Goal: Feedback & Contribution: Submit feedback/report problem

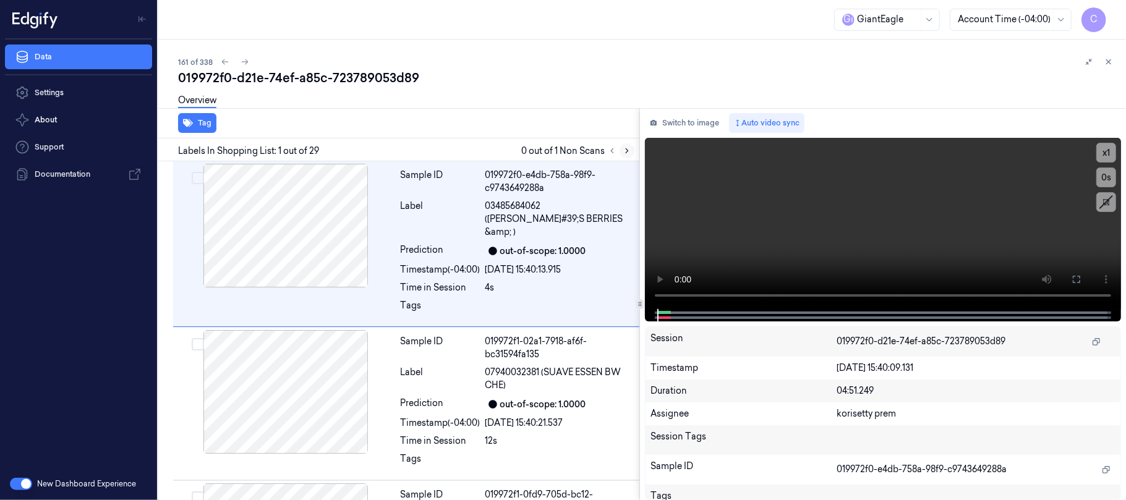
click at [626, 155] on button at bounding box center [626, 150] width 15 height 15
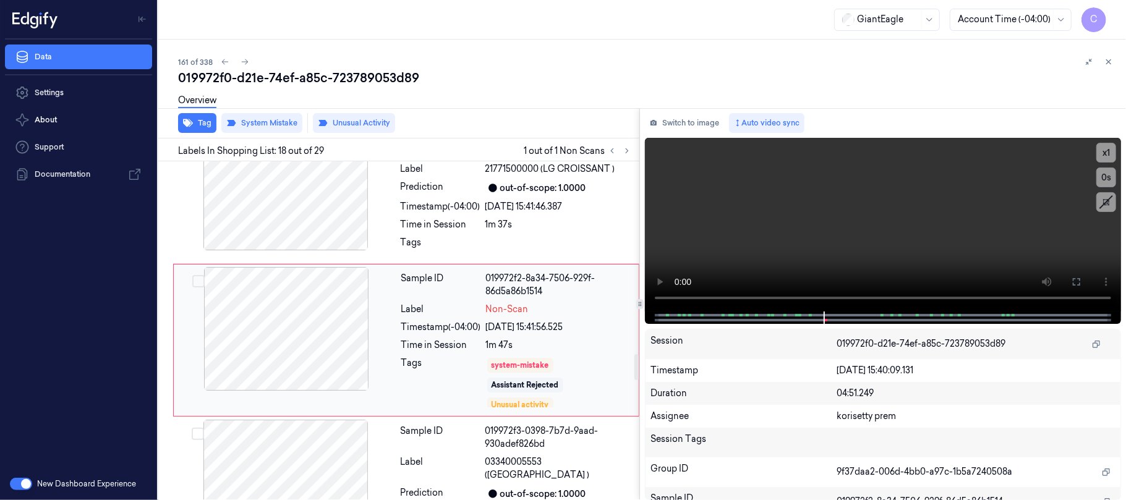
scroll to position [2506, 0]
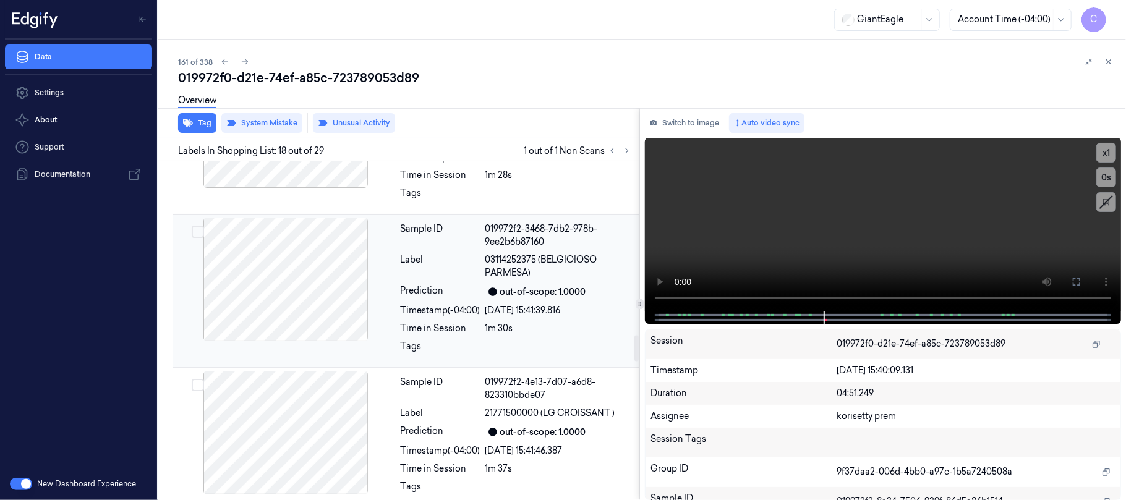
click at [267, 266] on div at bounding box center [286, 280] width 220 height 124
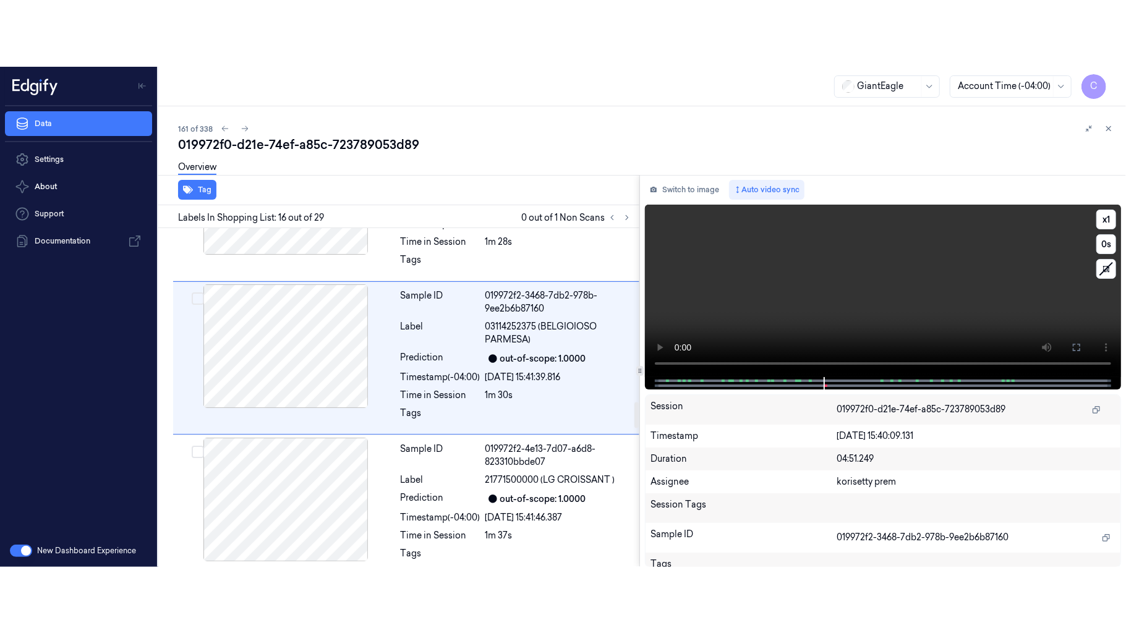
scroll to position [2212, 0]
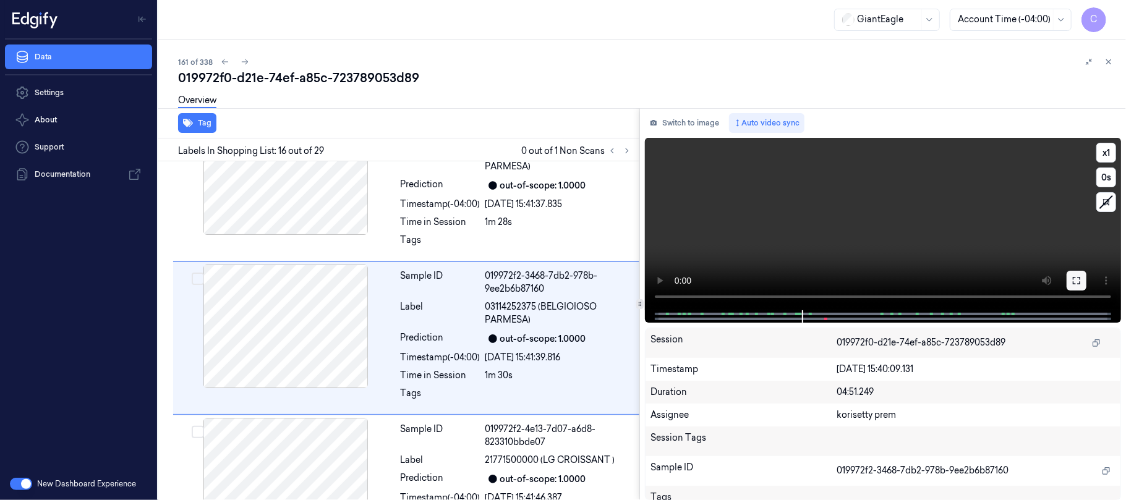
click at [1081, 278] on icon at bounding box center [1076, 281] width 10 height 10
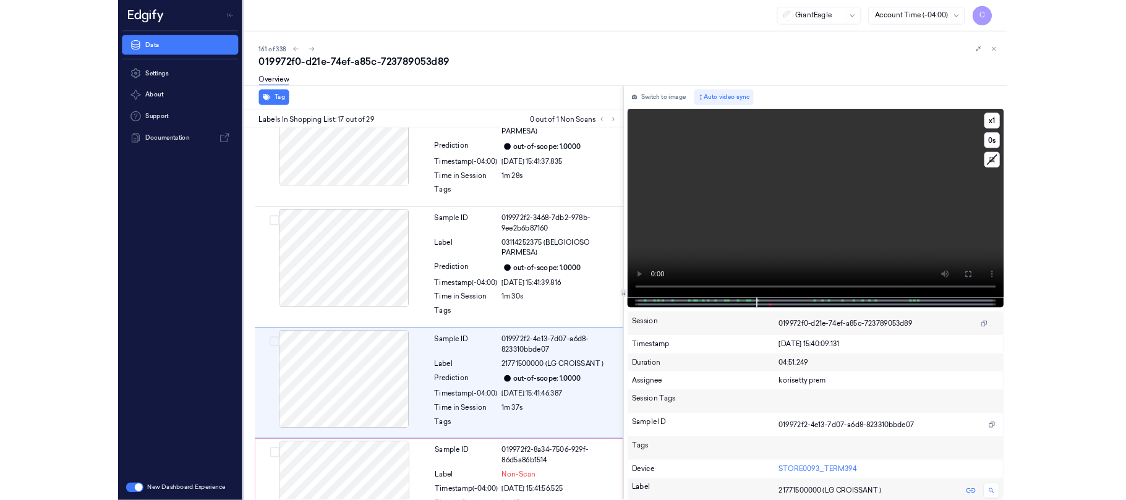
scroll to position [2293, 0]
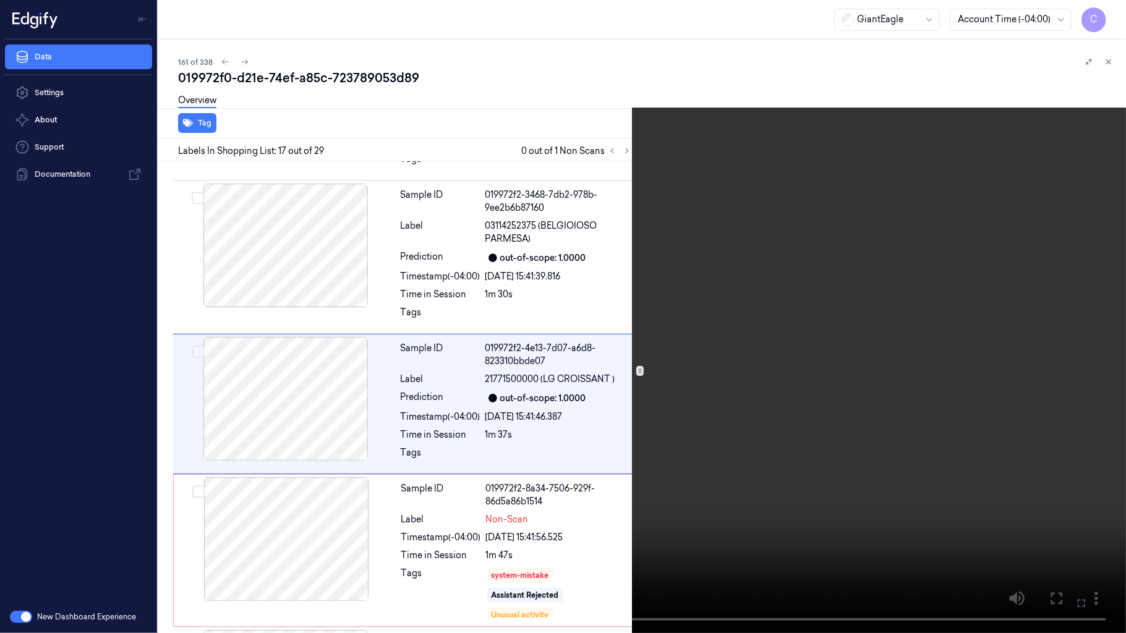
click at [634, 404] on video at bounding box center [563, 316] width 1126 height 633
click at [623, 336] on video at bounding box center [563, 316] width 1126 height 633
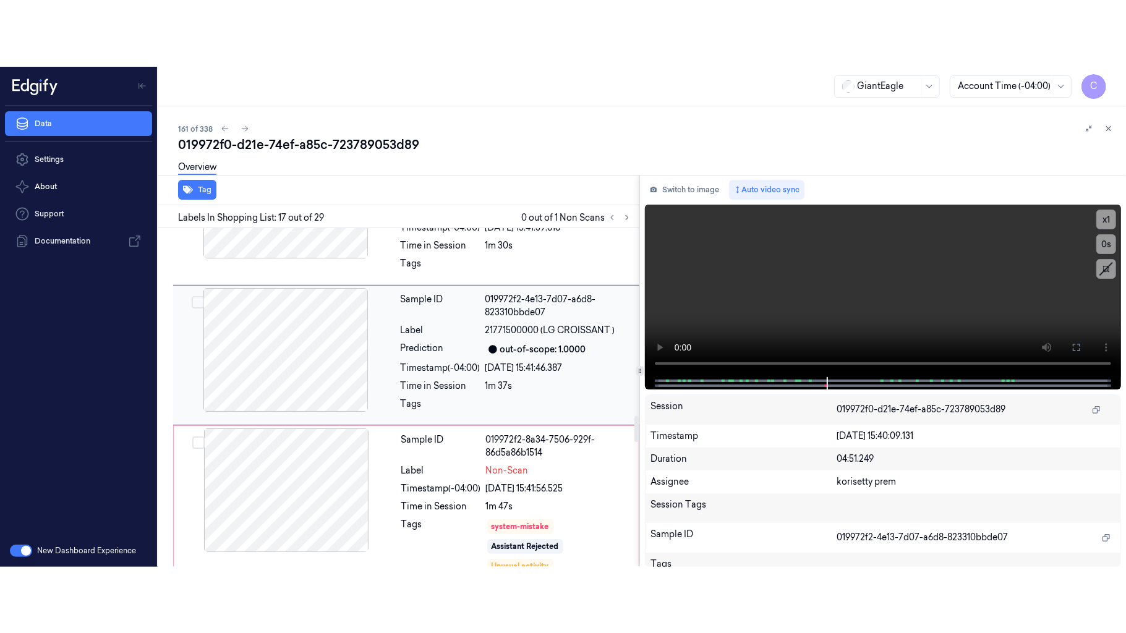
scroll to position [2442, 0]
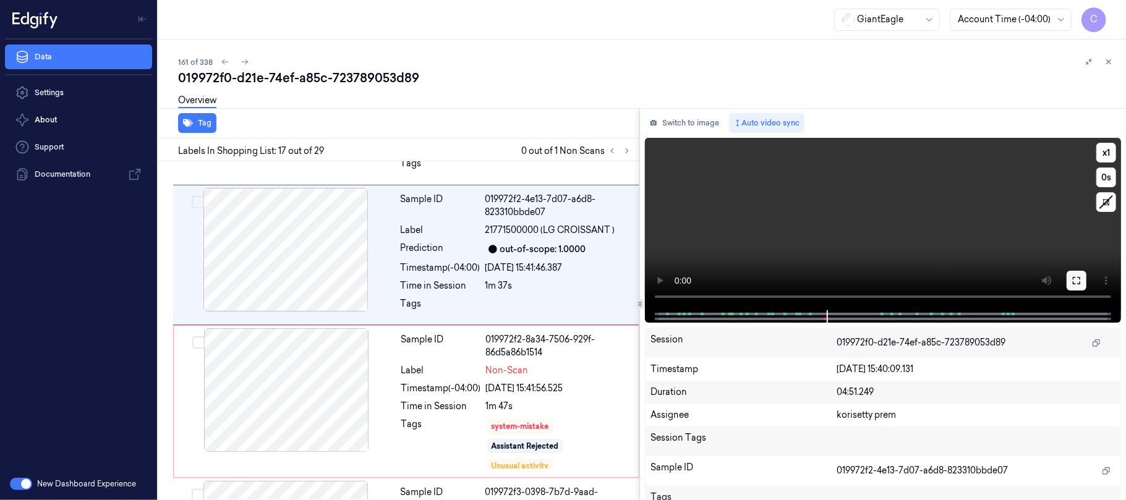
click at [1072, 285] on button at bounding box center [1077, 281] width 20 height 20
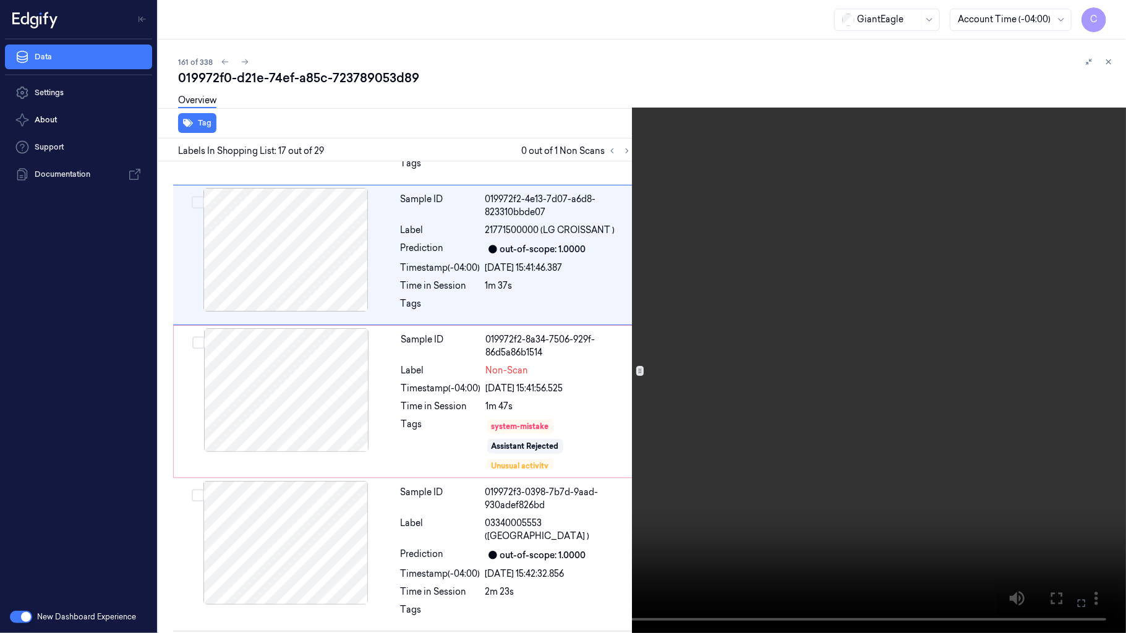
click at [359, 406] on video at bounding box center [563, 316] width 1126 height 633
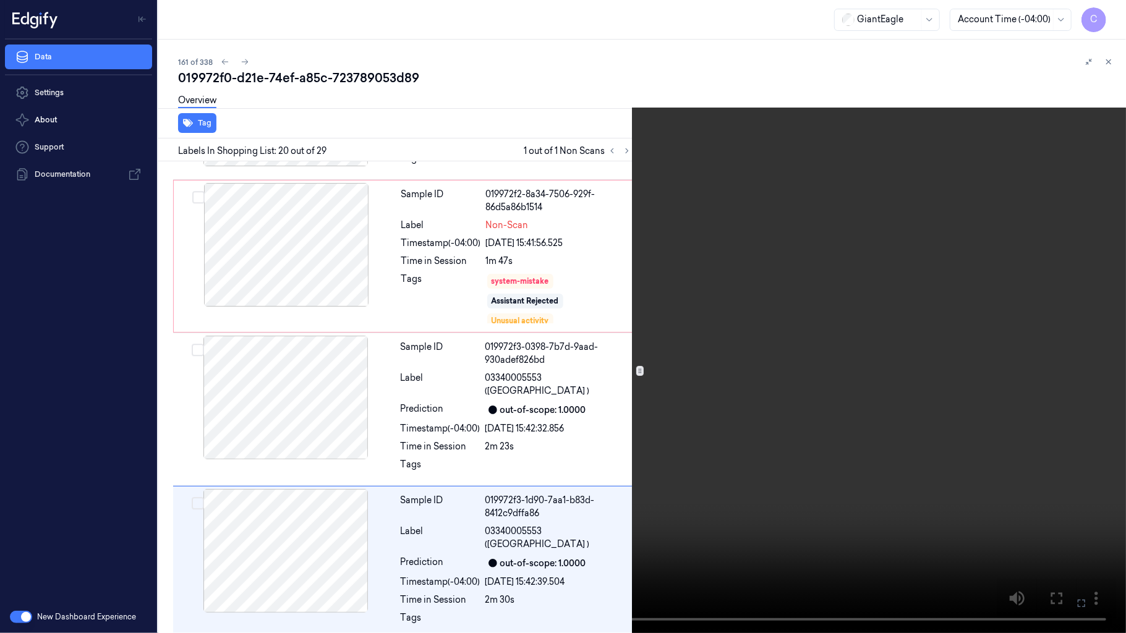
scroll to position [2728, 0]
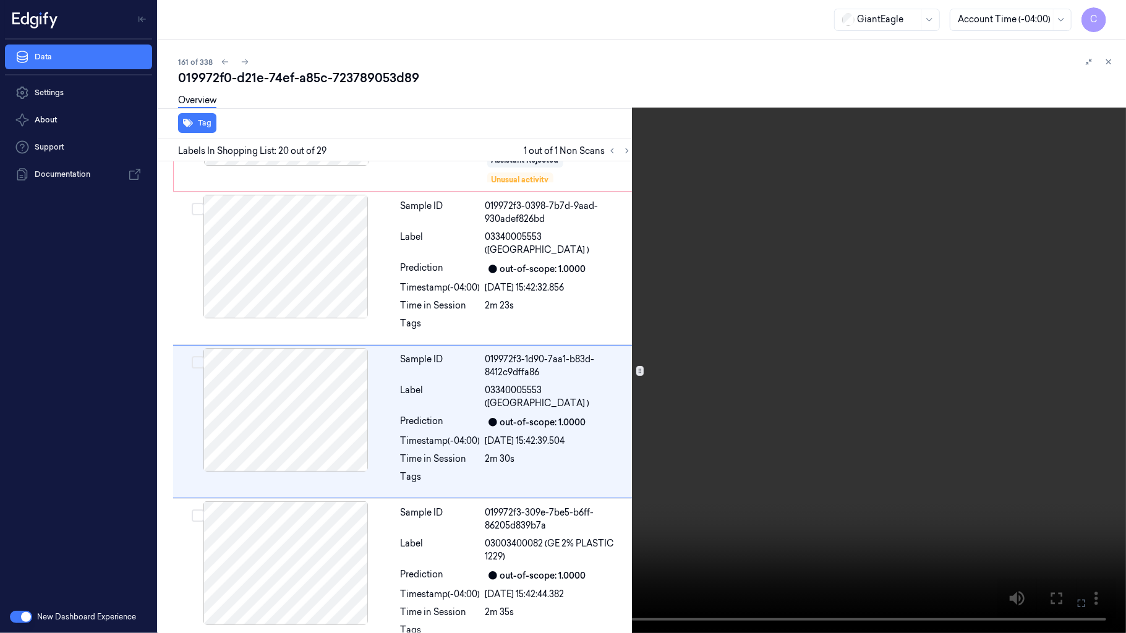
click at [570, 302] on video at bounding box center [563, 316] width 1126 height 633
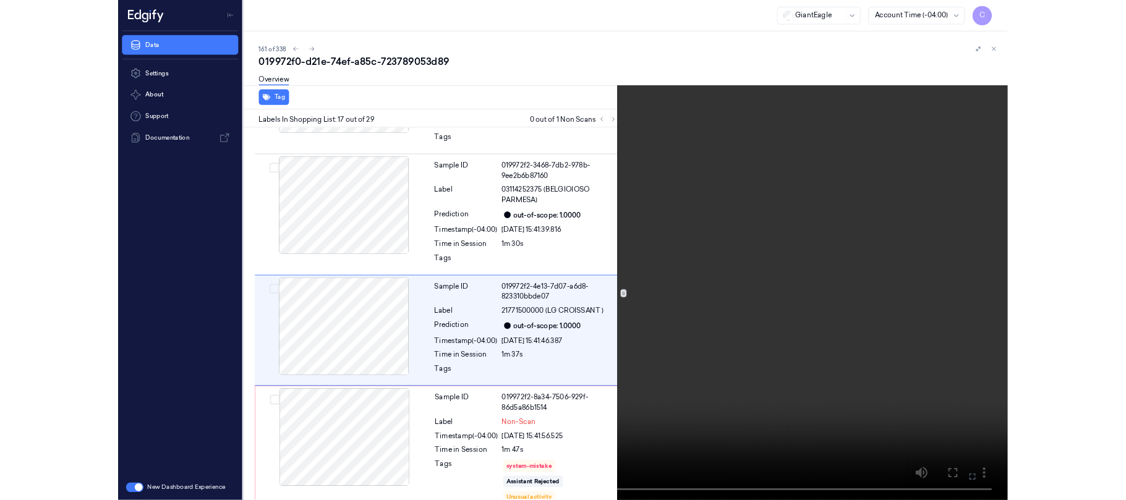
scroll to position [2293, 0]
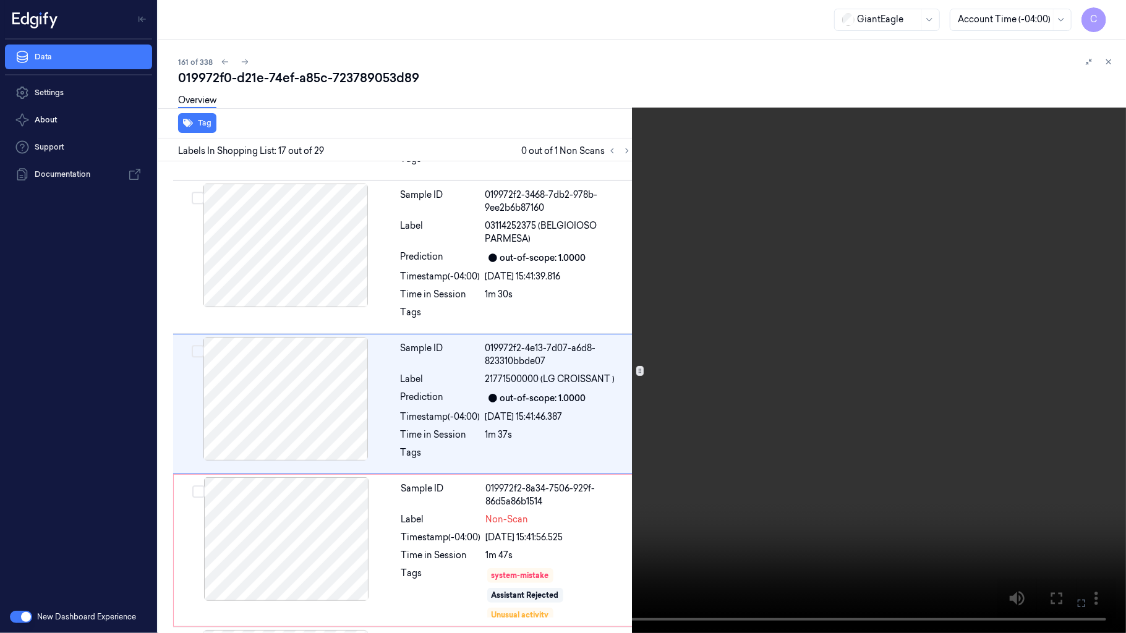
click at [728, 307] on video at bounding box center [563, 316] width 1126 height 633
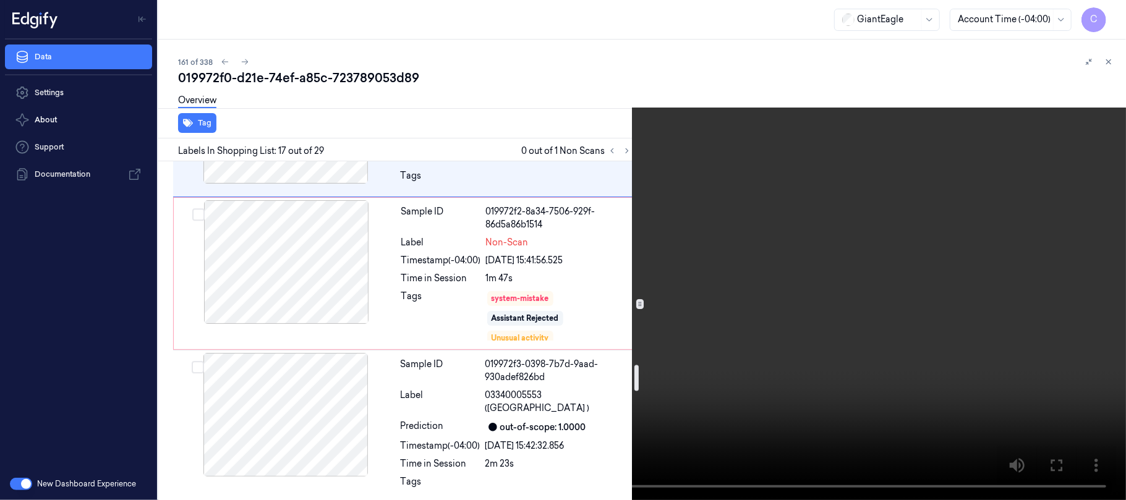
scroll to position [2555, 0]
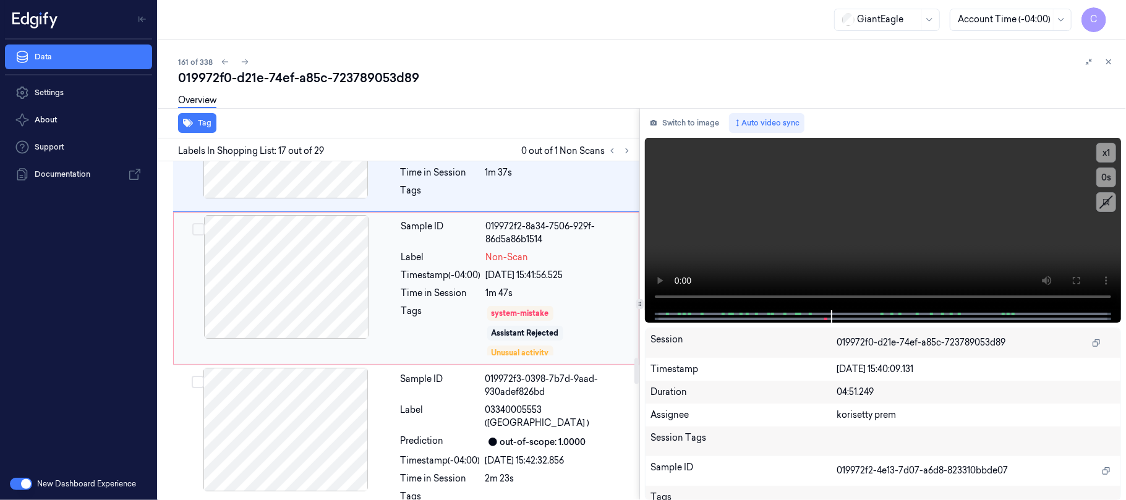
click at [351, 278] on div at bounding box center [286, 277] width 220 height 124
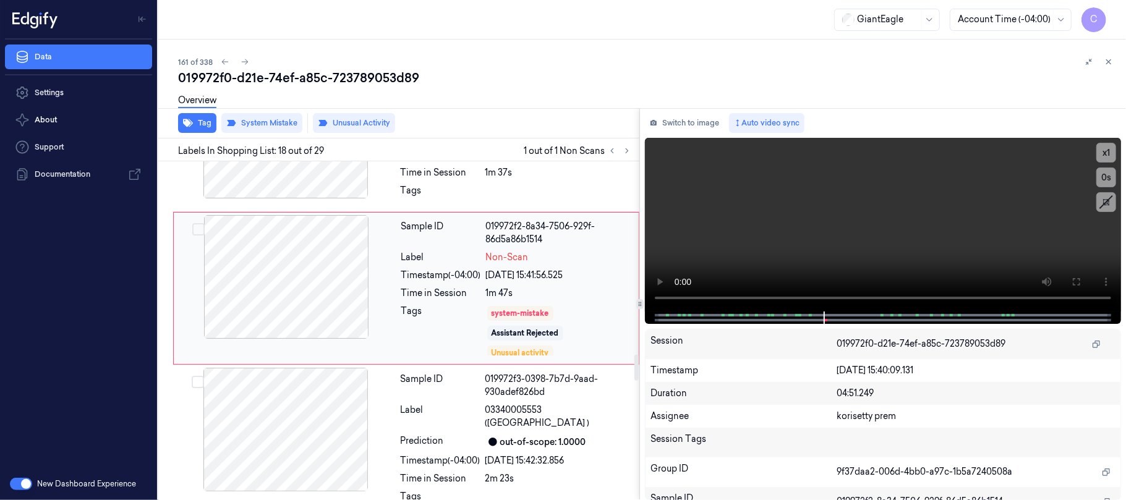
scroll to position [2506, 0]
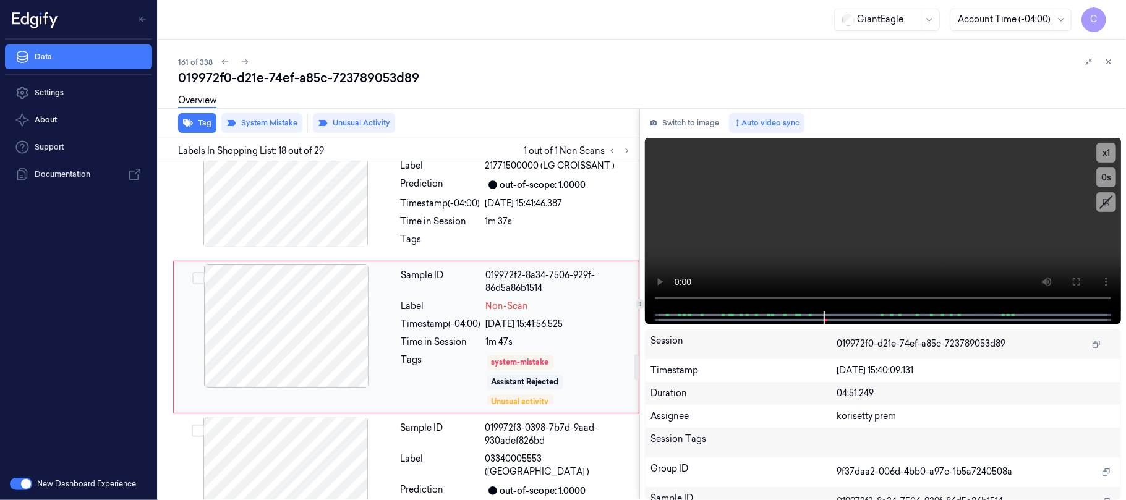
click at [346, 330] on div at bounding box center [286, 326] width 220 height 124
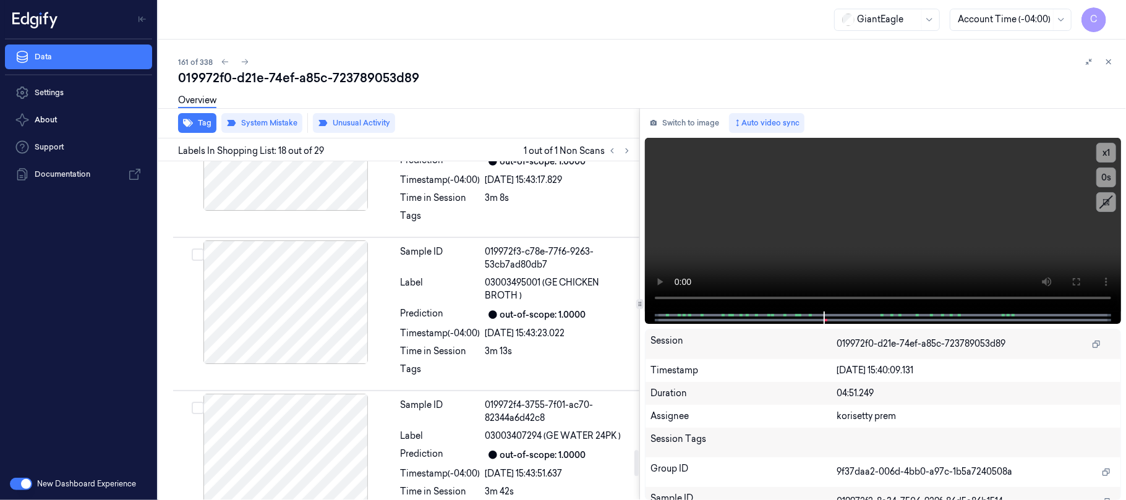
scroll to position [4057, 0]
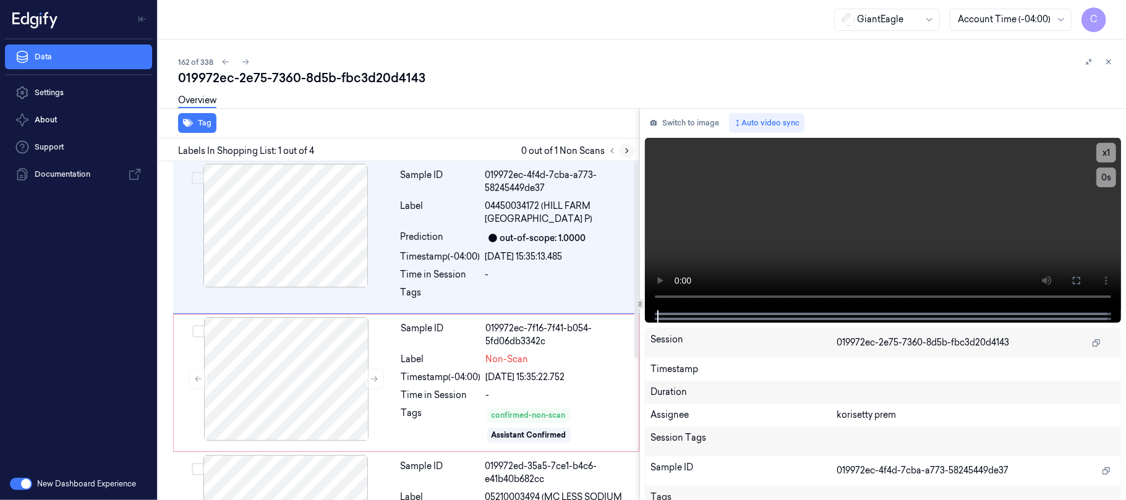
click at [624, 153] on icon at bounding box center [627, 151] width 9 height 9
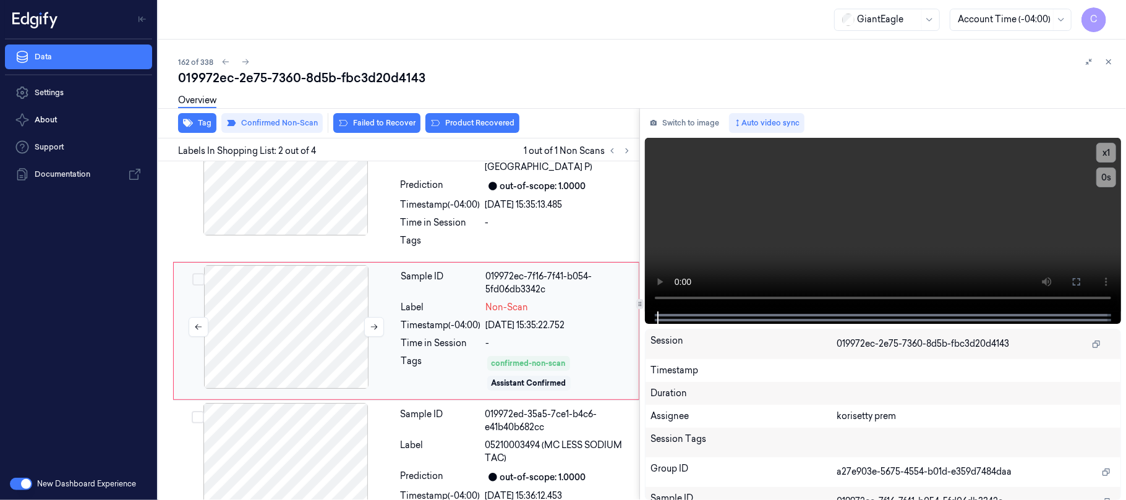
scroll to position [53, 0]
click at [367, 323] on button at bounding box center [374, 327] width 20 height 20
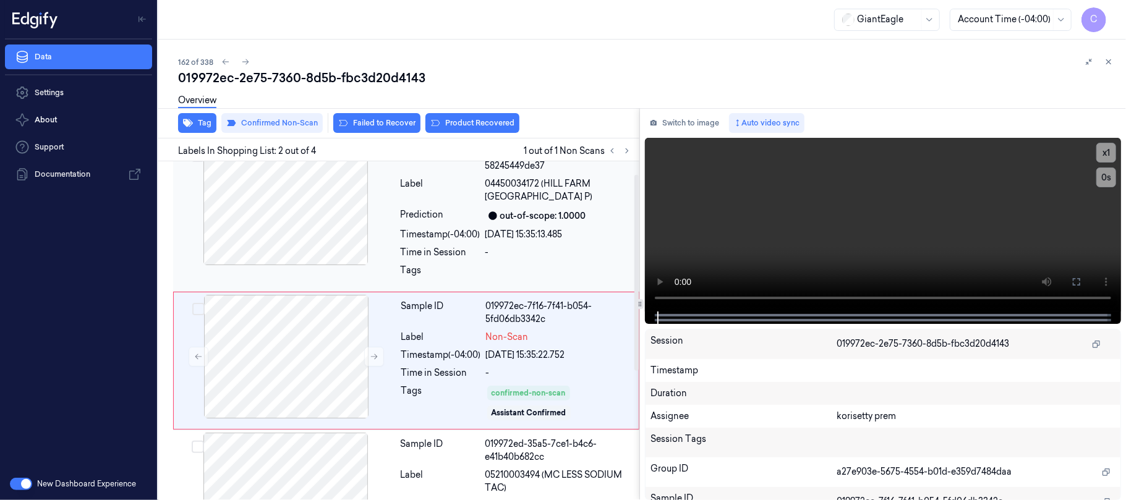
scroll to position [0, 0]
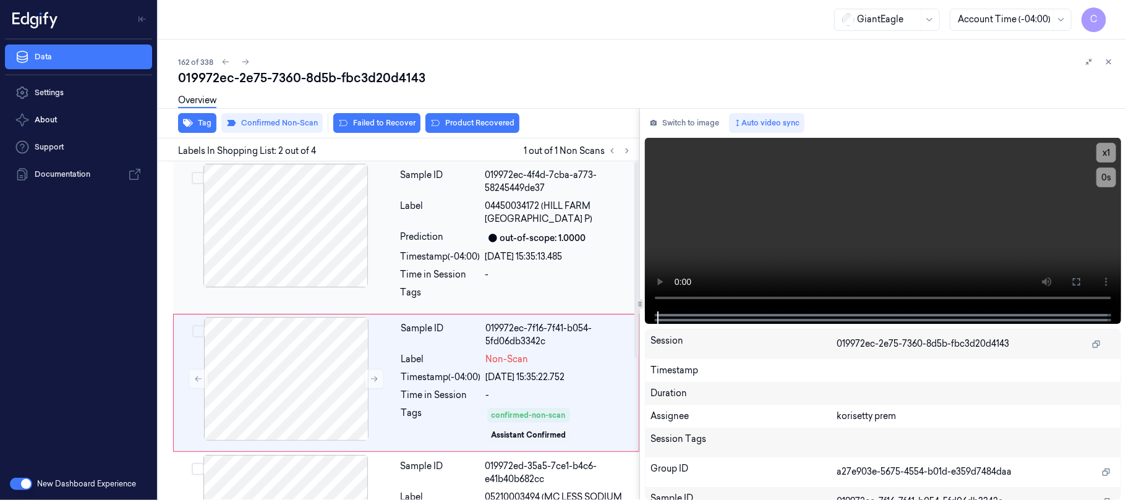
click at [323, 223] on div at bounding box center [286, 226] width 220 height 124
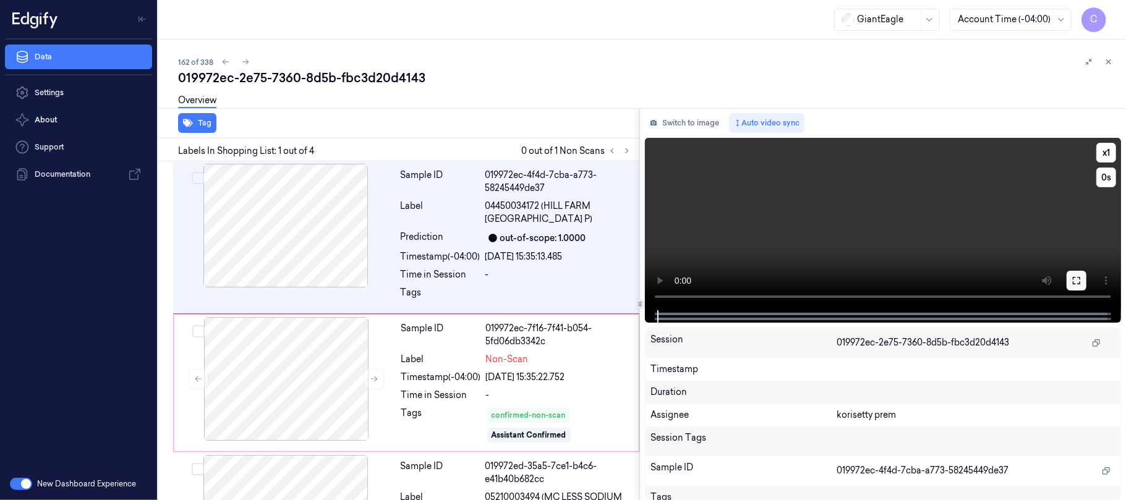
click at [1077, 273] on button at bounding box center [1077, 281] width 20 height 20
click at [370, 380] on icon at bounding box center [374, 379] width 9 height 9
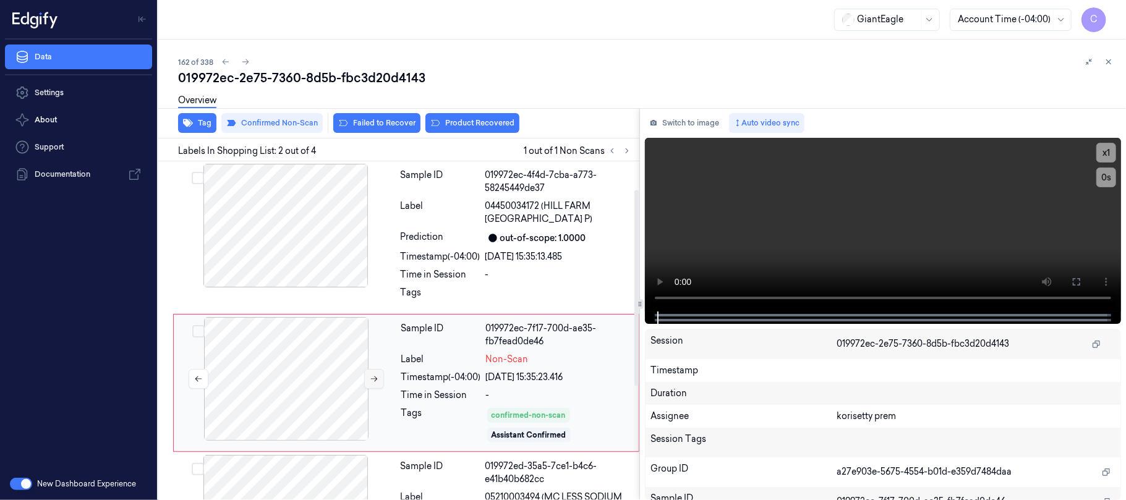
scroll to position [53, 0]
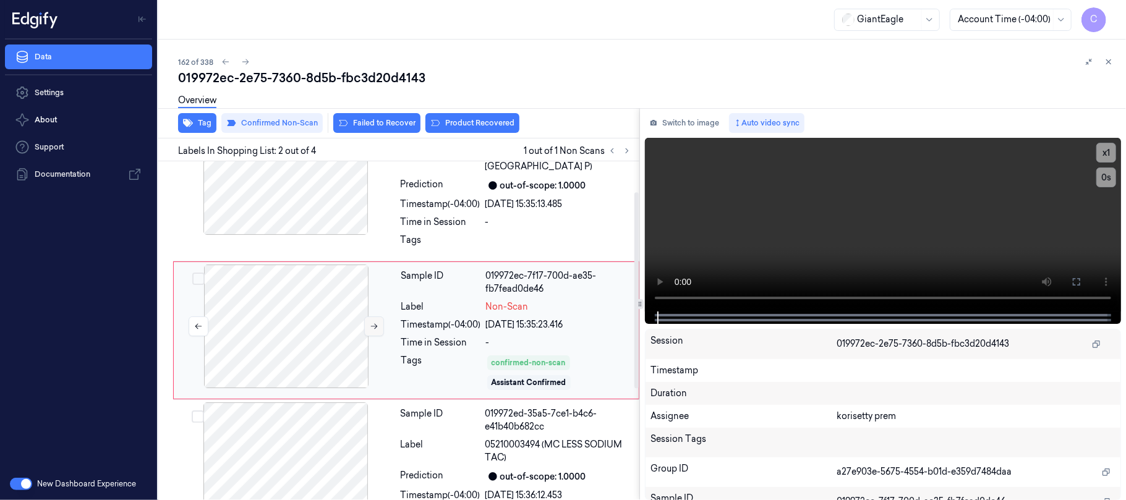
click at [364, 331] on button at bounding box center [374, 327] width 20 height 20
click at [368, 327] on button at bounding box center [374, 327] width 20 height 20
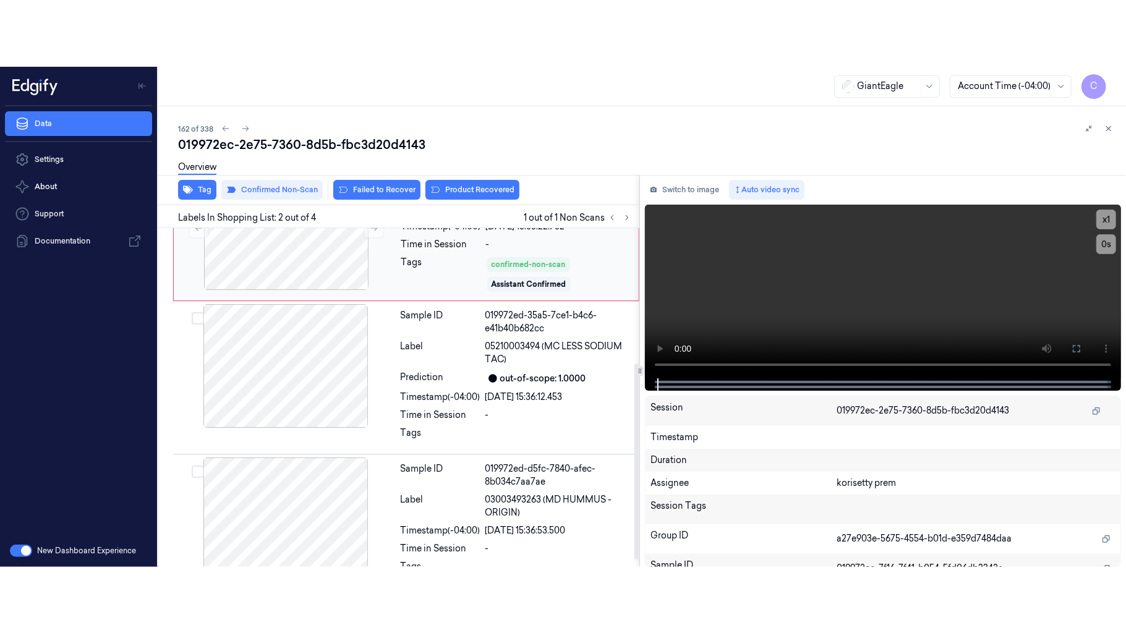
scroll to position [245, 0]
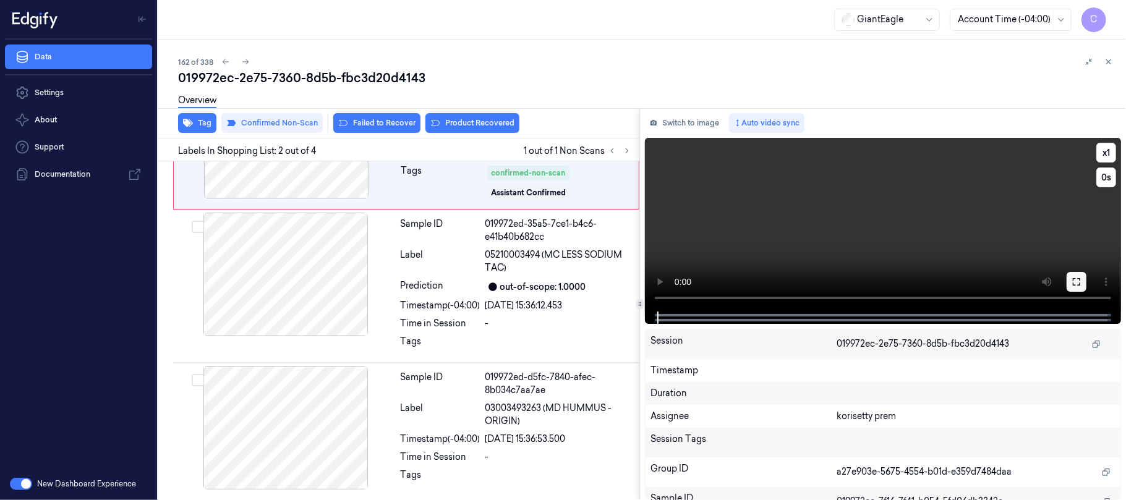
click at [1067, 282] on button at bounding box center [1077, 282] width 20 height 20
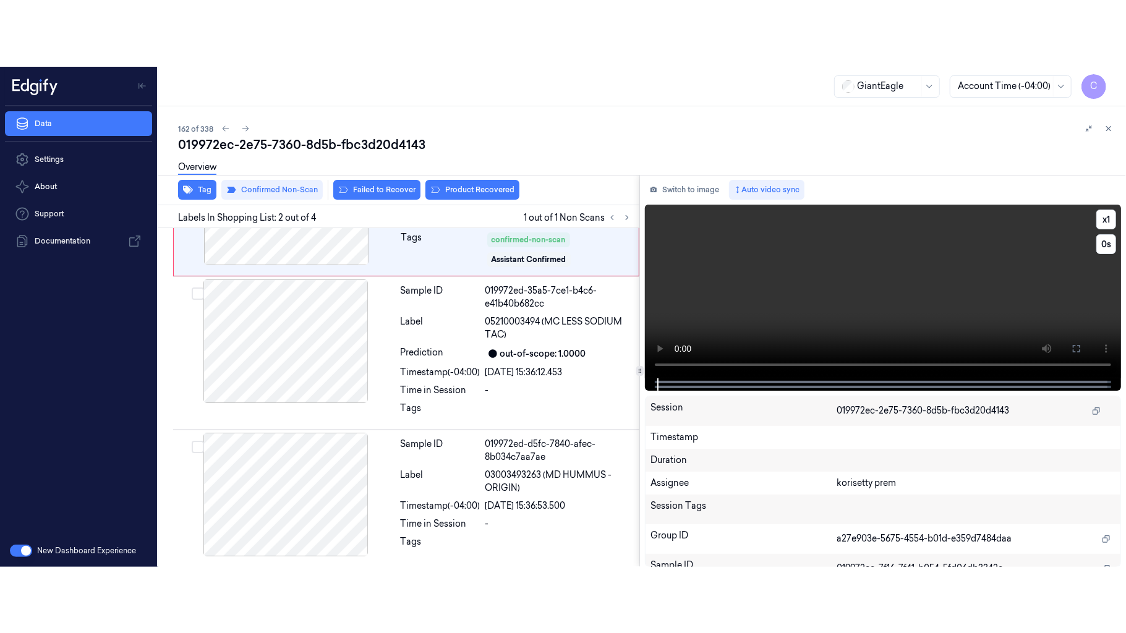
scroll to position [112, 0]
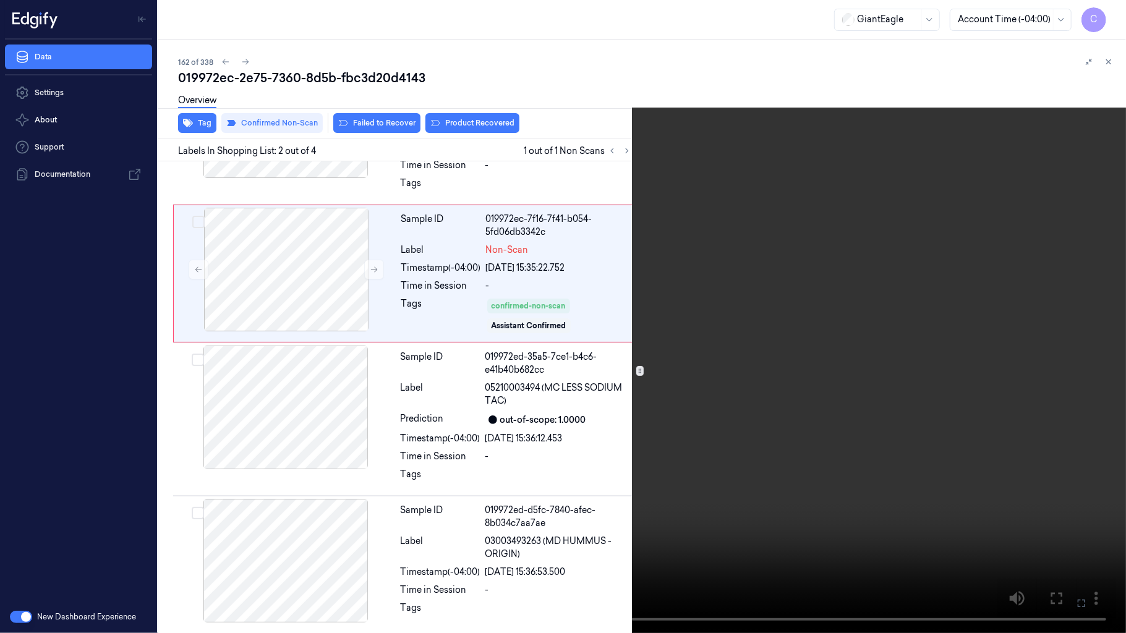
click at [683, 362] on video at bounding box center [563, 316] width 1126 height 633
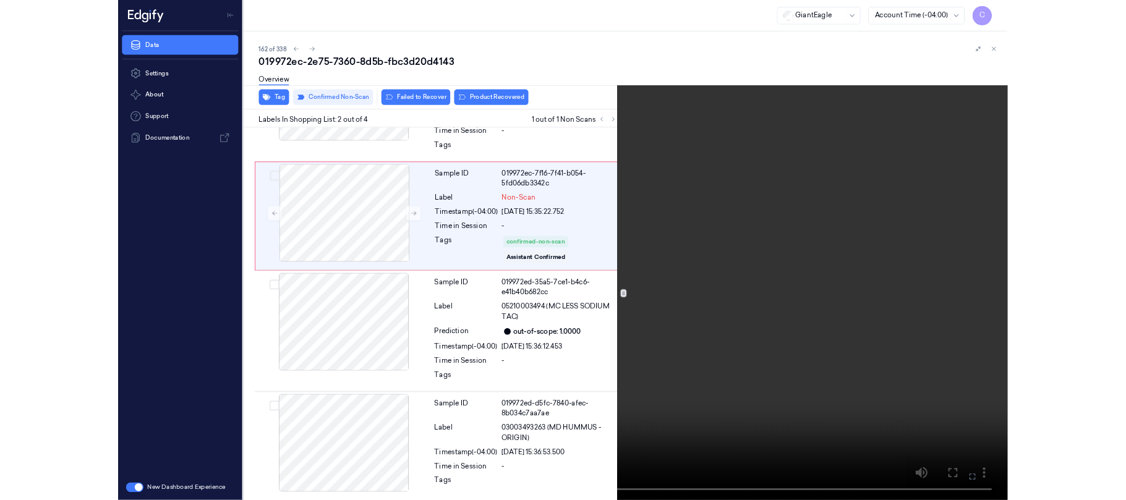
scroll to position [0, 0]
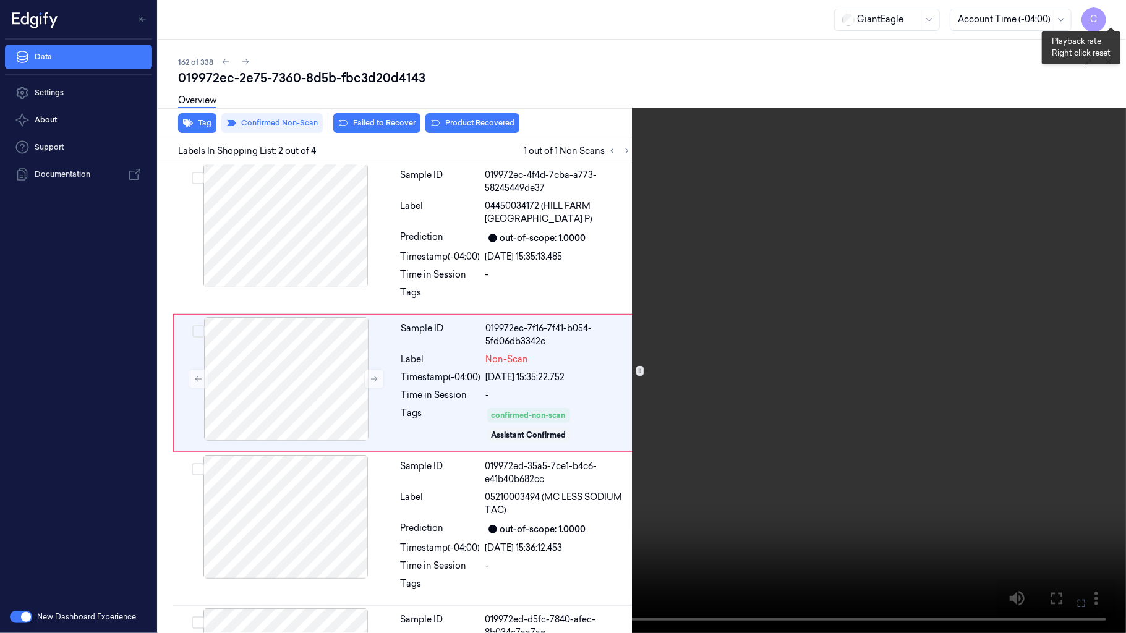
click at [1106, 18] on button "x 1" at bounding box center [1111, 15] width 20 height 20
click at [1106, 18] on button "x 2" at bounding box center [1111, 15] width 20 height 20
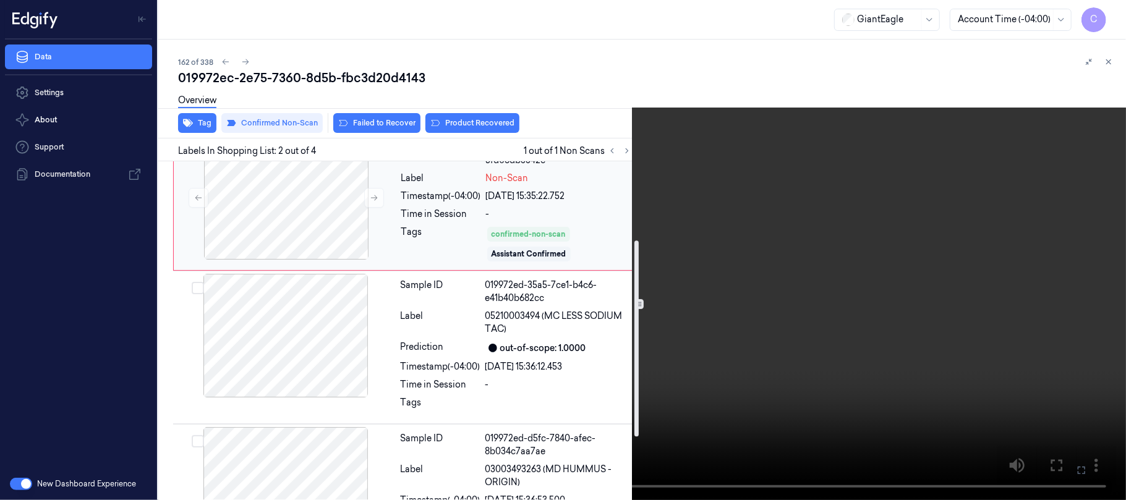
scroll to position [245, 0]
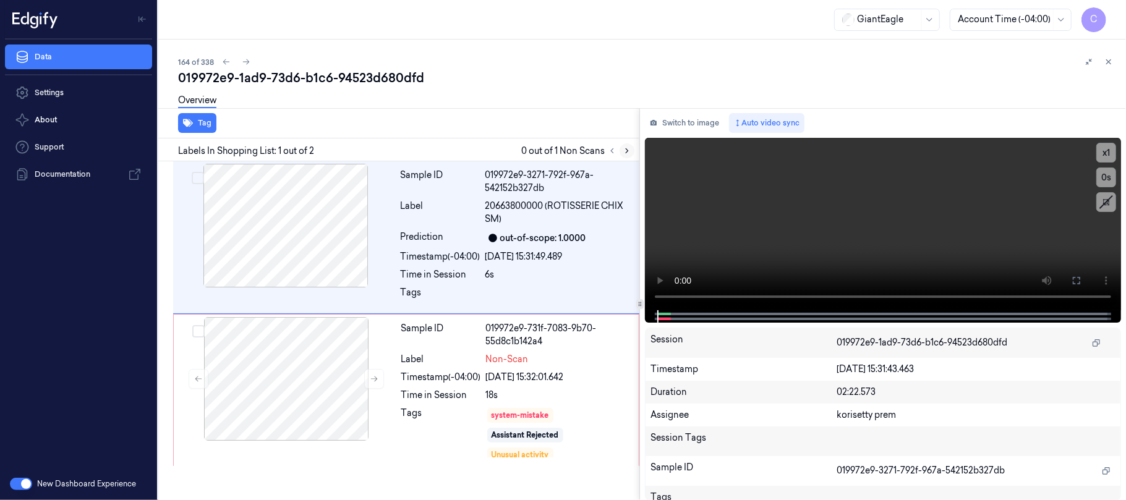
click at [628, 154] on icon at bounding box center [627, 151] width 9 height 9
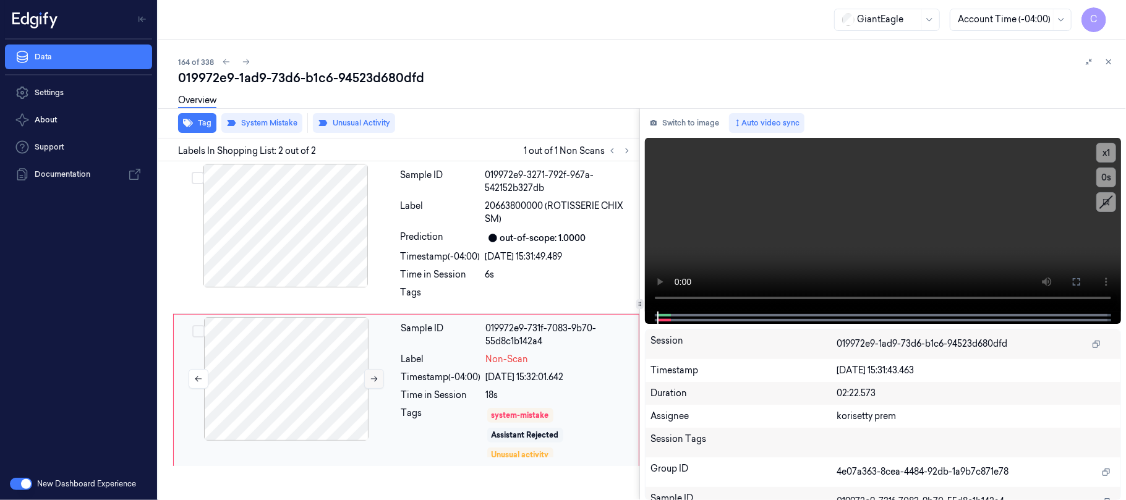
click at [368, 384] on button at bounding box center [374, 379] width 20 height 20
click at [286, 258] on div at bounding box center [286, 226] width 220 height 124
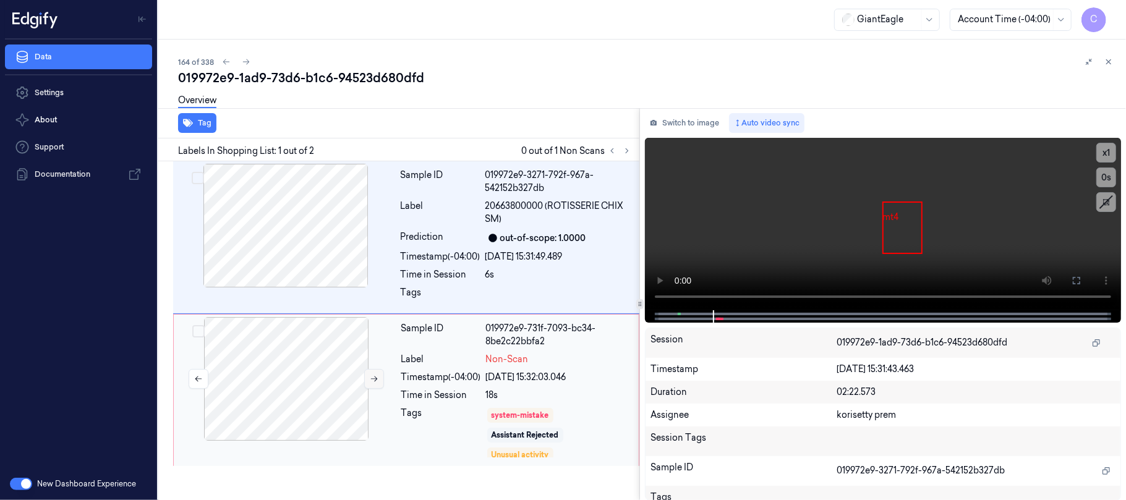
click at [367, 376] on button at bounding box center [374, 379] width 20 height 20
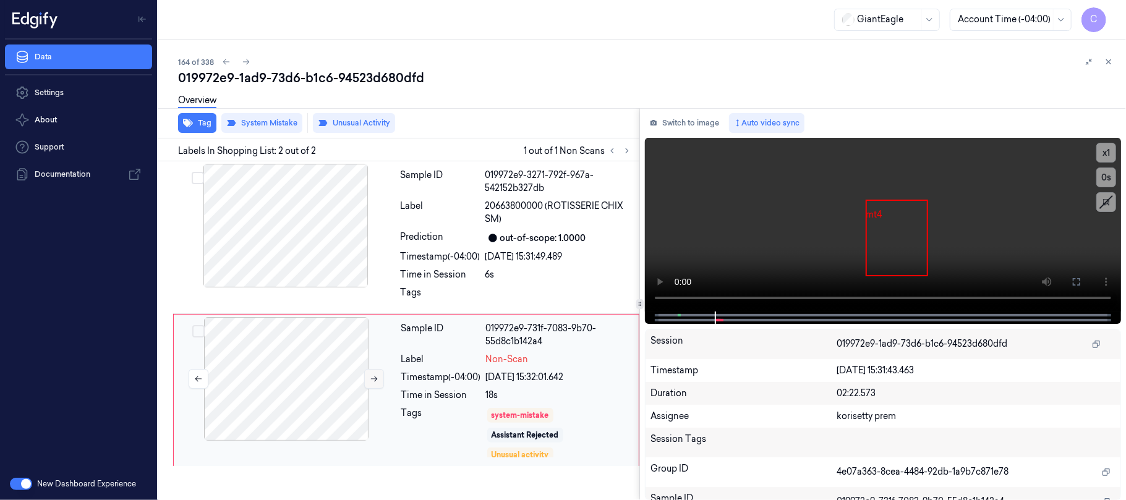
click at [368, 378] on button at bounding box center [374, 379] width 20 height 20
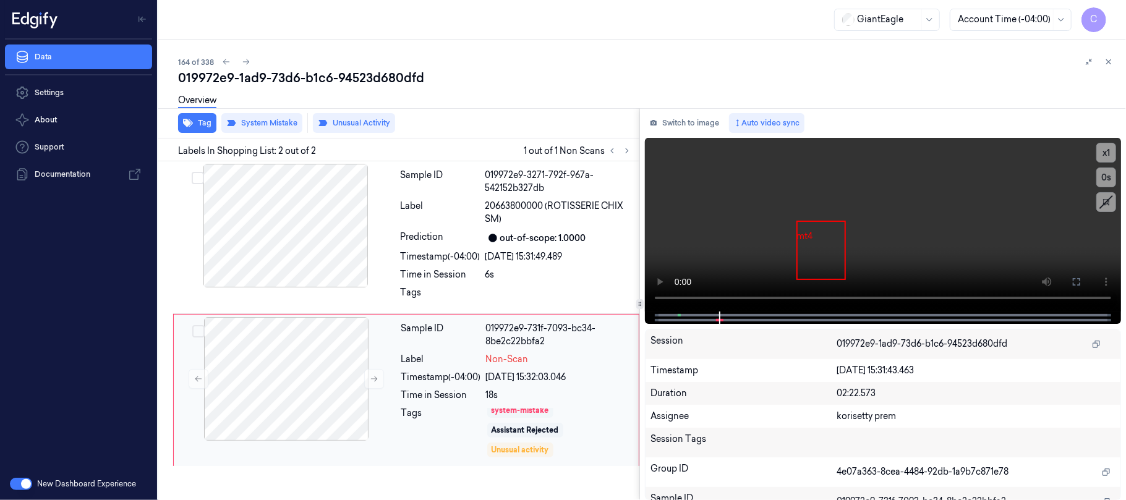
scroll to position [6, 0]
click at [1079, 281] on icon at bounding box center [1076, 282] width 10 height 10
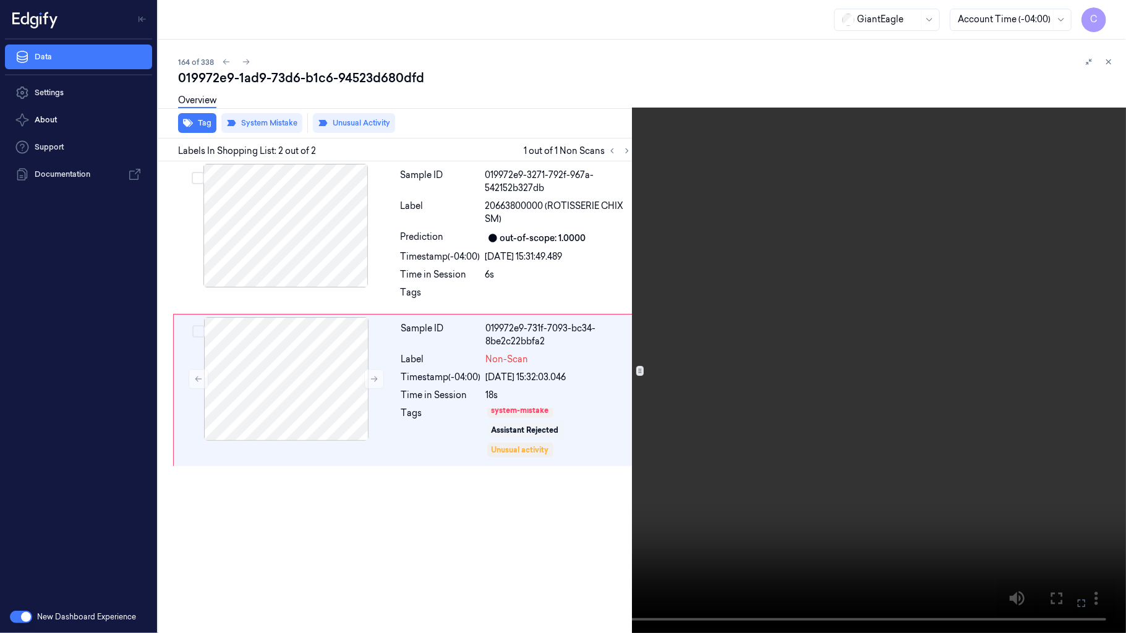
click at [500, 325] on video at bounding box center [563, 316] width 1126 height 633
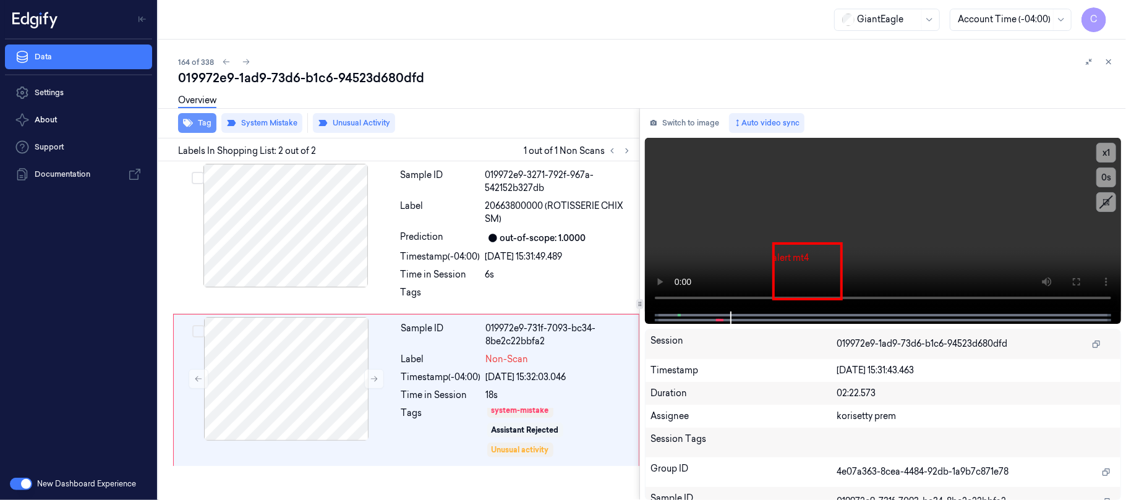
click at [203, 127] on button "Tag" at bounding box center [197, 123] width 38 height 20
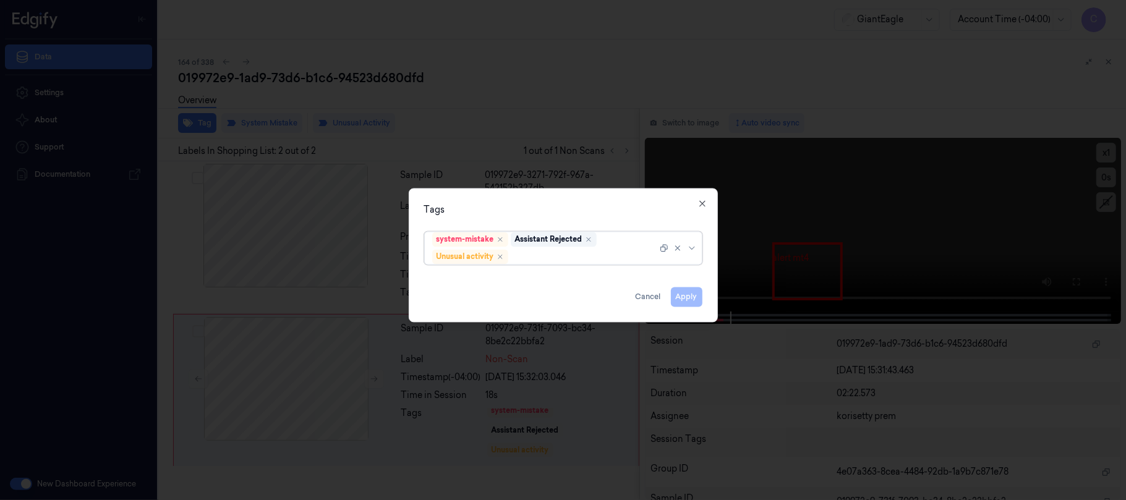
click at [696, 200] on div "Tags options system-mistake,Assistant Rejected,Unusual activity, selected. Sele…" at bounding box center [563, 255] width 309 height 134
drag, startPoint x: 699, startPoint y: 203, endPoint x: 406, endPoint y: 17, distance: 346.6
click at [700, 204] on icon "button" at bounding box center [702, 203] width 10 height 10
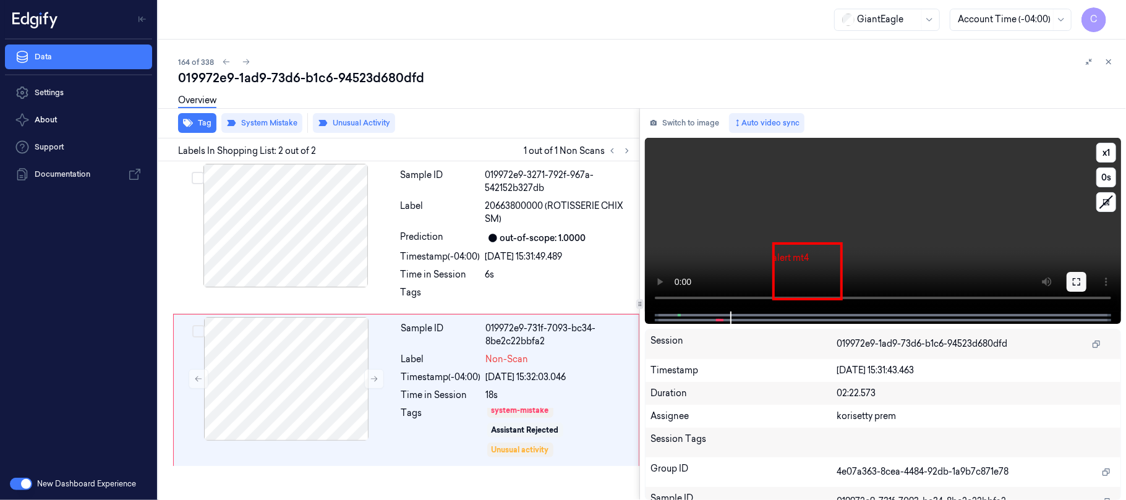
click at [1074, 283] on icon at bounding box center [1076, 282] width 10 height 10
click at [371, 378] on icon at bounding box center [374, 379] width 9 height 9
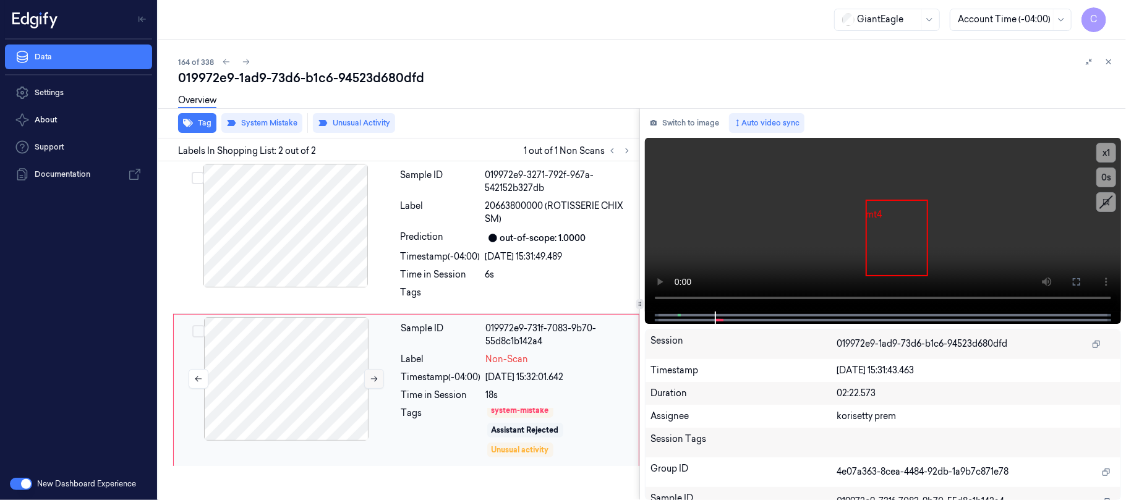
click at [371, 378] on icon at bounding box center [374, 379] width 9 height 9
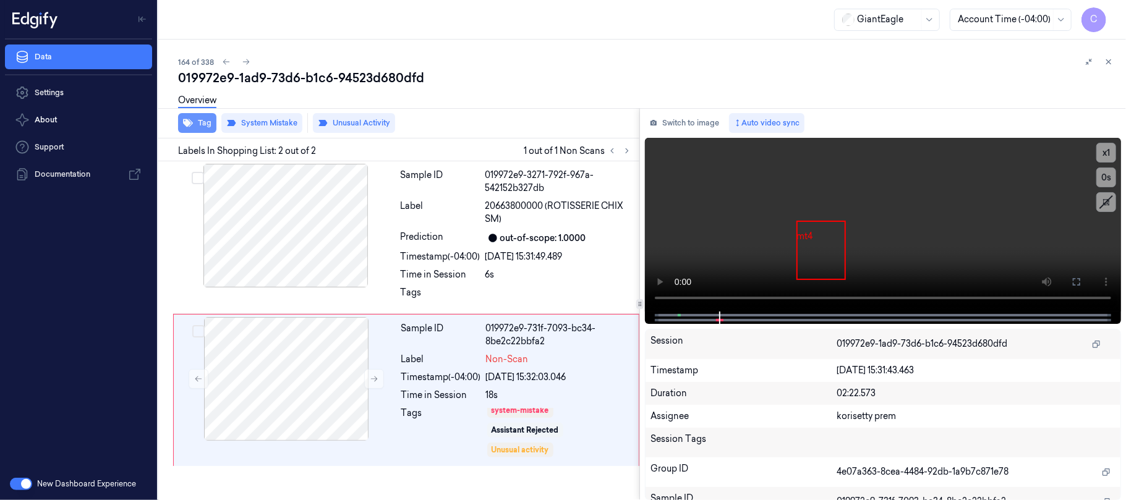
click at [189, 122] on icon "button" at bounding box center [188, 123] width 10 height 10
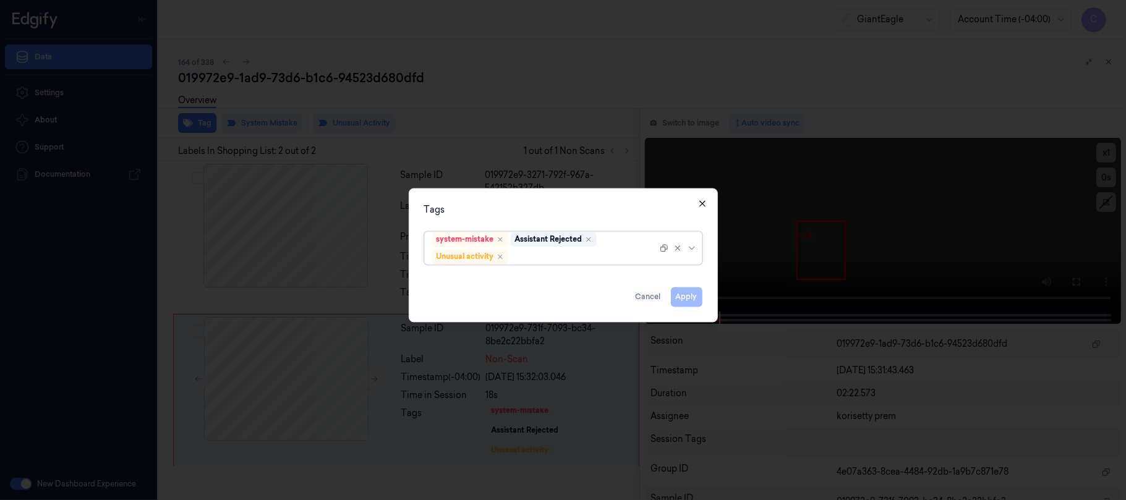
click at [697, 200] on icon "button" at bounding box center [702, 203] width 10 height 10
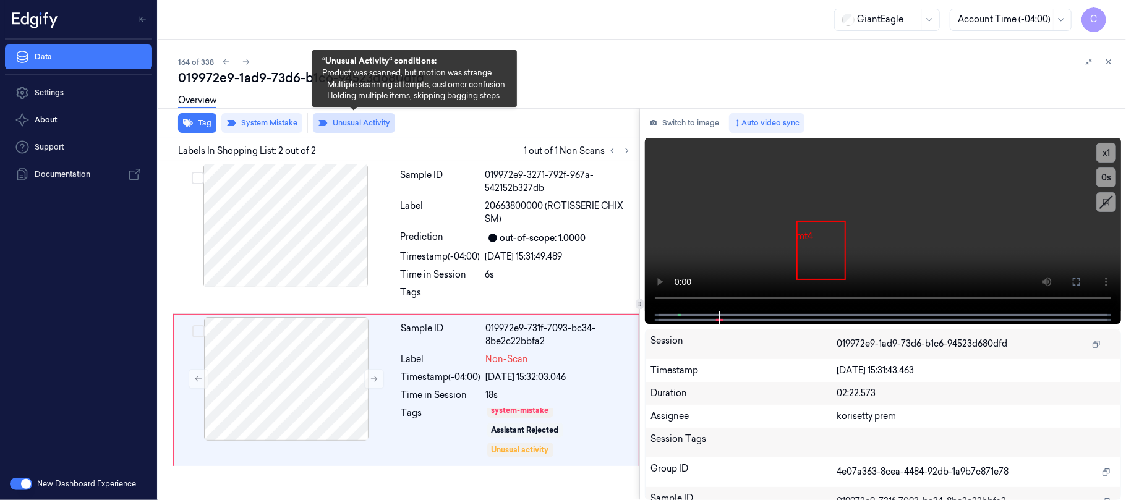
click at [380, 124] on button "Unusual Activity" at bounding box center [354, 123] width 82 height 20
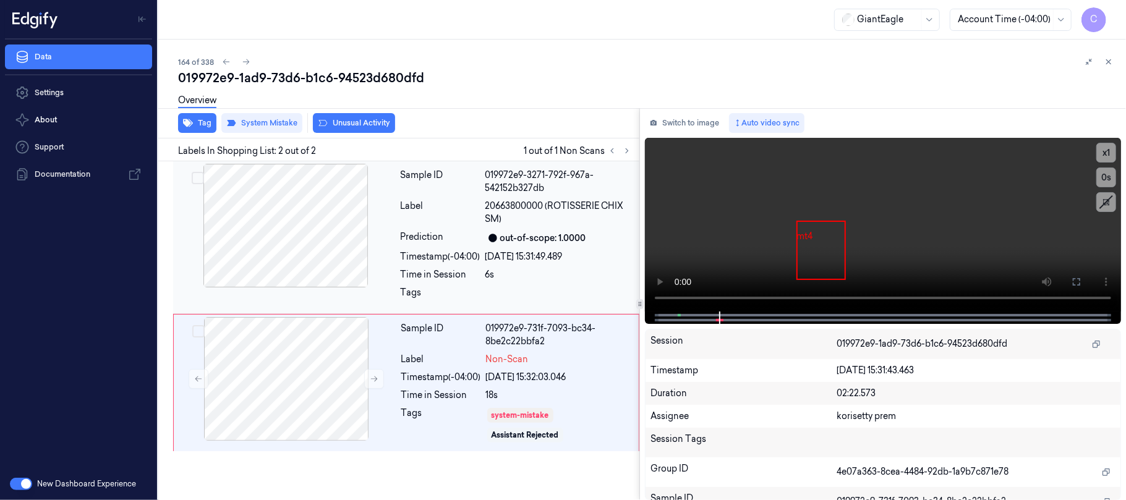
scroll to position [0, 0]
click at [202, 122] on button "Tag" at bounding box center [197, 123] width 38 height 20
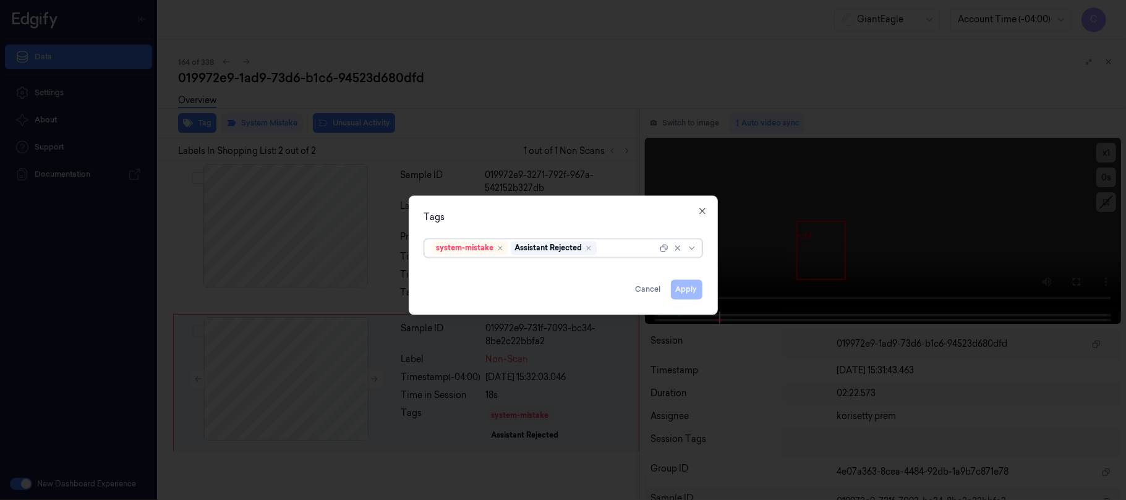
click at [612, 250] on div at bounding box center [628, 248] width 58 height 13
type input "ba"
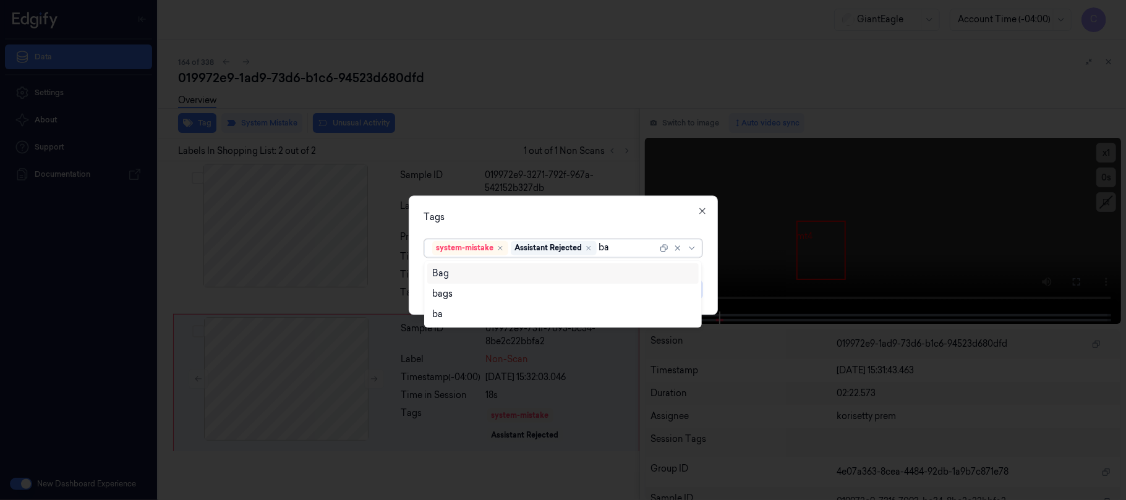
click at [483, 275] on div "Bag" at bounding box center [563, 273] width 262 height 13
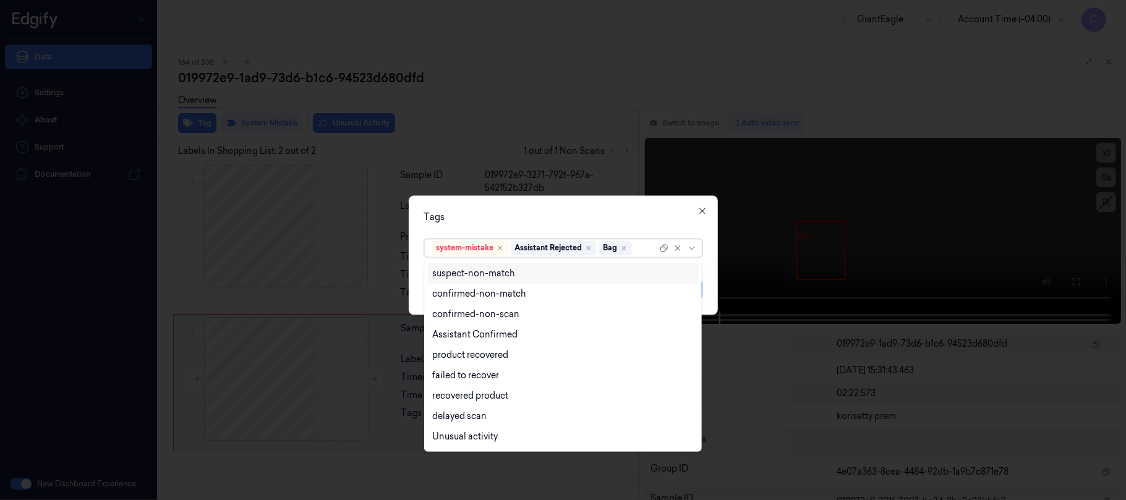
click at [616, 218] on div "Tags" at bounding box center [563, 217] width 278 height 13
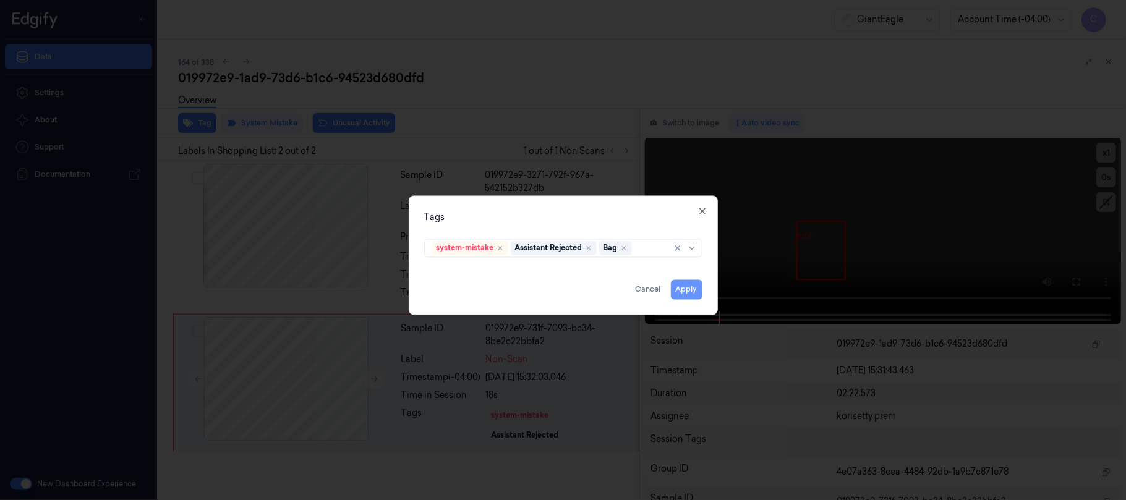
click at [688, 292] on button "Apply" at bounding box center [687, 289] width 32 height 20
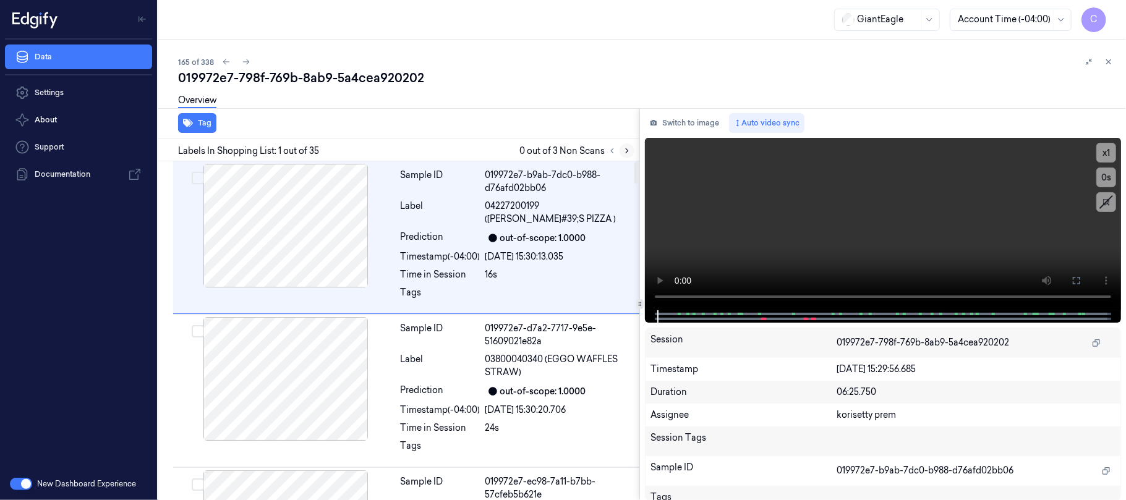
click at [626, 151] on icon at bounding box center [627, 151] width 9 height 9
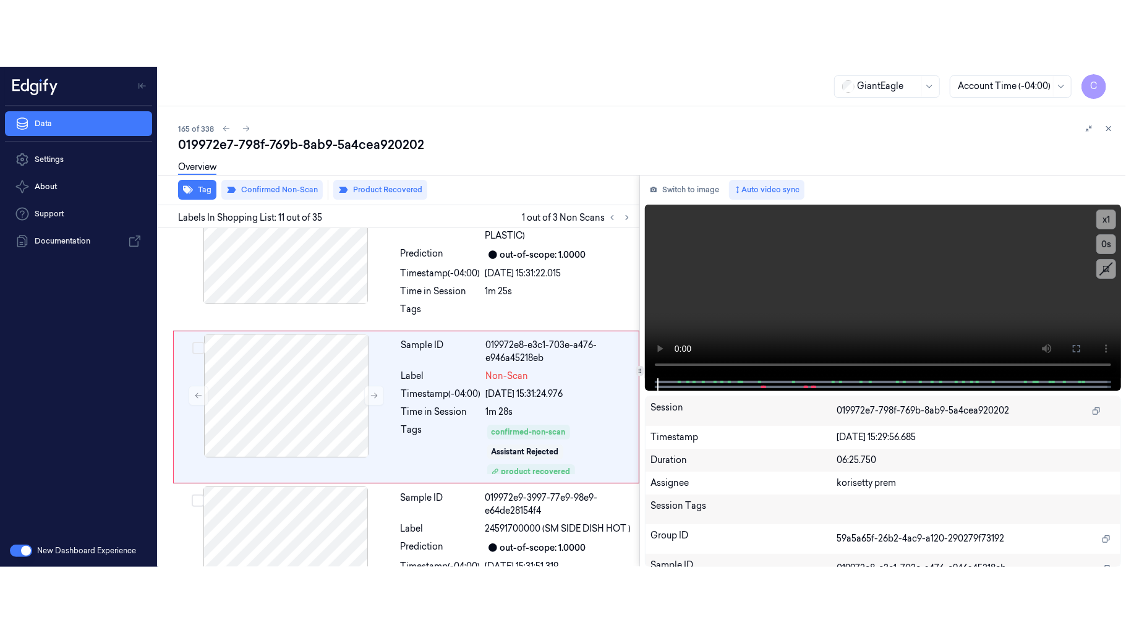
scroll to position [1431, 0]
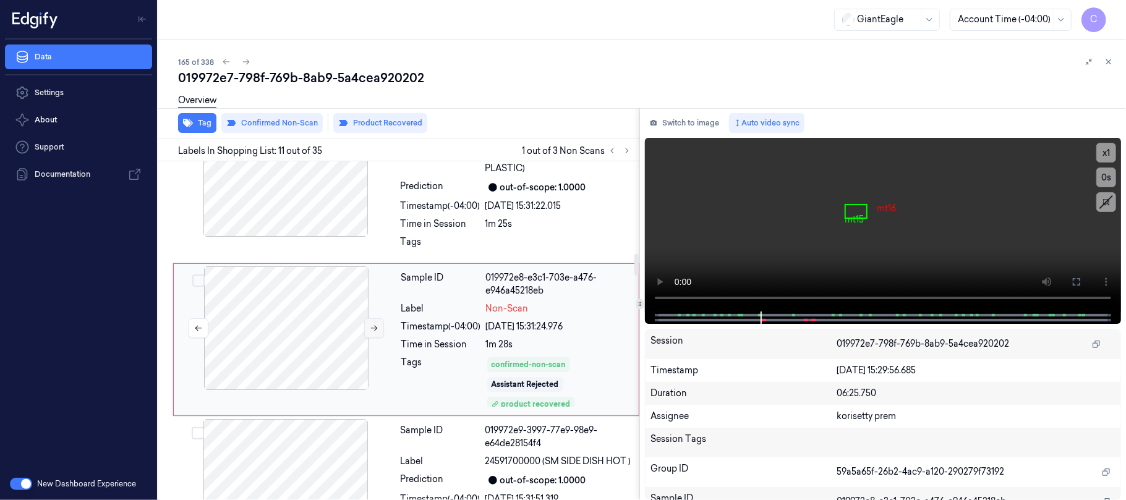
click at [371, 324] on icon at bounding box center [374, 328] width 9 height 9
click at [372, 324] on icon at bounding box center [374, 328] width 9 height 9
click at [367, 324] on button at bounding box center [374, 328] width 20 height 20
click at [368, 323] on button at bounding box center [374, 328] width 20 height 20
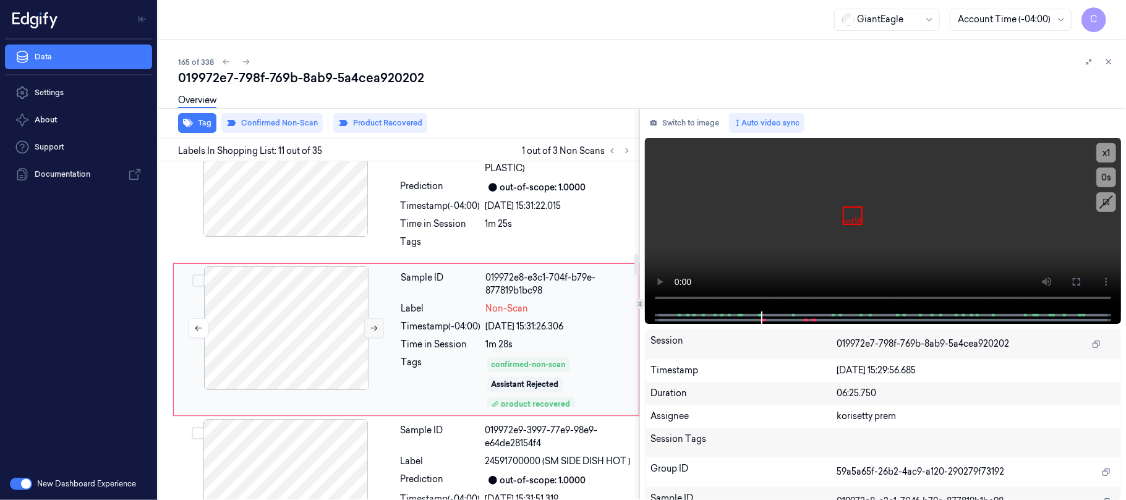
click at [368, 323] on button at bounding box center [374, 328] width 20 height 20
click at [1076, 281] on icon at bounding box center [1076, 282] width 10 height 10
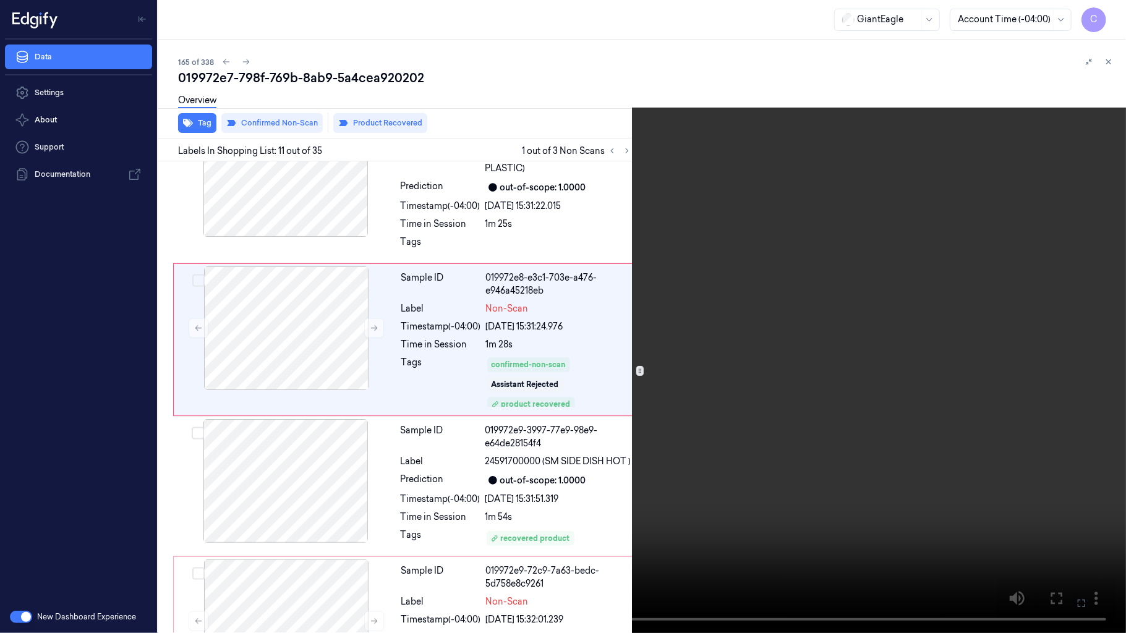
click at [592, 352] on video at bounding box center [563, 316] width 1126 height 633
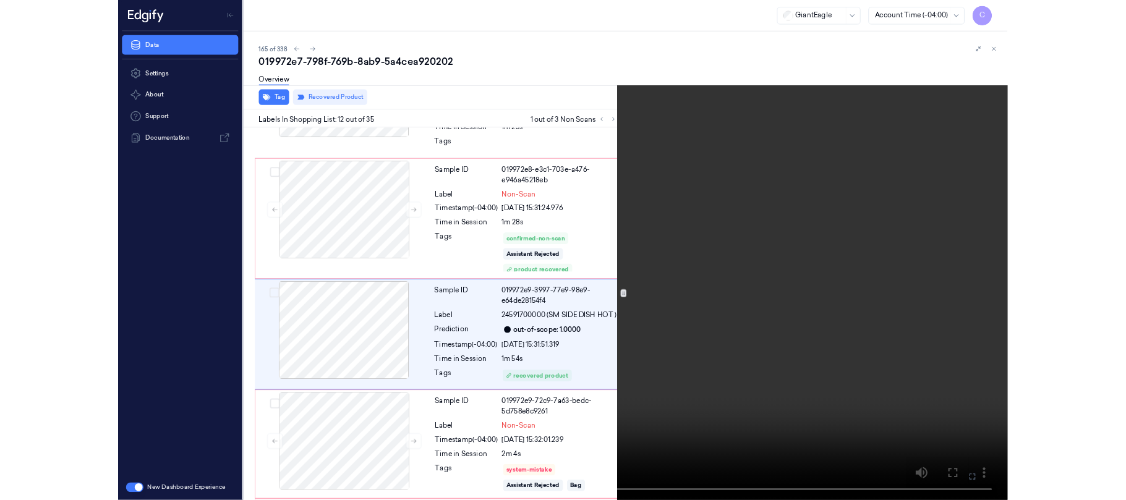
scroll to position [1517, 0]
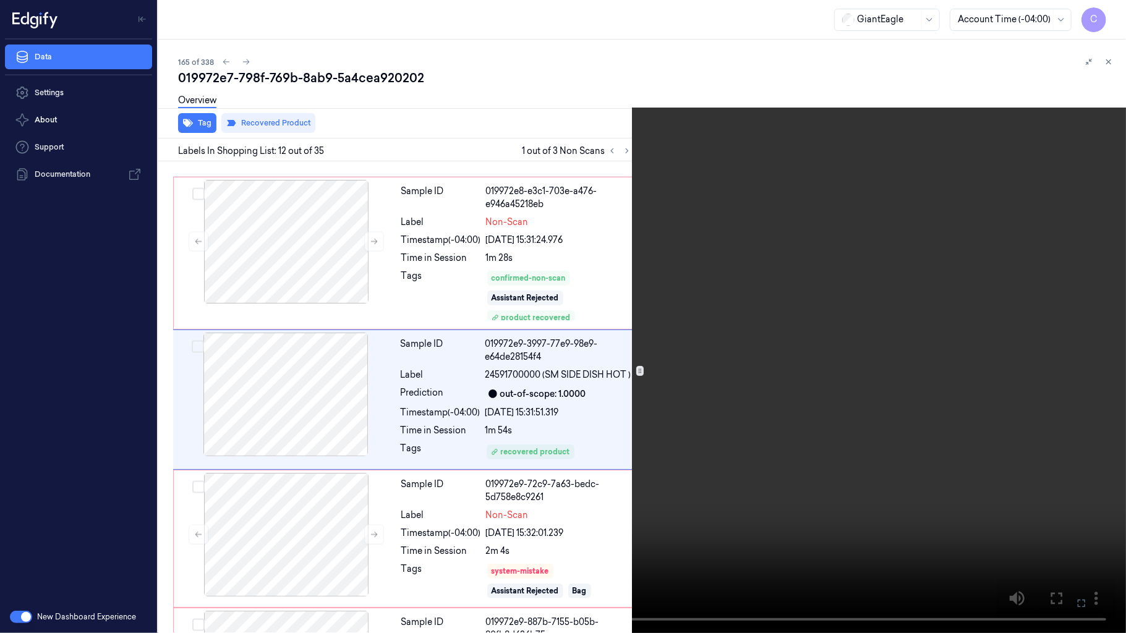
click at [569, 366] on video at bounding box center [563, 316] width 1126 height 633
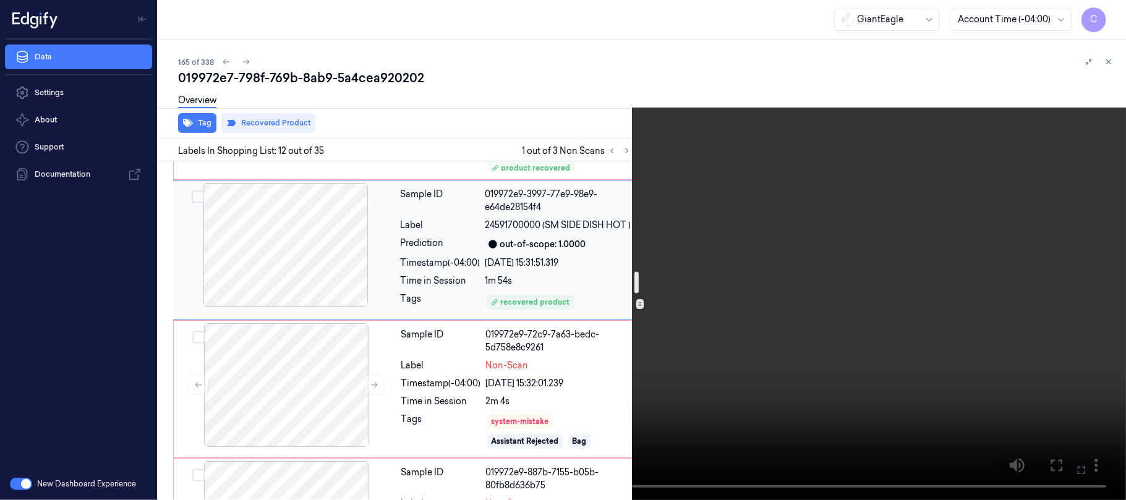
scroll to position [1749, 0]
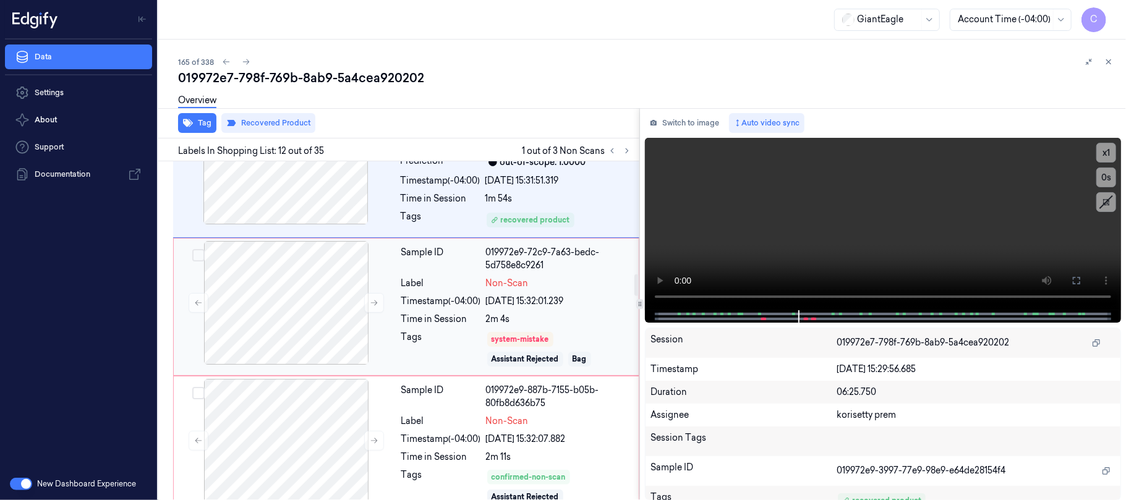
click at [582, 303] on div "22/09/2025 15:32:01.239" at bounding box center [558, 301] width 145 height 13
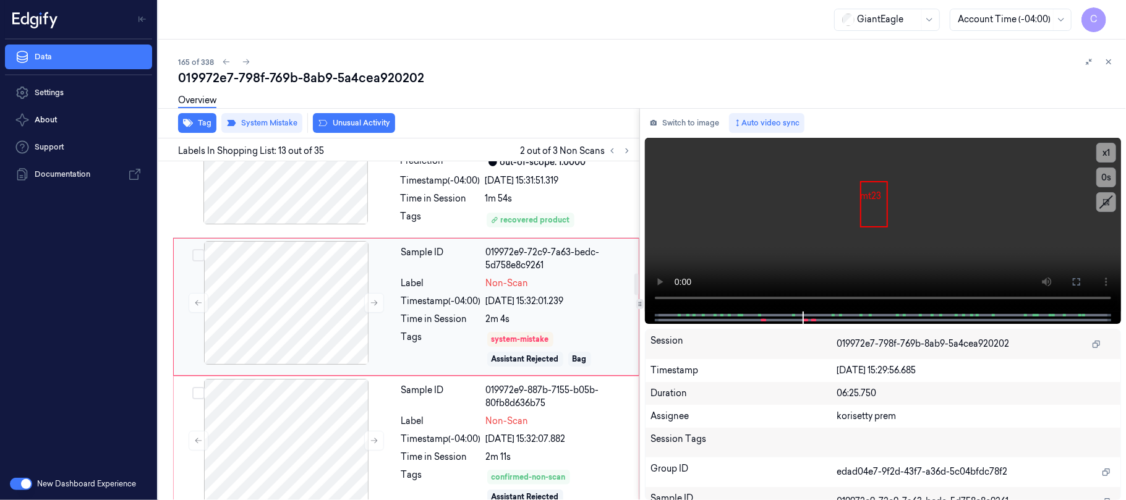
scroll to position [1730, 0]
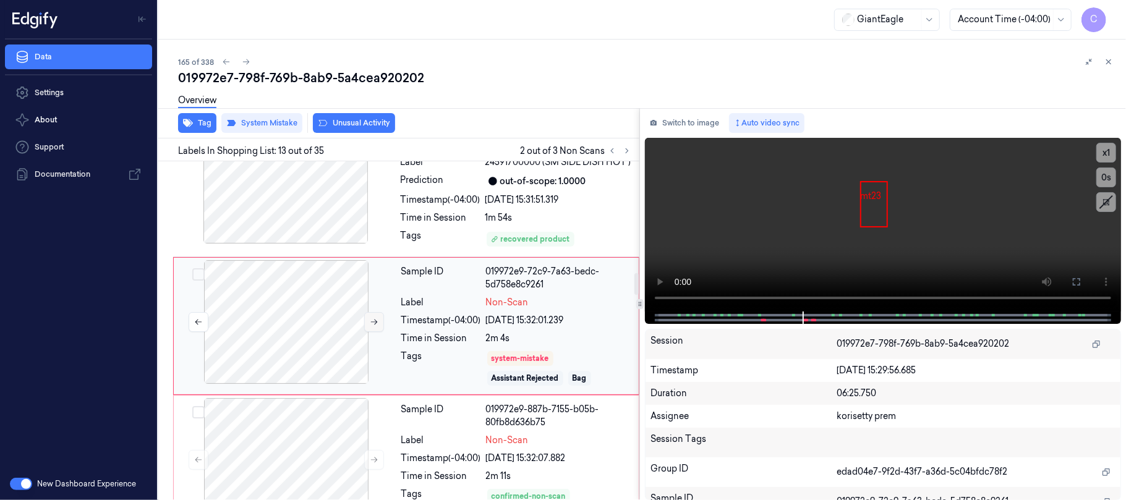
click at [373, 324] on icon at bounding box center [374, 322] width 9 height 9
click at [374, 323] on icon at bounding box center [374, 322] width 9 height 9
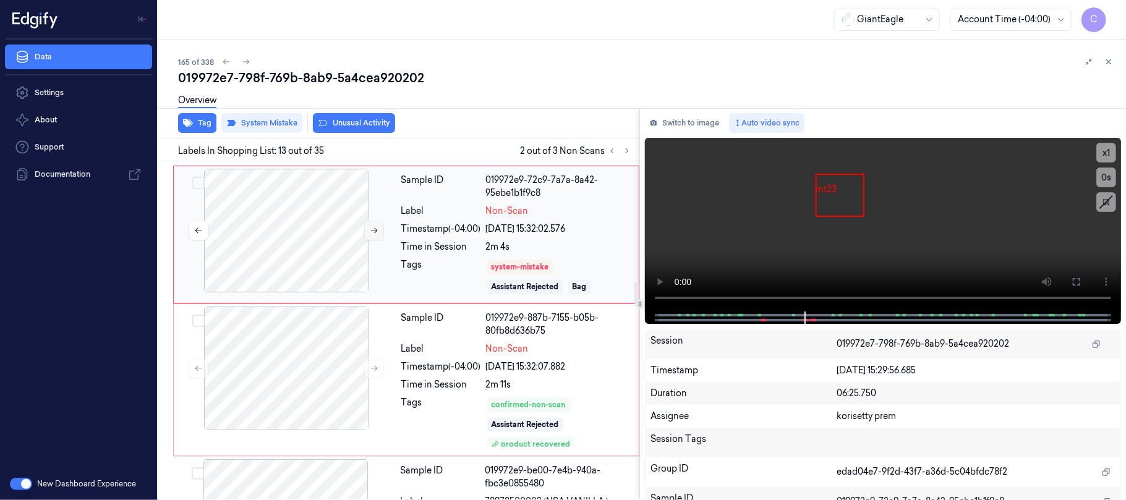
scroll to position [1895, 0]
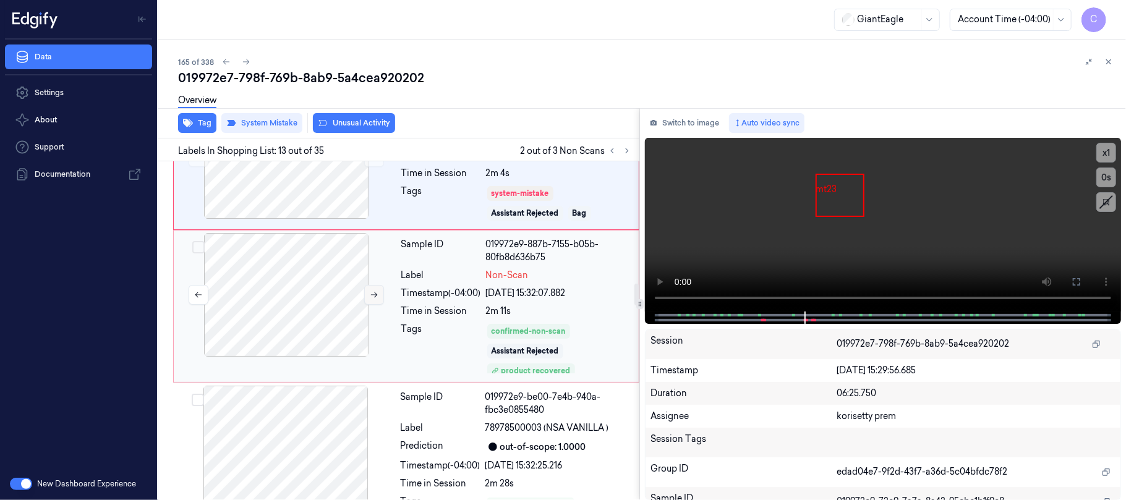
click at [366, 300] on button at bounding box center [374, 295] width 20 height 20
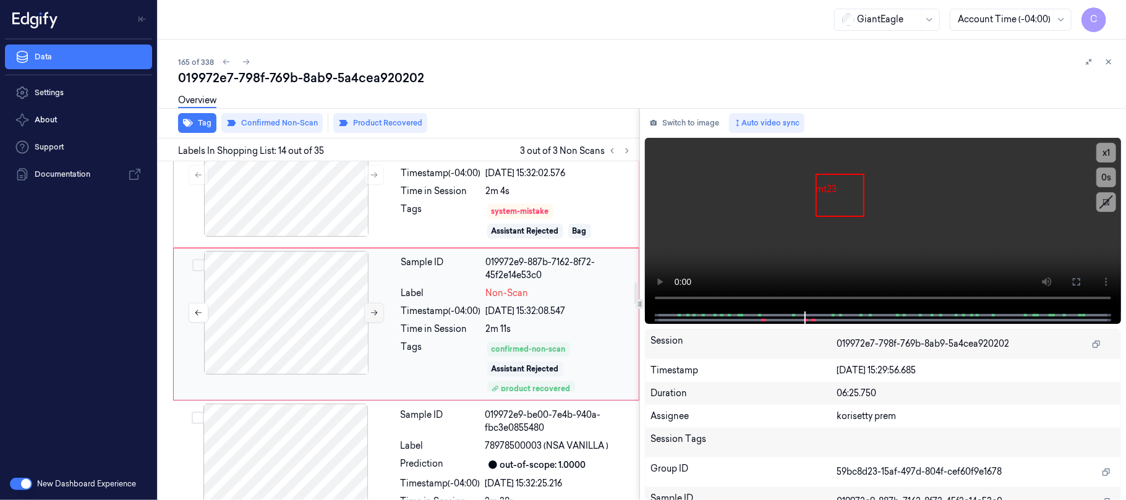
click at [367, 323] on button at bounding box center [374, 313] width 20 height 20
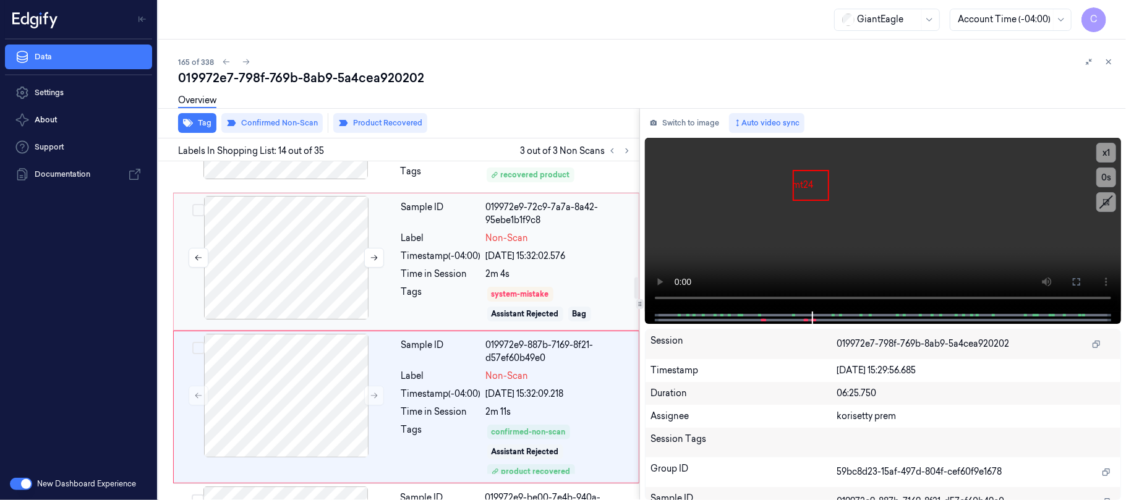
click at [315, 281] on div at bounding box center [286, 258] width 220 height 124
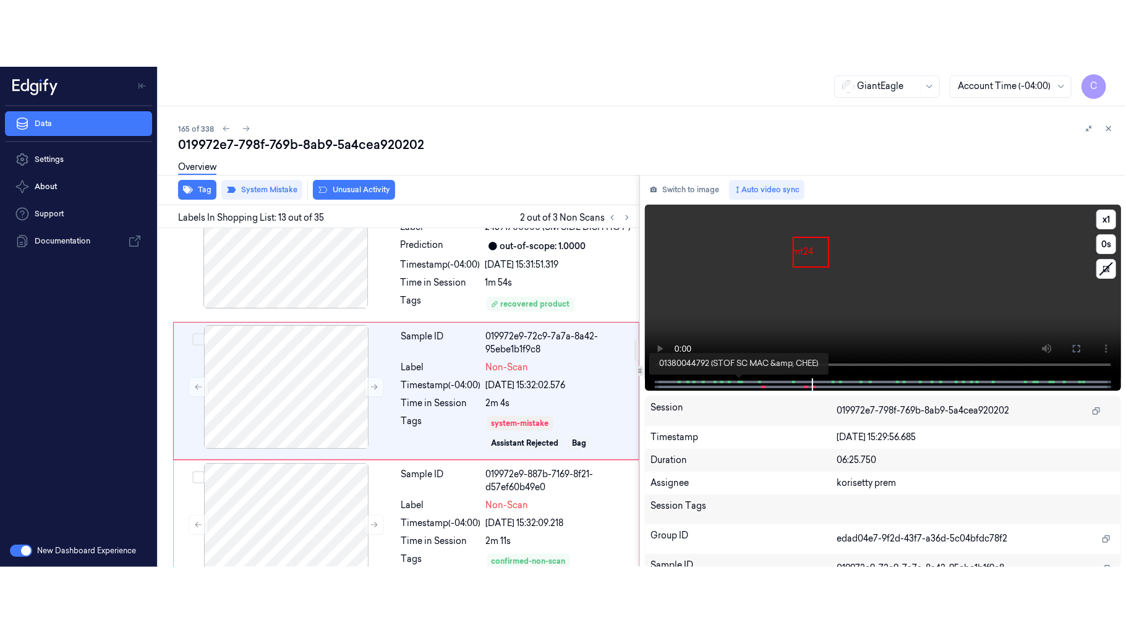
scroll to position [1730, 0]
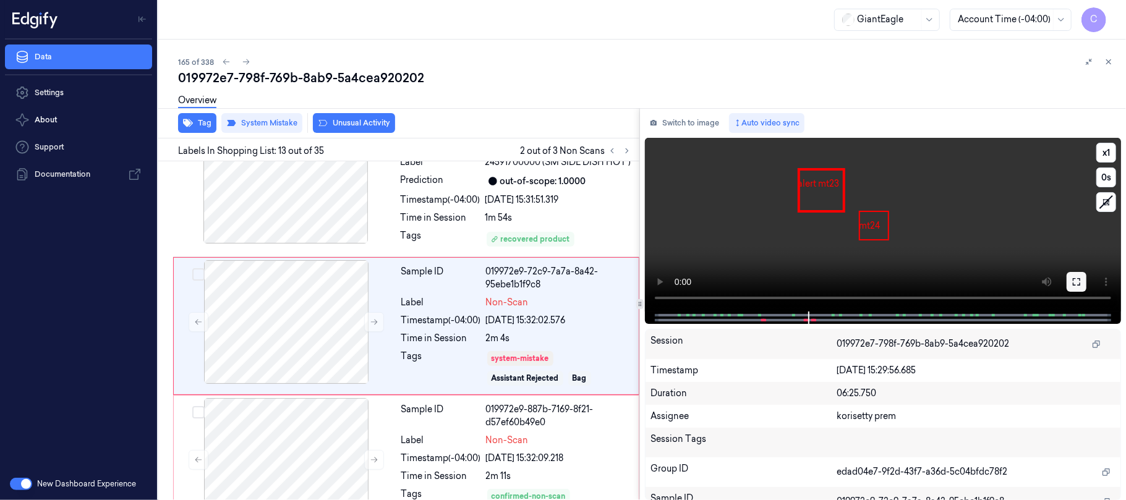
click at [1076, 275] on button at bounding box center [1077, 282] width 20 height 20
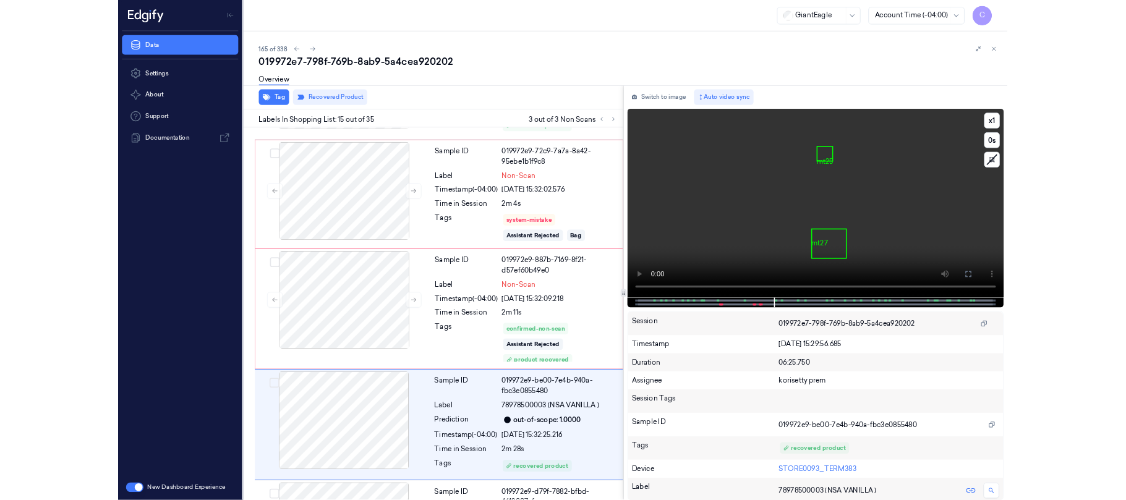
scroll to position [1957, 0]
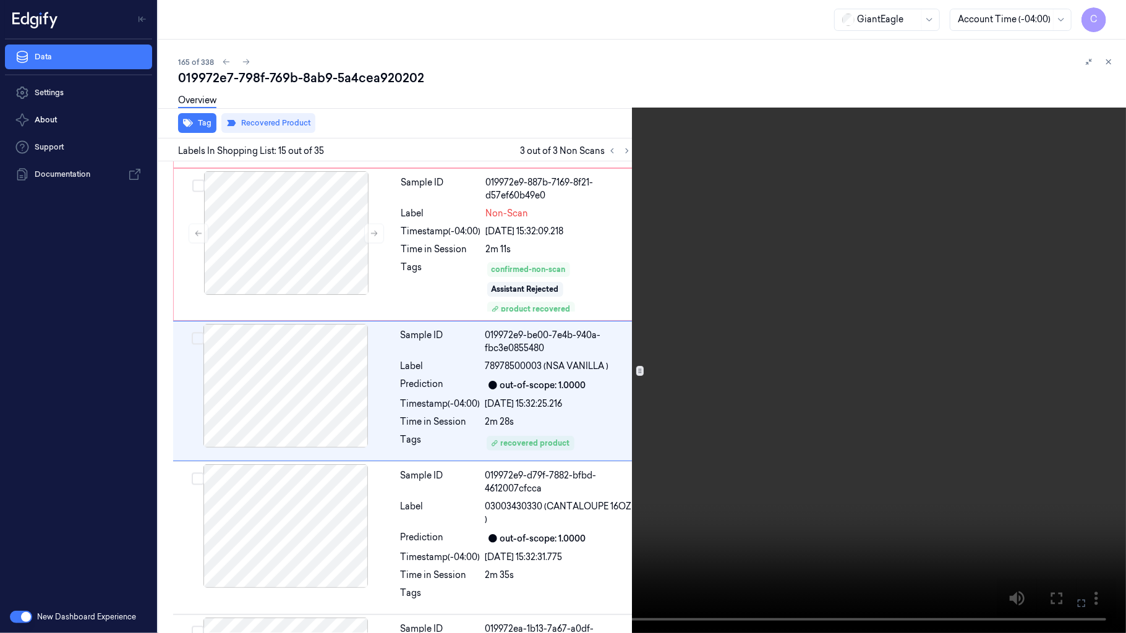
click at [392, 211] on video at bounding box center [563, 316] width 1126 height 633
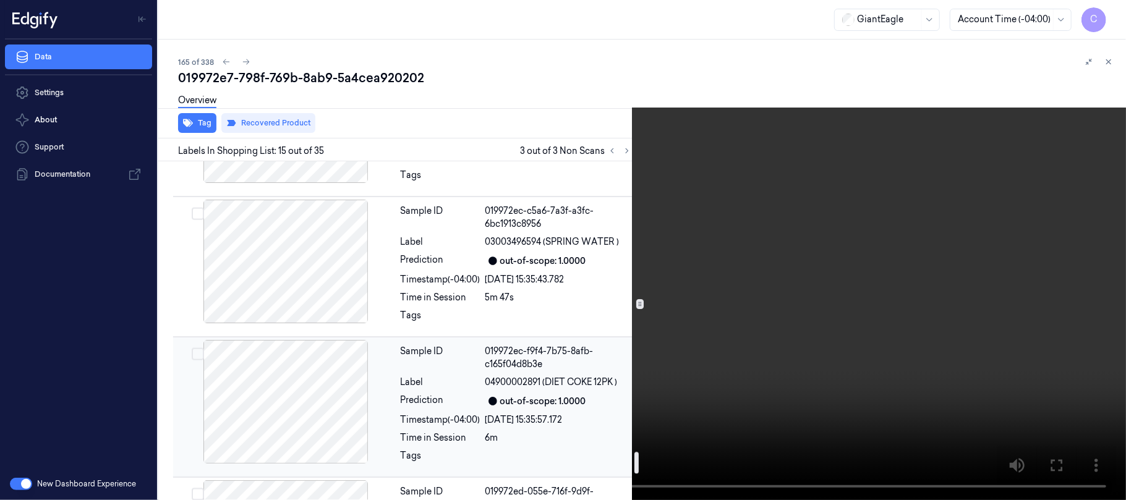
scroll to position [4912, 0]
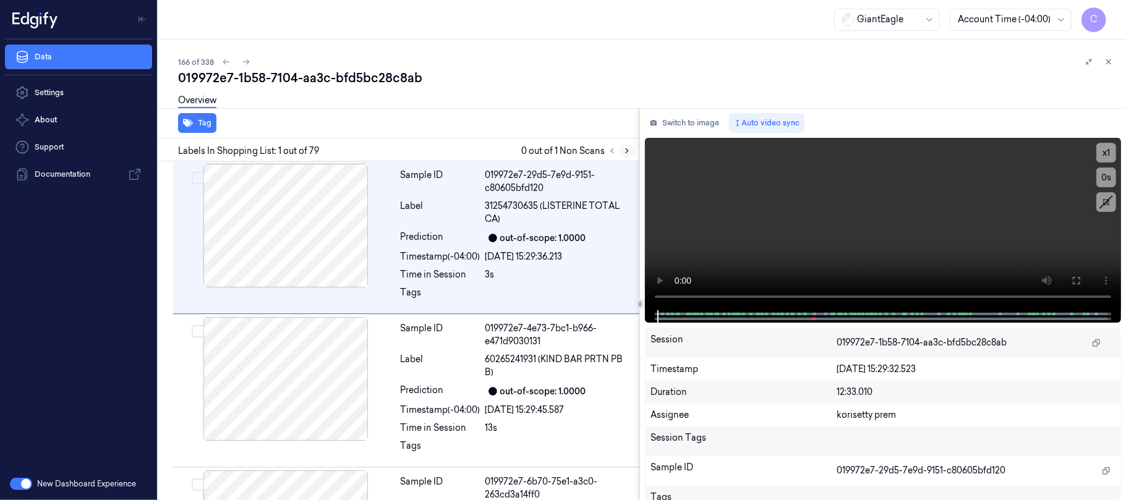
click at [627, 149] on icon at bounding box center [627, 151] width 9 height 9
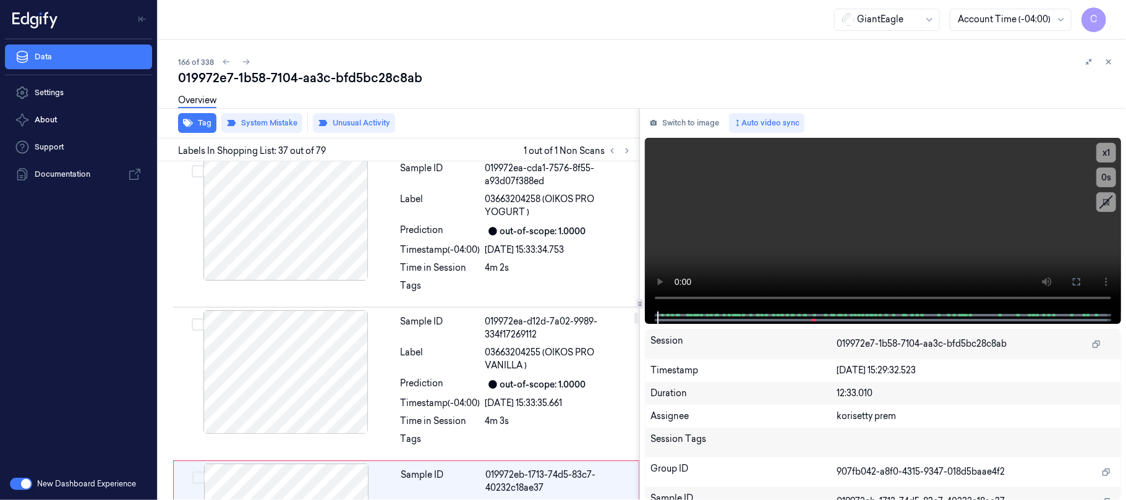
scroll to position [5376, 0]
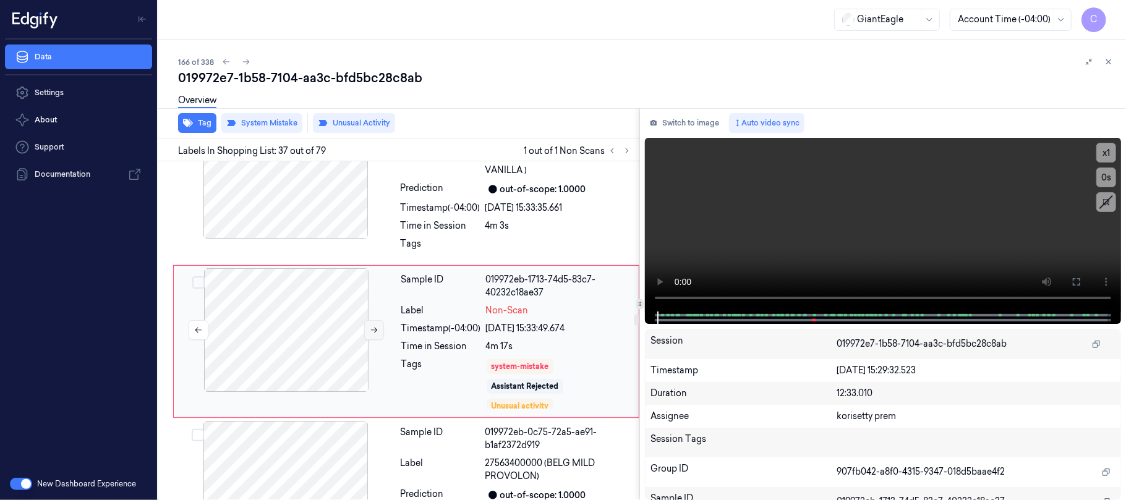
click at [377, 326] on icon at bounding box center [374, 330] width 9 height 9
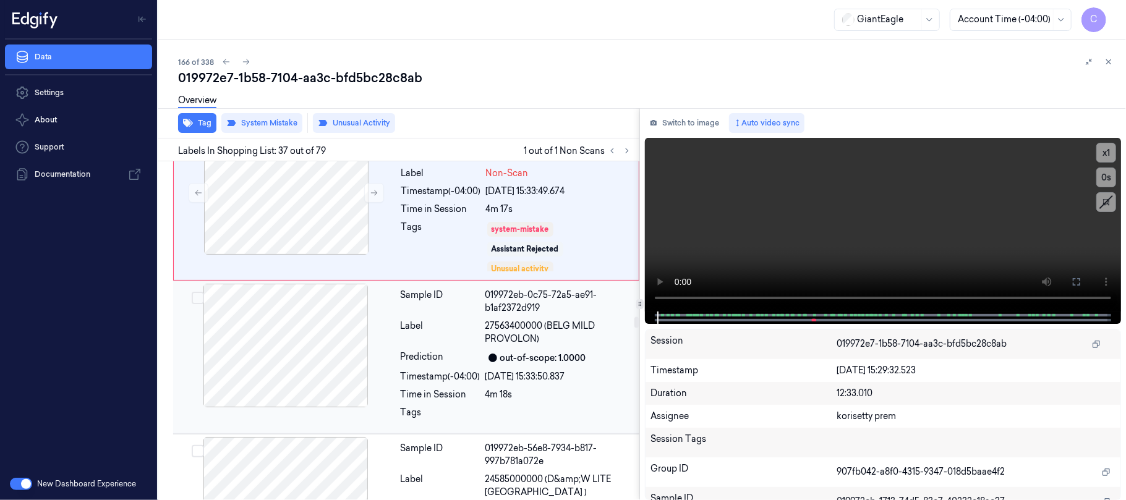
scroll to position [5541, 0]
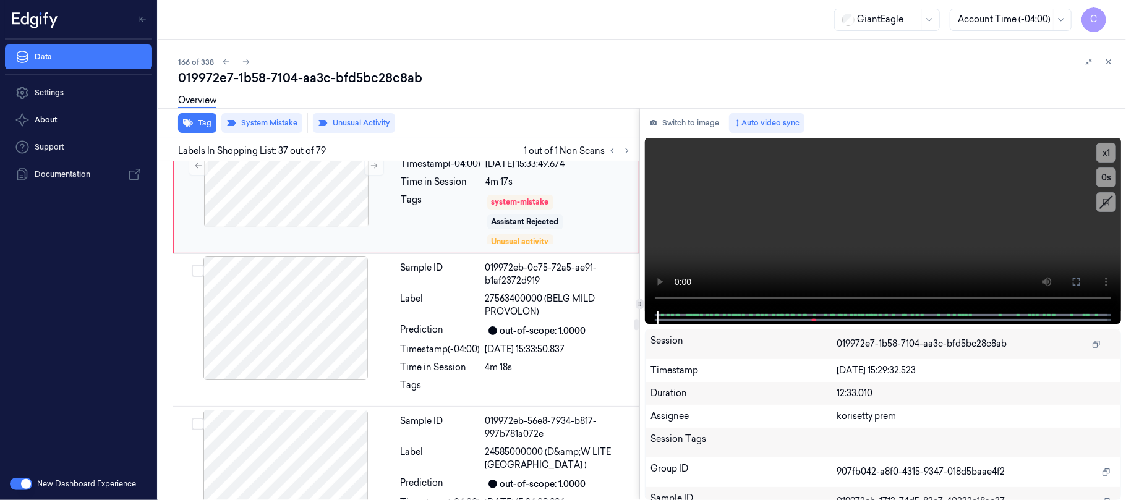
drag, startPoint x: 624, startPoint y: 220, endPoint x: 624, endPoint y: 231, distance: 10.5
click at [624, 231] on div "system-mistake Assistant Rejected Unusual activity" at bounding box center [558, 220] width 145 height 52
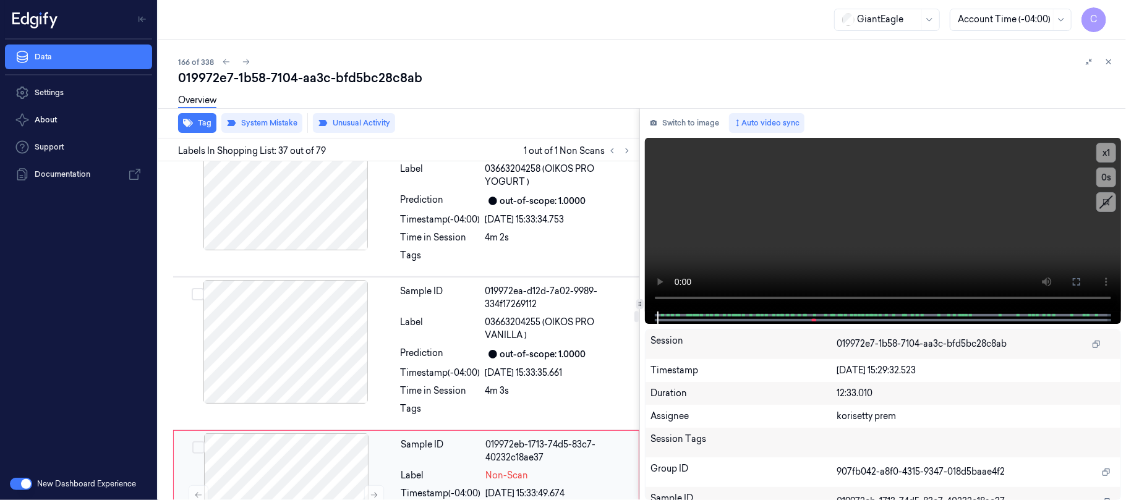
scroll to position [5294, 0]
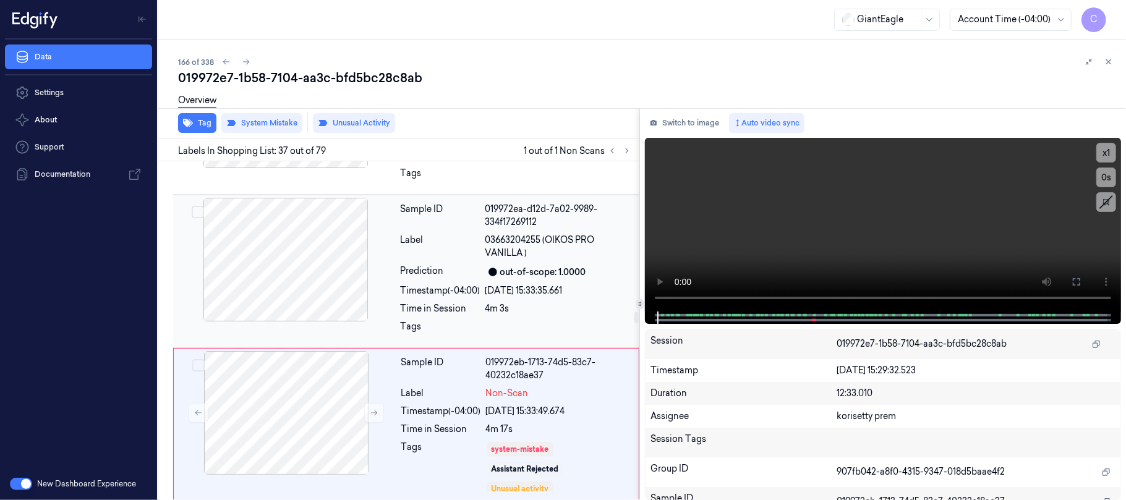
click at [277, 262] on div at bounding box center [286, 260] width 220 height 124
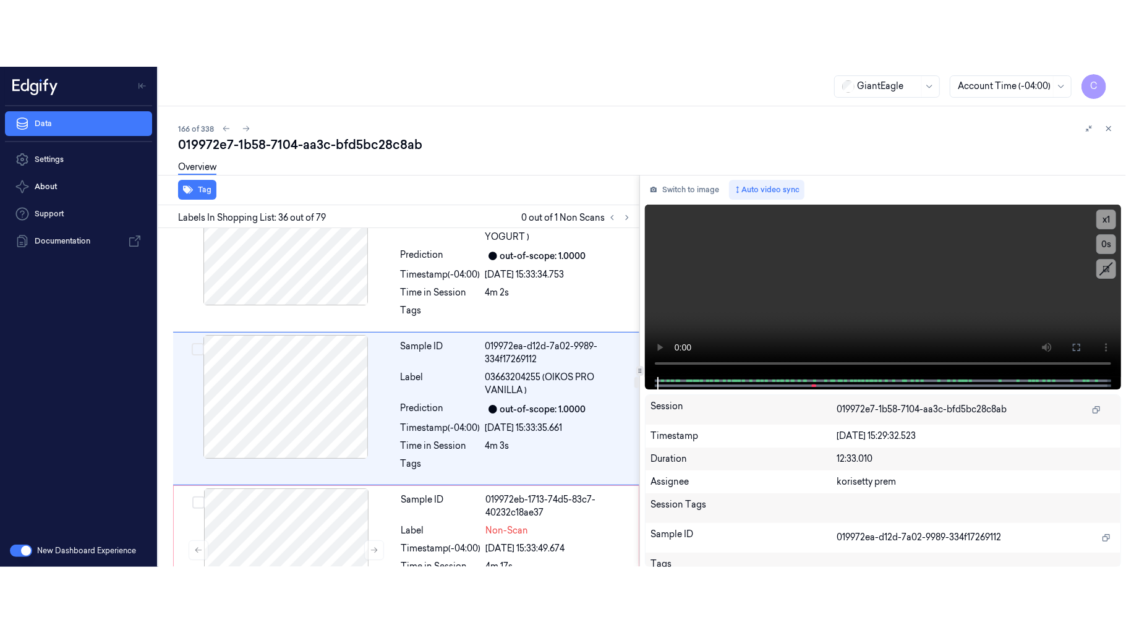
scroll to position [5222, 0]
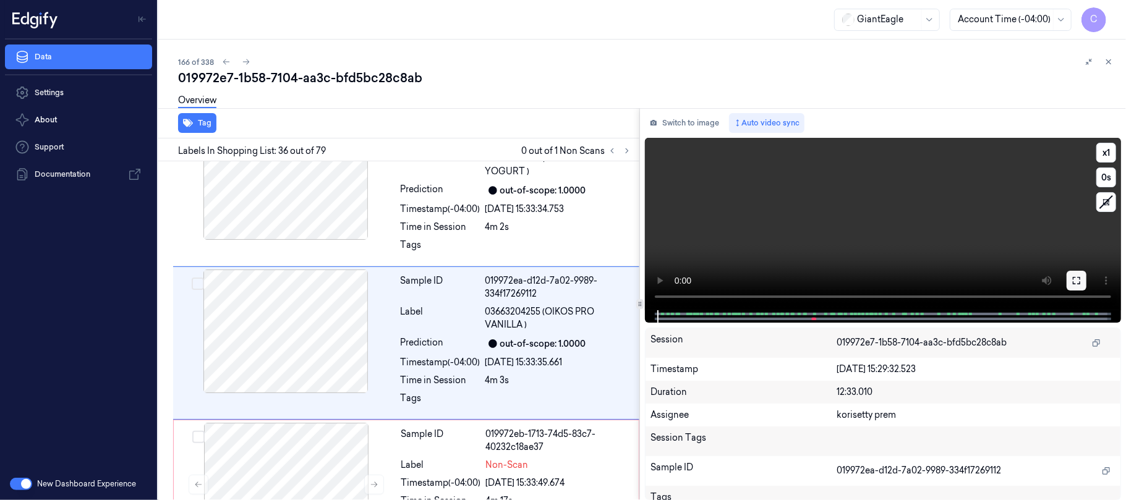
click at [1081, 283] on button at bounding box center [1077, 281] width 20 height 20
click at [310, 216] on div at bounding box center [286, 178] width 220 height 124
click at [1076, 276] on icon at bounding box center [1076, 281] width 10 height 10
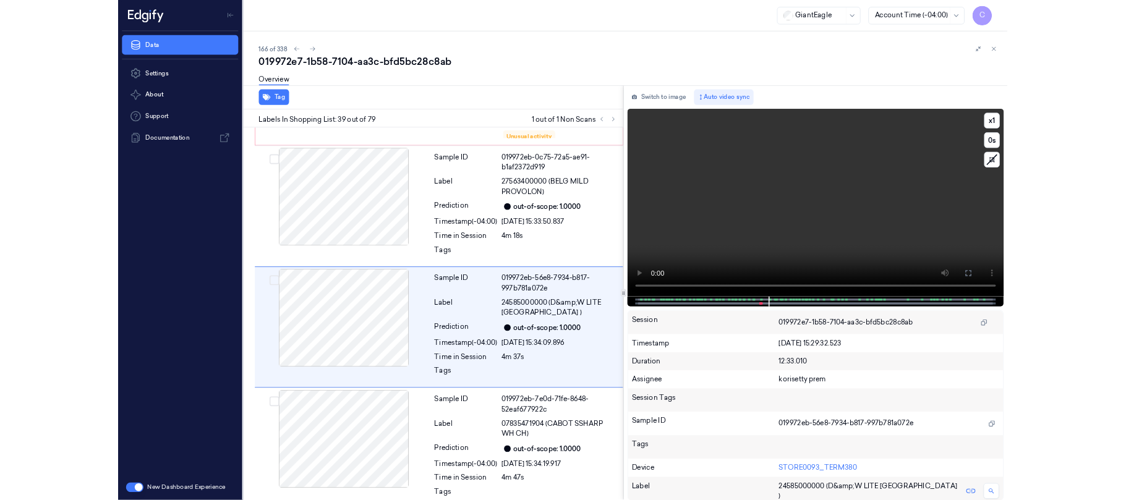
scroll to position [5617, 0]
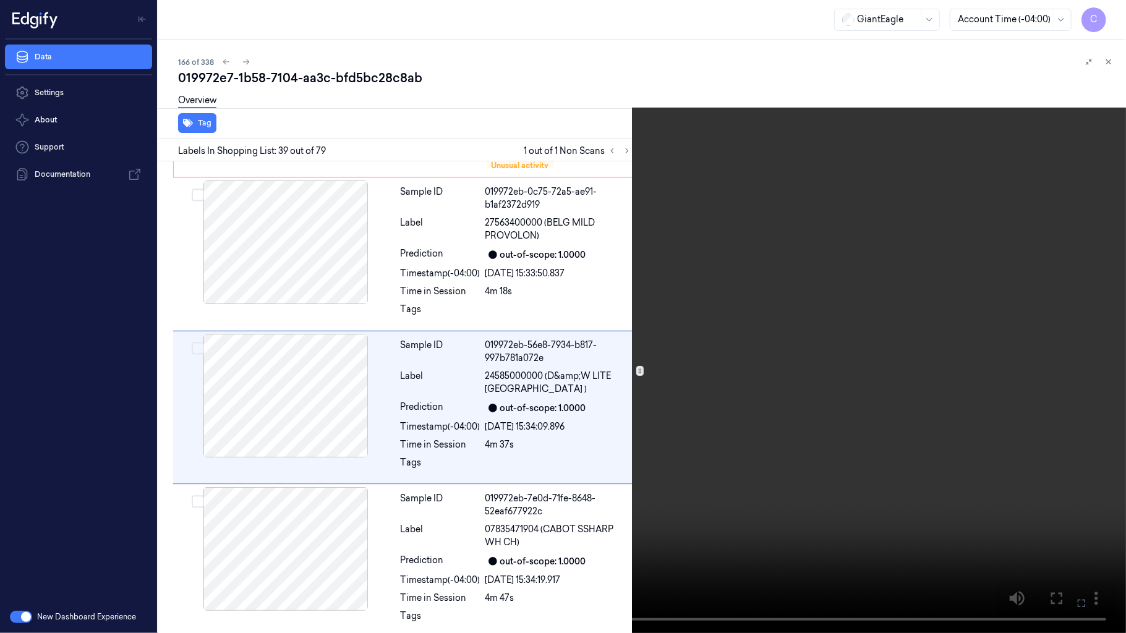
click at [788, 377] on video at bounding box center [563, 316] width 1126 height 633
click at [584, 57] on video at bounding box center [563, 316] width 1126 height 633
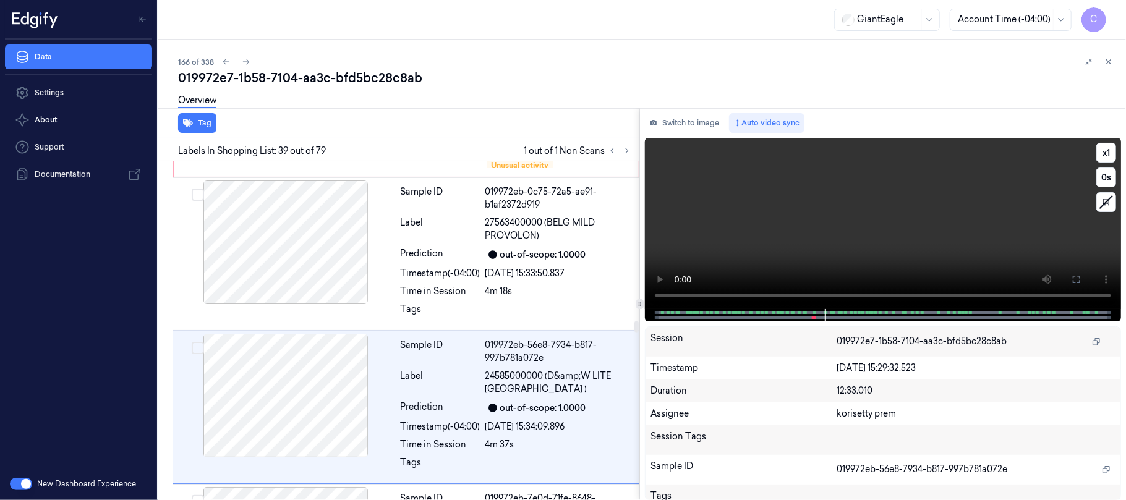
click at [782, 223] on video at bounding box center [883, 223] width 476 height 171
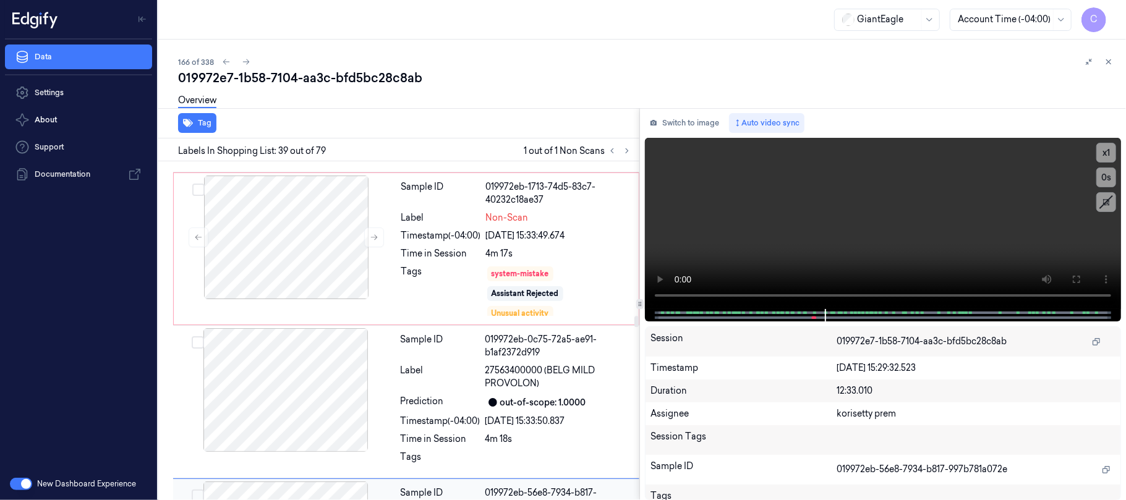
scroll to position [5436, 0]
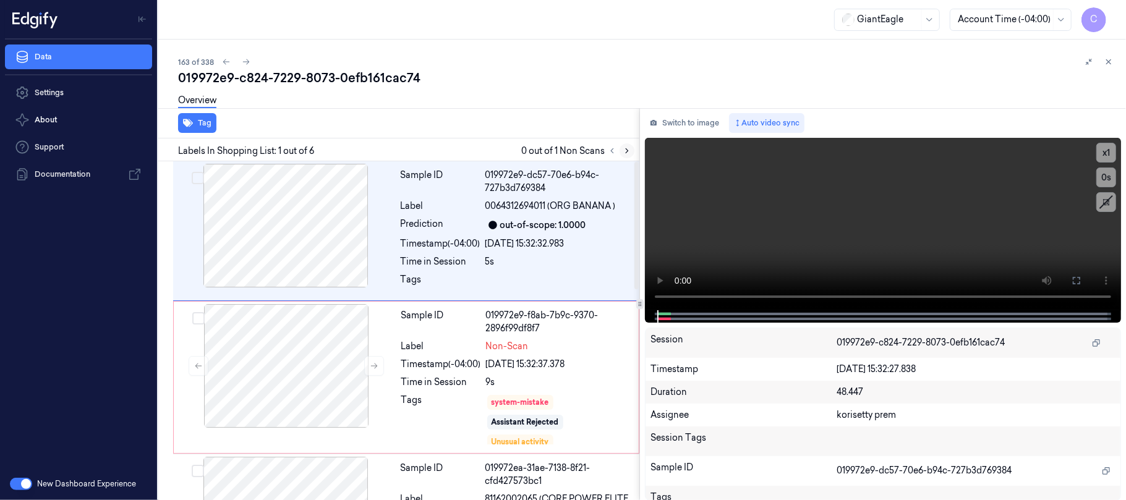
click at [623, 152] on icon at bounding box center [627, 151] width 9 height 9
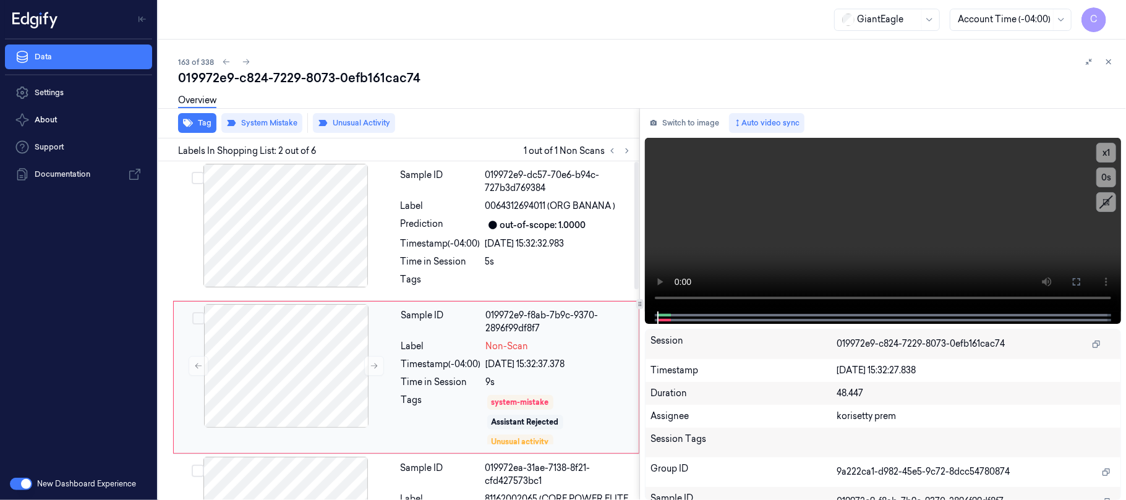
scroll to position [47, 0]
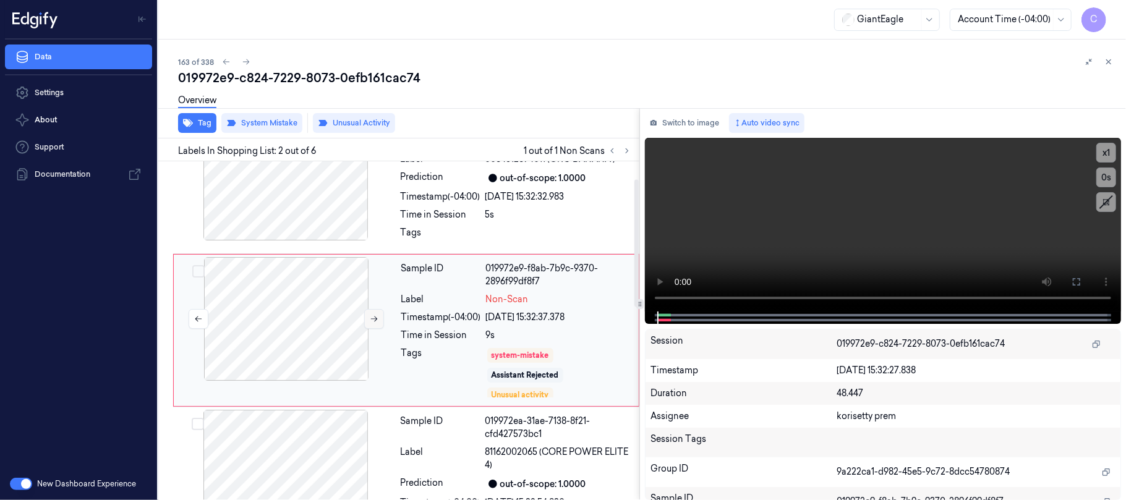
click at [371, 320] on icon at bounding box center [374, 319] width 9 height 9
drag, startPoint x: 626, startPoint y: 362, endPoint x: 623, endPoint y: 401, distance: 39.0
click at [623, 401] on div "Sample ID 019972e9-f8ab-7ba5-b816-a29873bbb1c3 Label Non-Scan Timestamp (-04:00…" at bounding box center [516, 330] width 240 height 147
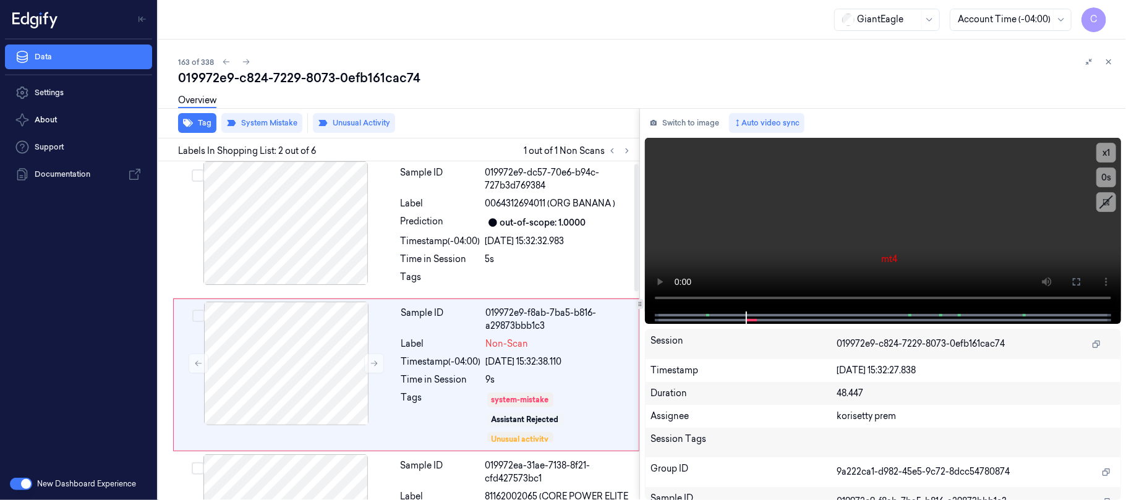
scroll to position [0, 0]
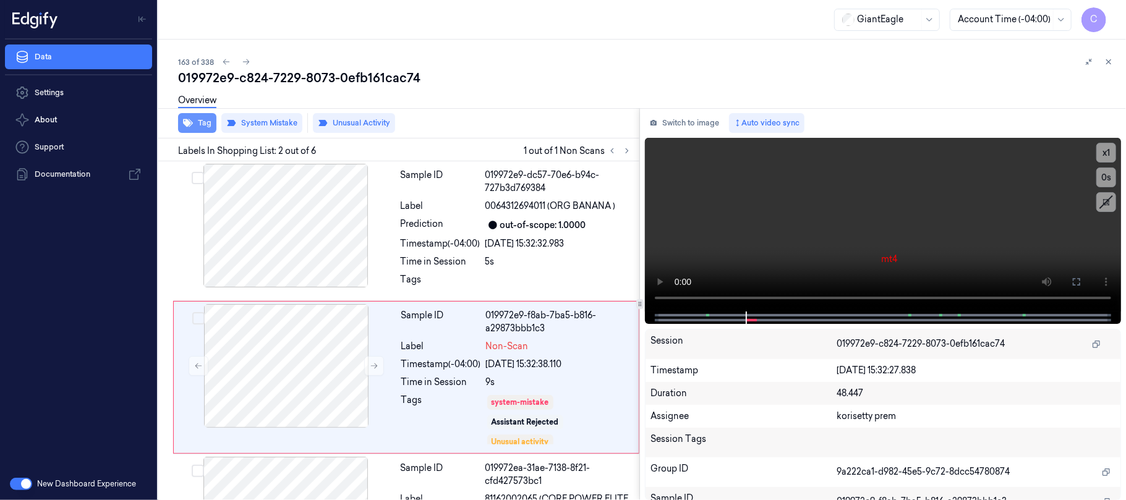
click at [190, 124] on icon "button" at bounding box center [188, 123] width 10 height 10
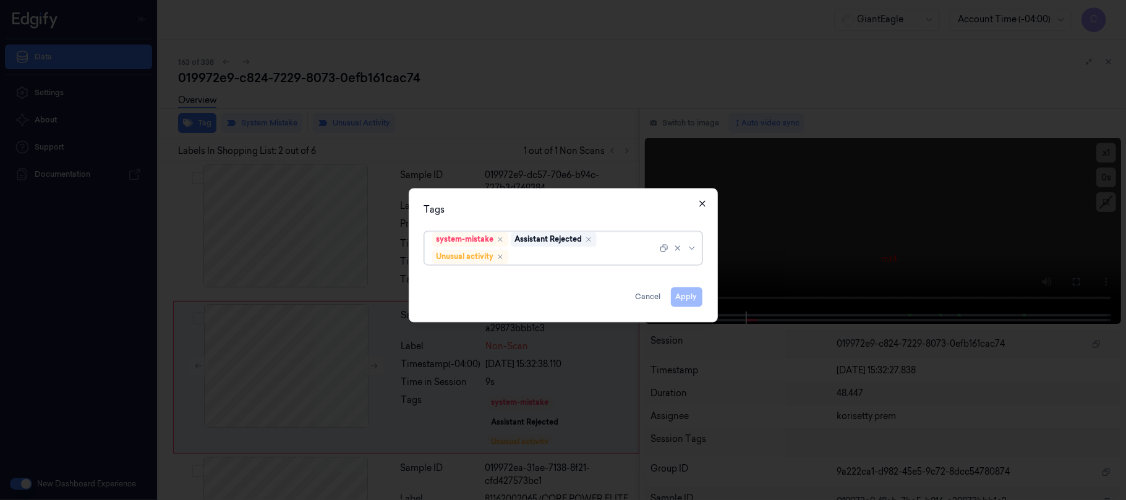
click at [702, 203] on icon "button" at bounding box center [702, 203] width 6 height 6
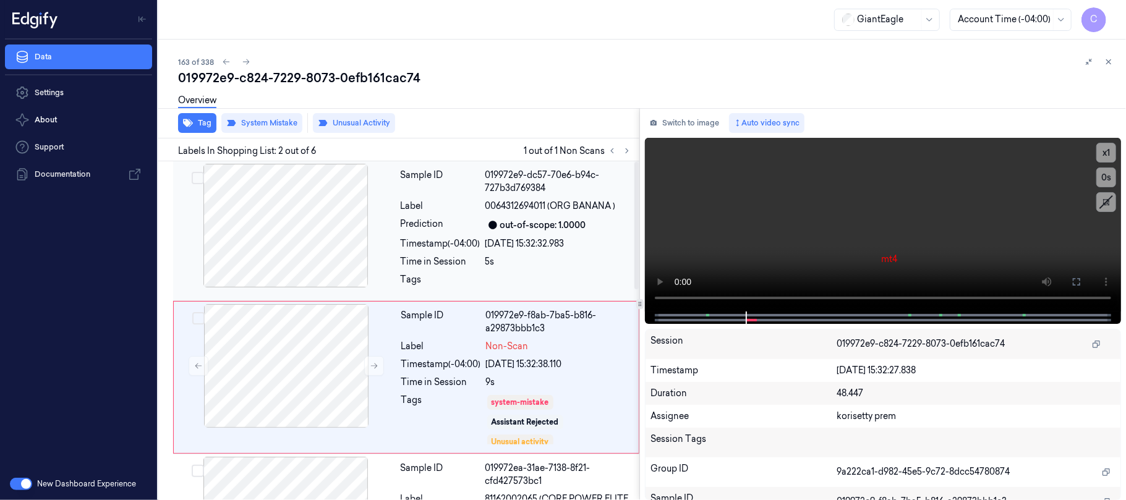
click at [293, 241] on div at bounding box center [286, 226] width 220 height 124
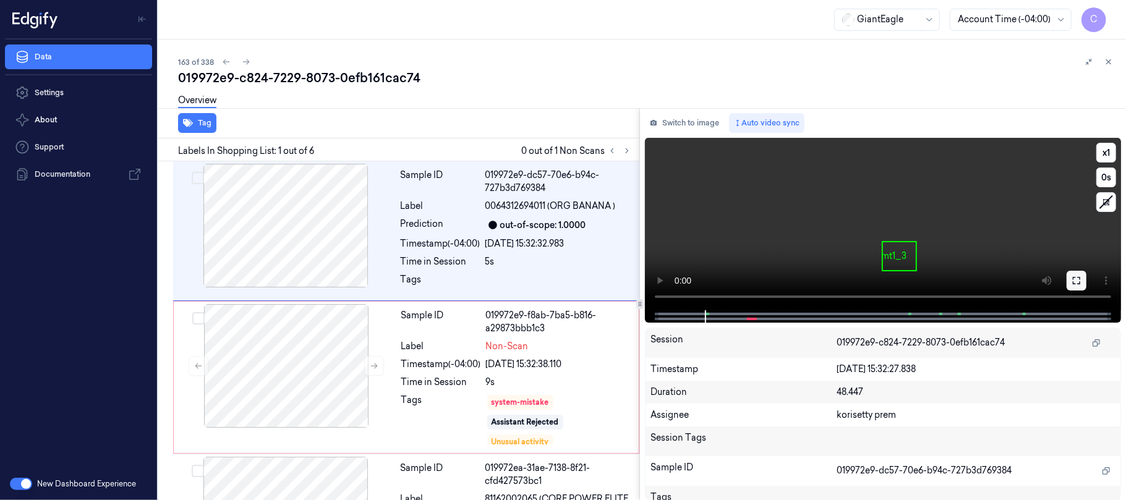
click at [1077, 276] on icon at bounding box center [1076, 281] width 10 height 10
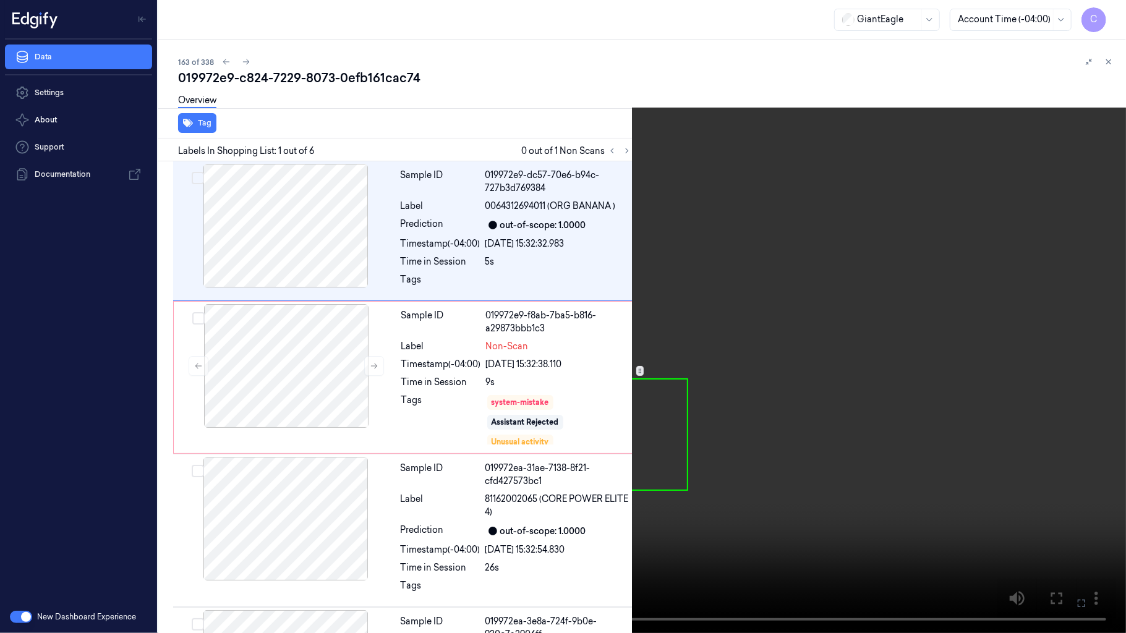
click at [483, 355] on video at bounding box center [563, 316] width 1126 height 633
click at [549, 419] on video at bounding box center [563, 316] width 1126 height 633
click at [1105, 22] on button "x 1" at bounding box center [1111, 15] width 20 height 20
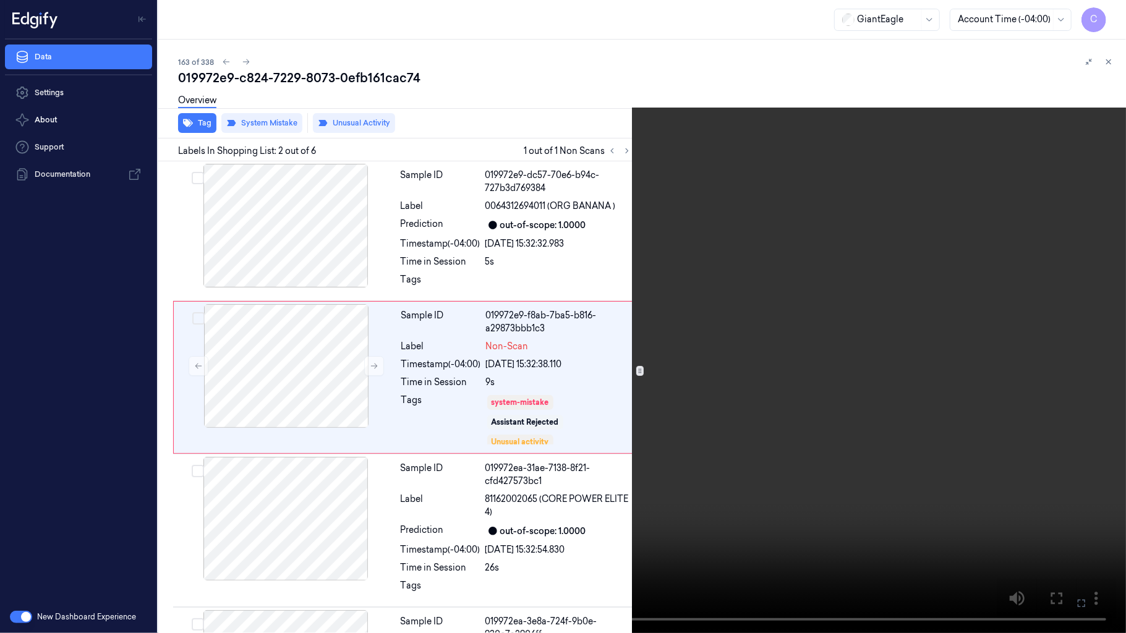
click at [752, 119] on video at bounding box center [563, 316] width 1126 height 633
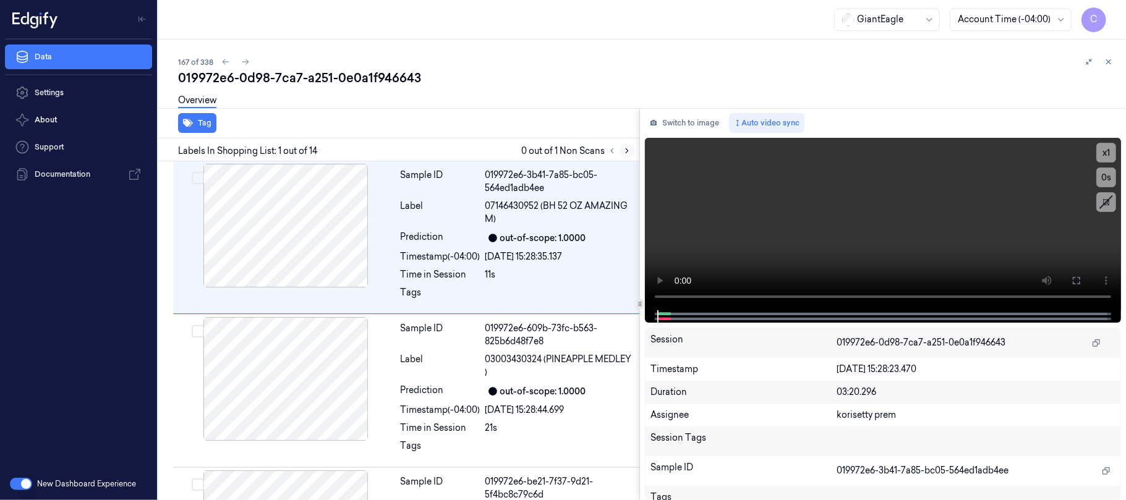
click at [626, 150] on icon at bounding box center [627, 151] width 9 height 9
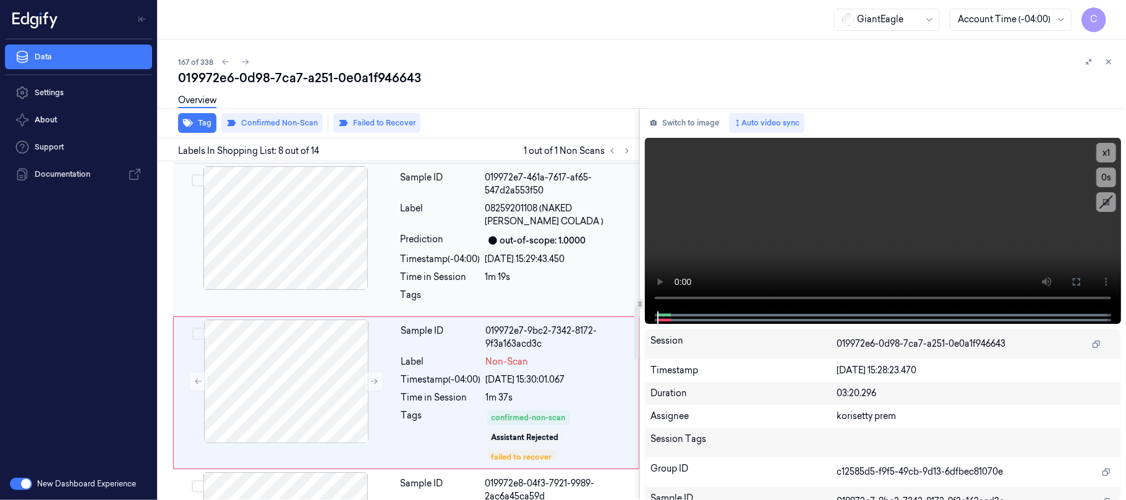
scroll to position [982, 0]
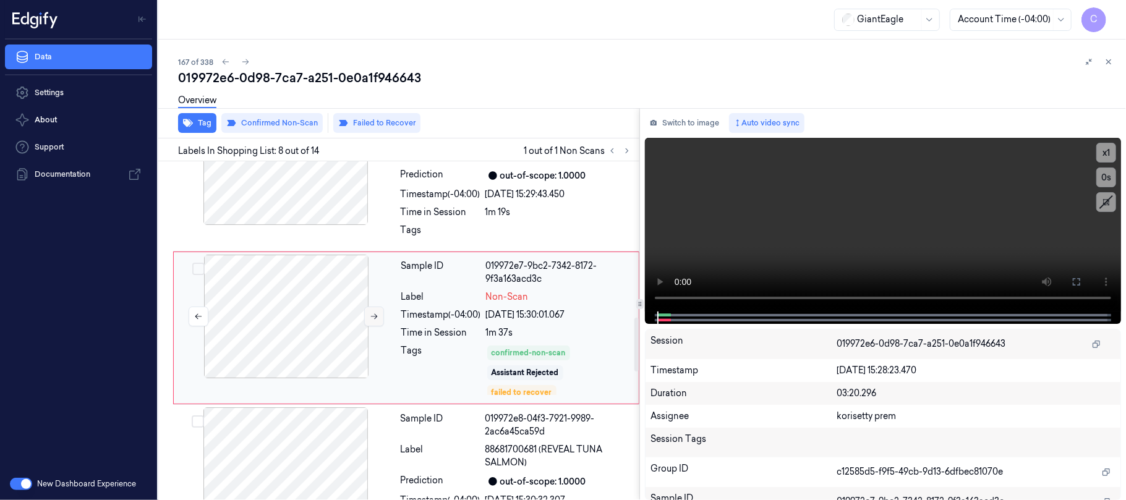
click at [370, 321] on icon at bounding box center [374, 316] width 9 height 9
click at [373, 318] on icon at bounding box center [374, 316] width 9 height 9
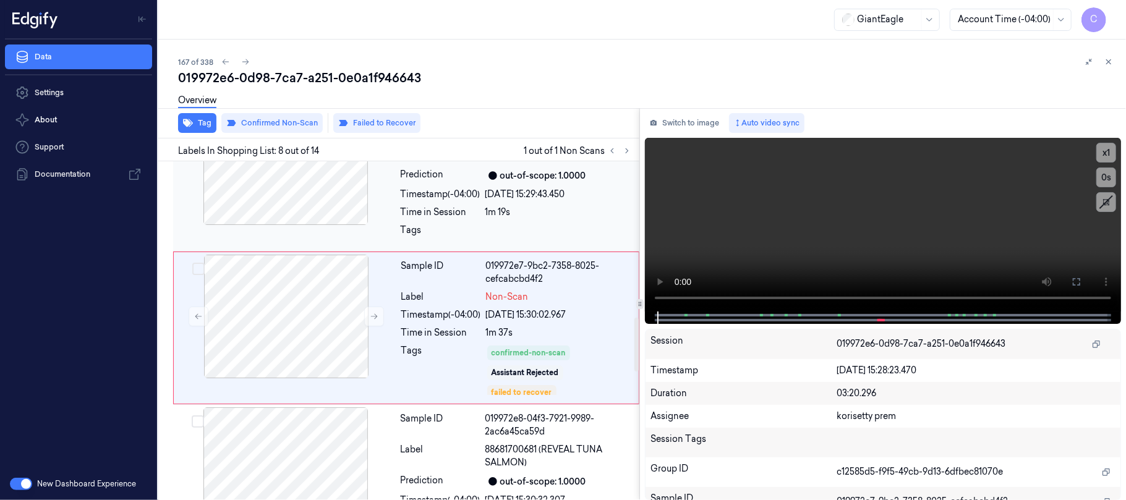
click at [310, 204] on div at bounding box center [286, 163] width 220 height 124
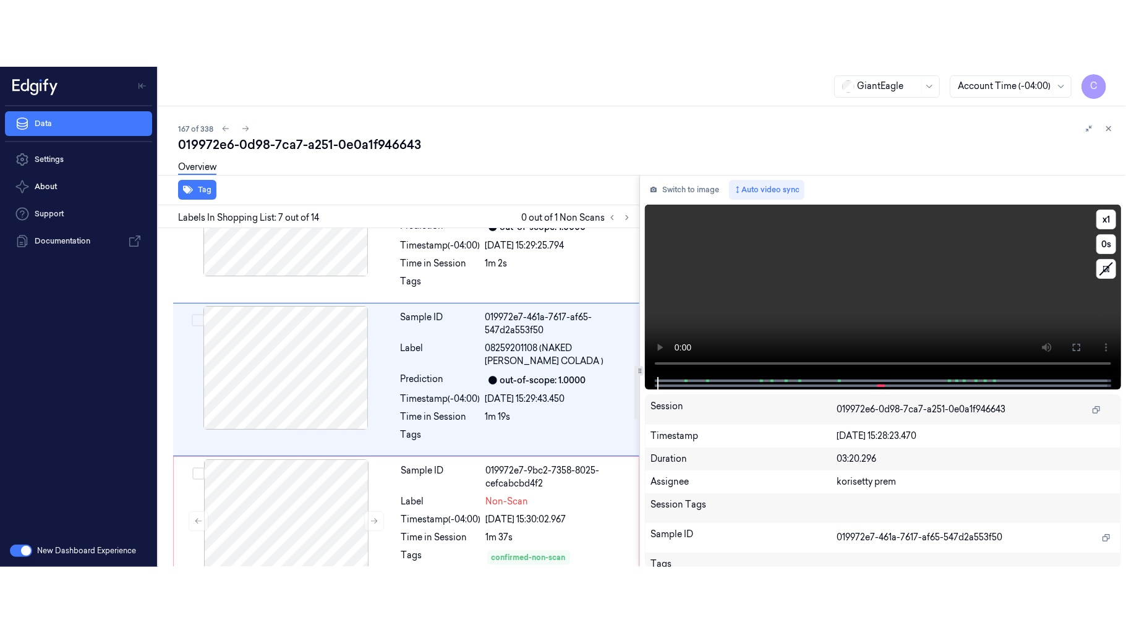
scroll to position [829, 0]
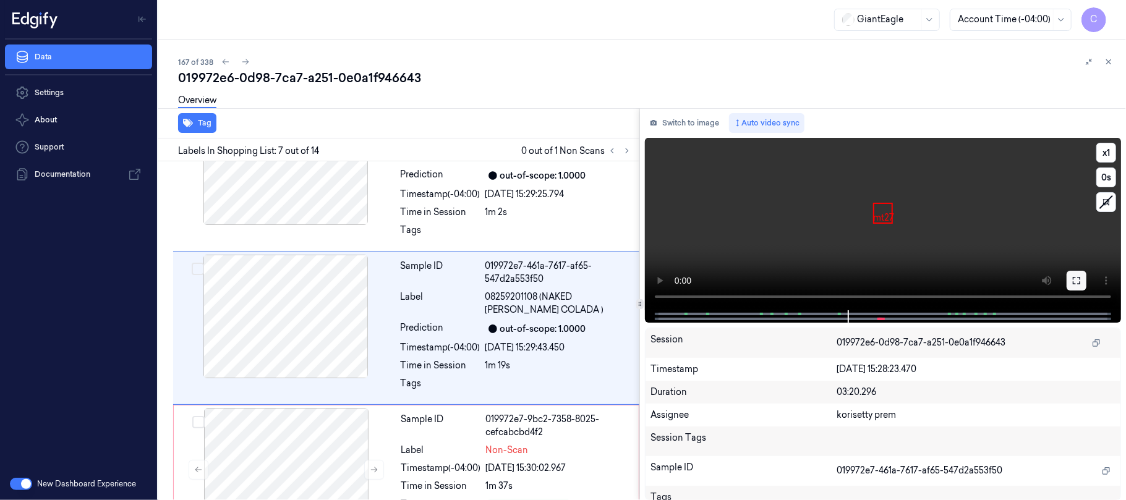
click at [1081, 276] on icon at bounding box center [1076, 281] width 10 height 10
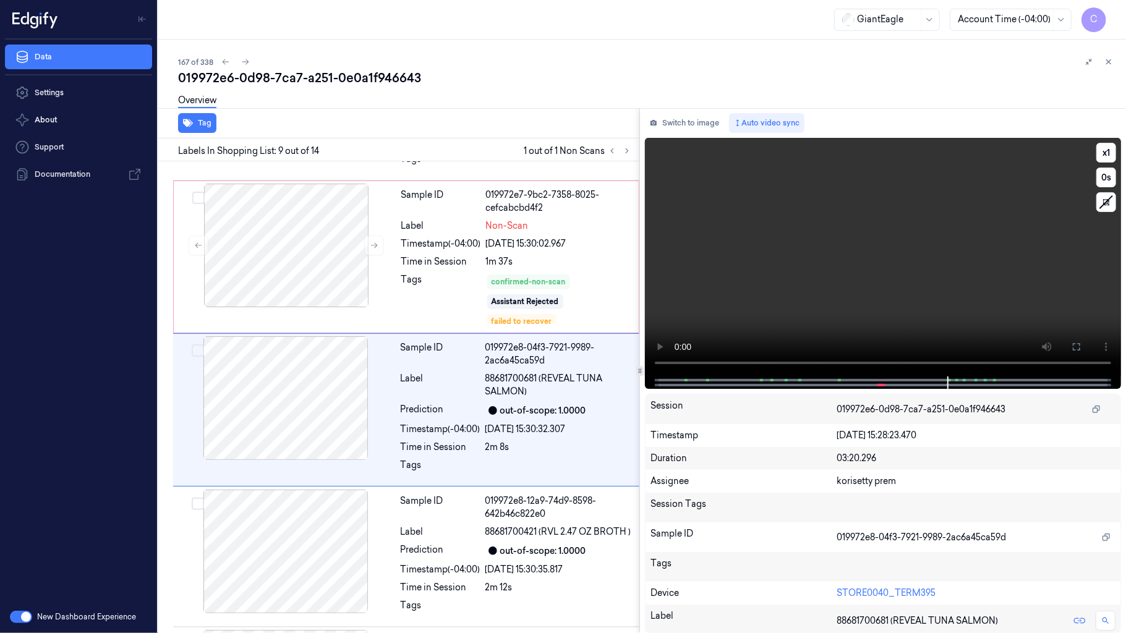
scroll to position [1069, 0]
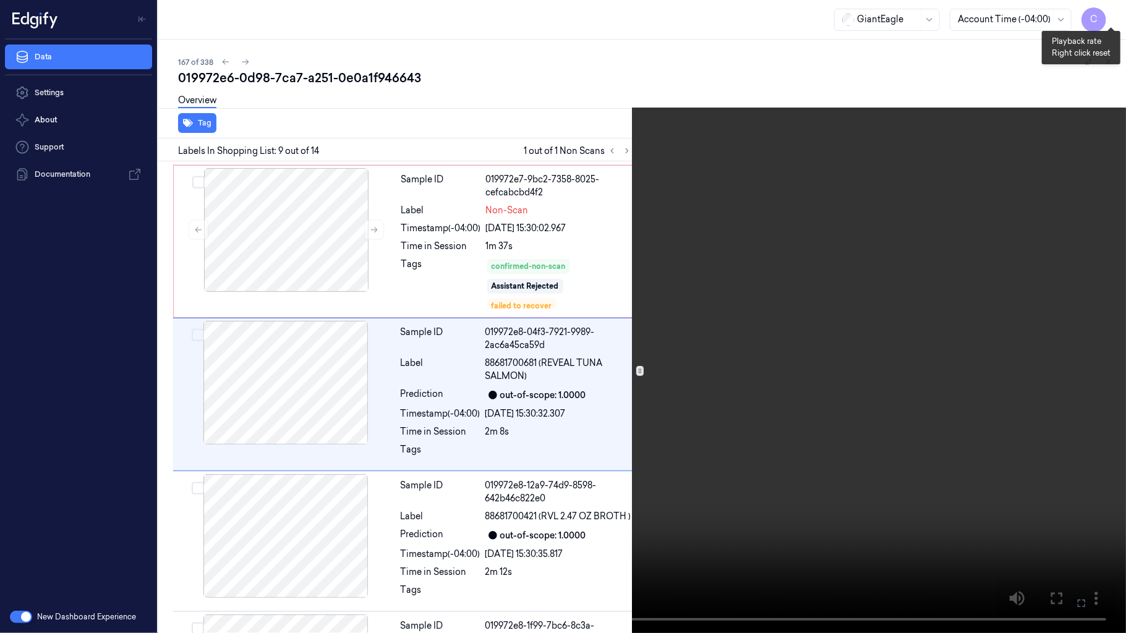
click at [1106, 14] on button "x 1" at bounding box center [1111, 15] width 20 height 20
click at [1106, 14] on button "x 2" at bounding box center [1111, 15] width 20 height 20
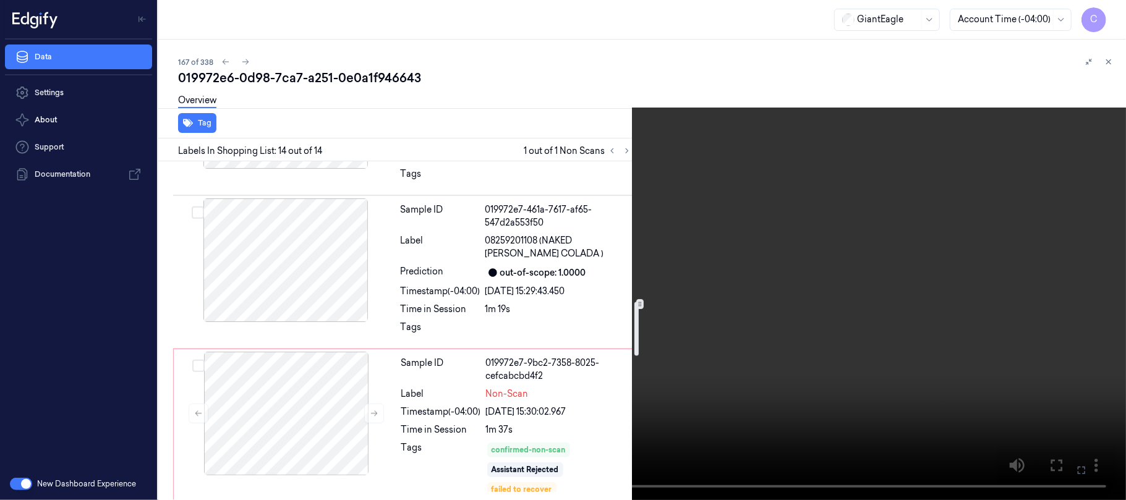
scroll to position [966, 0]
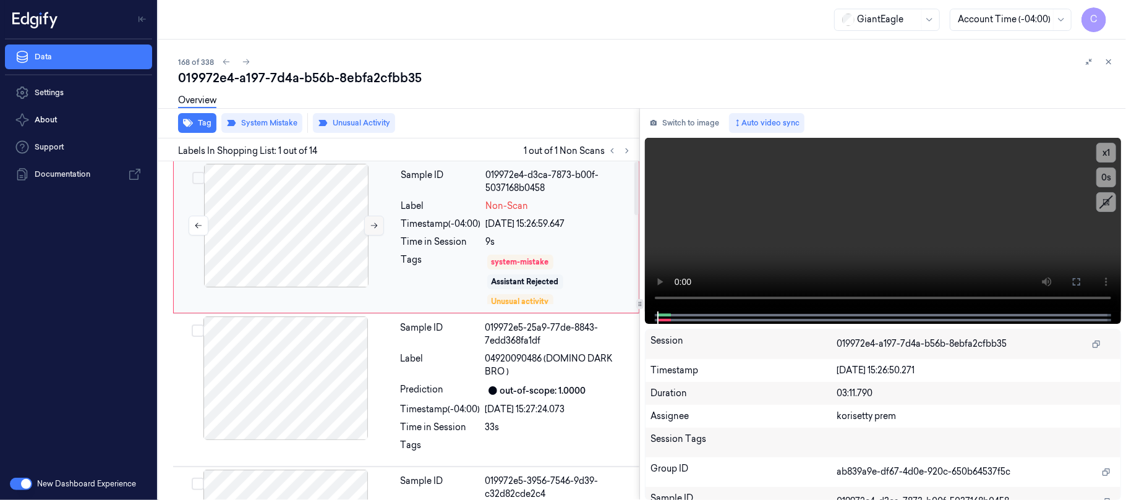
click at [365, 224] on button at bounding box center [374, 226] width 20 height 20
click at [367, 223] on button at bounding box center [374, 226] width 20 height 20
click at [1072, 278] on icon at bounding box center [1076, 282] width 10 height 10
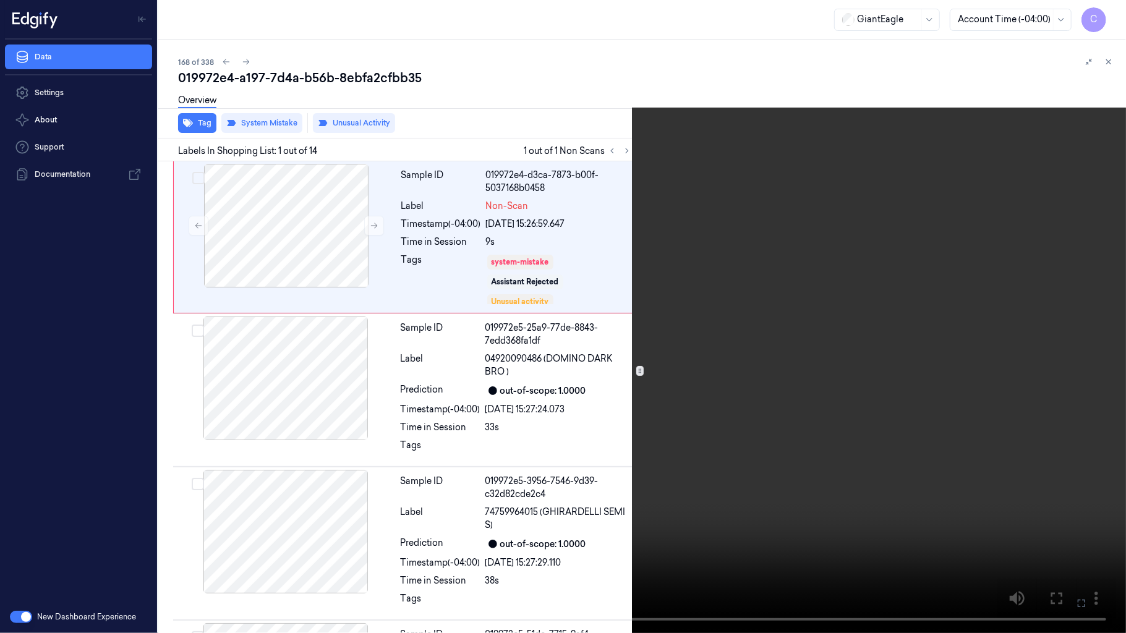
click at [720, 309] on video at bounding box center [563, 316] width 1126 height 633
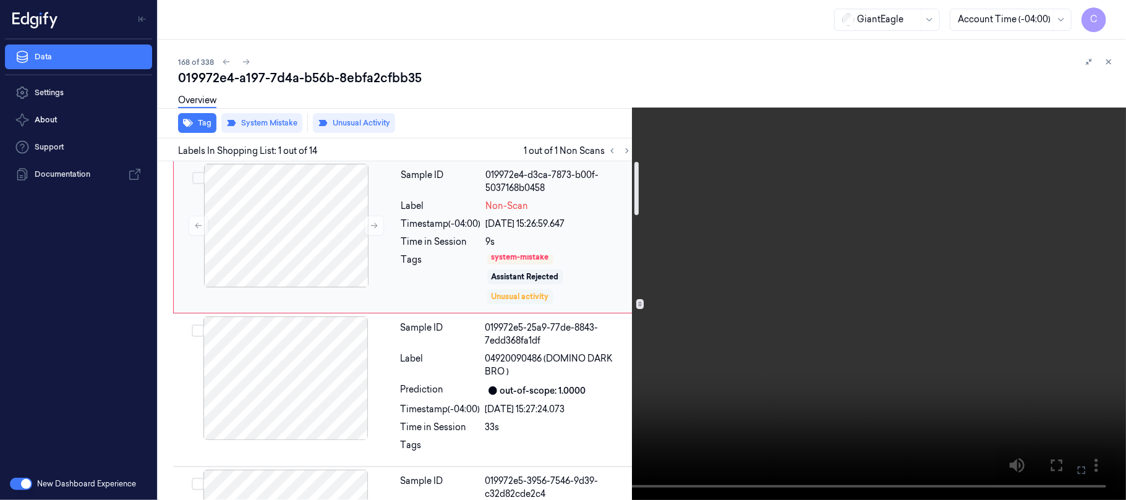
scroll to position [6, 0]
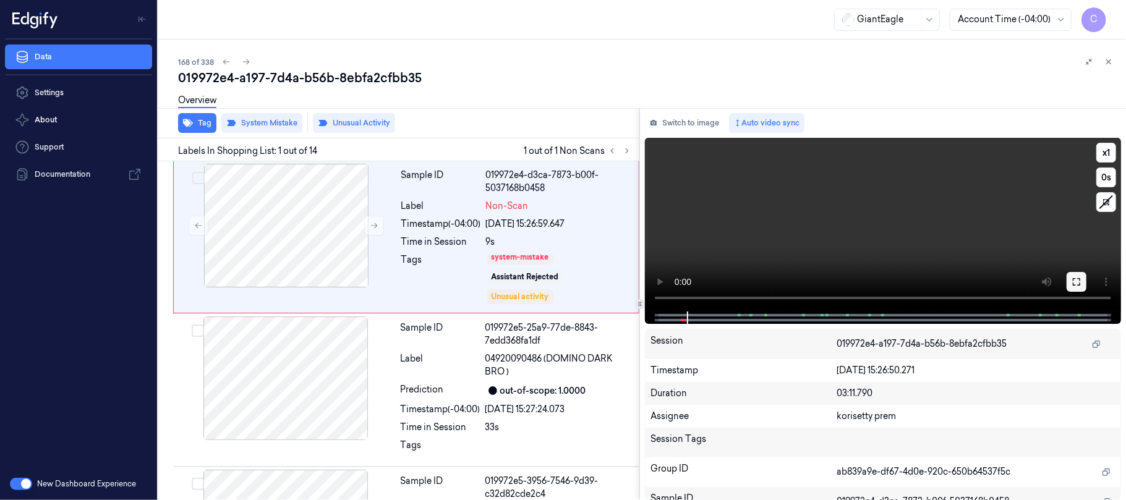
click at [1067, 278] on button at bounding box center [1077, 282] width 20 height 20
click at [775, 210] on video at bounding box center [883, 225] width 476 height 174
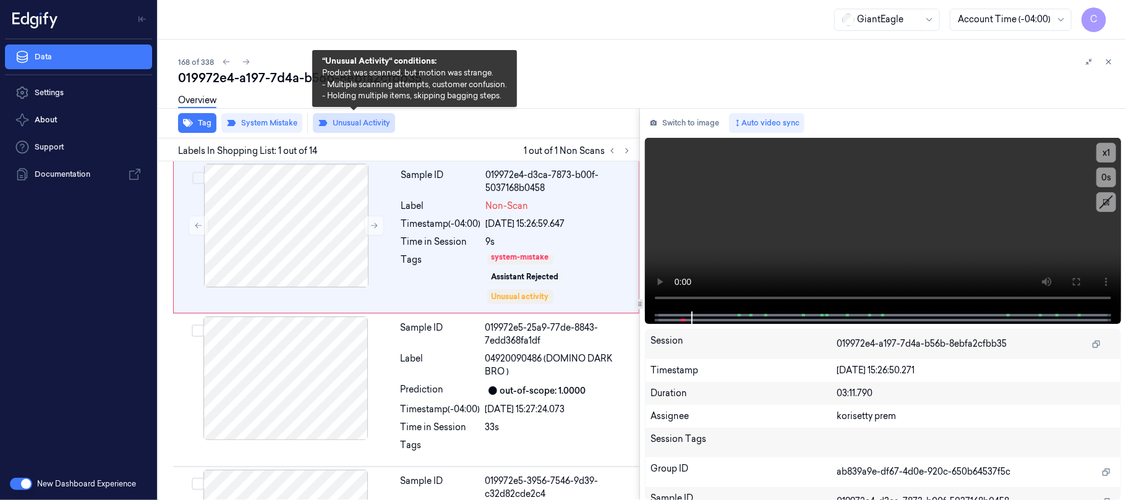
click at [357, 129] on button "Unusual Activity" at bounding box center [354, 123] width 82 height 20
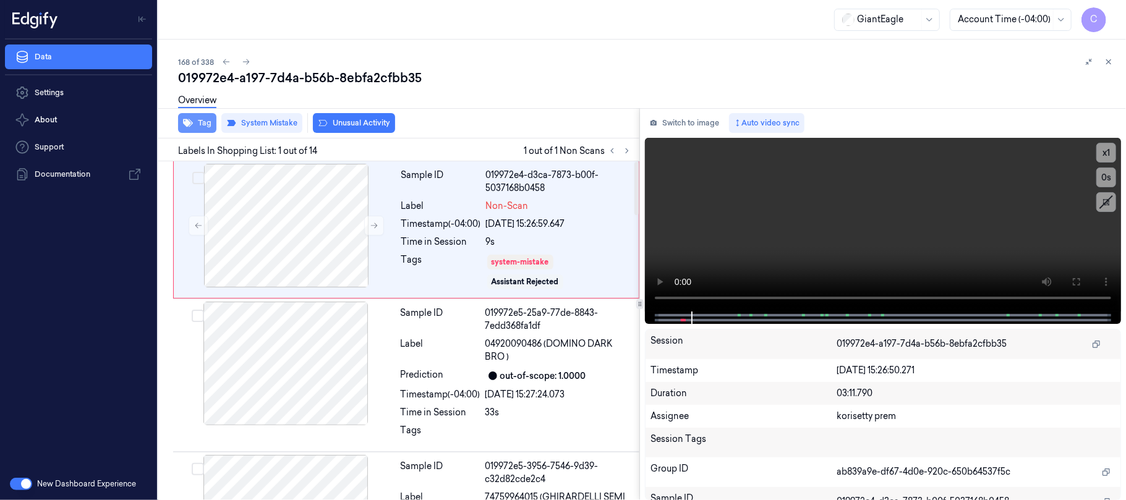
click at [189, 118] on icon "button" at bounding box center [188, 123] width 10 height 10
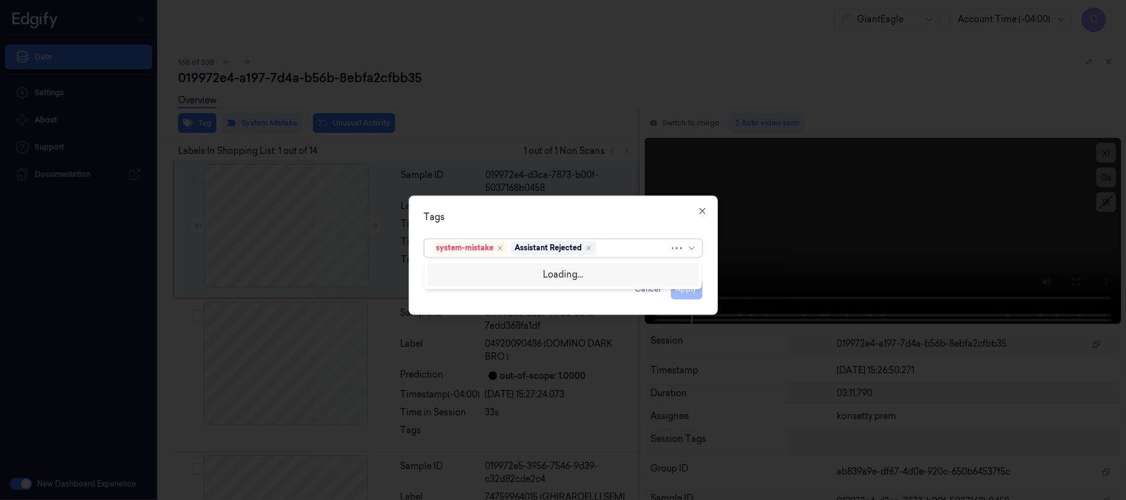
click at [623, 244] on div at bounding box center [634, 248] width 70 height 13
type input "bag"
click at [451, 271] on div "Bag" at bounding box center [563, 273] width 262 height 13
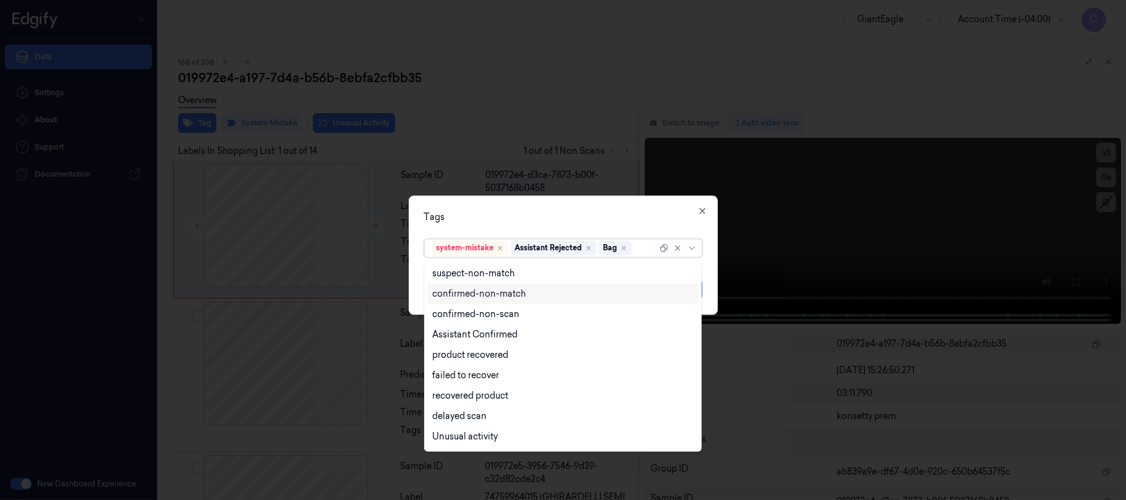
click at [668, 221] on div "Tags" at bounding box center [563, 217] width 278 height 13
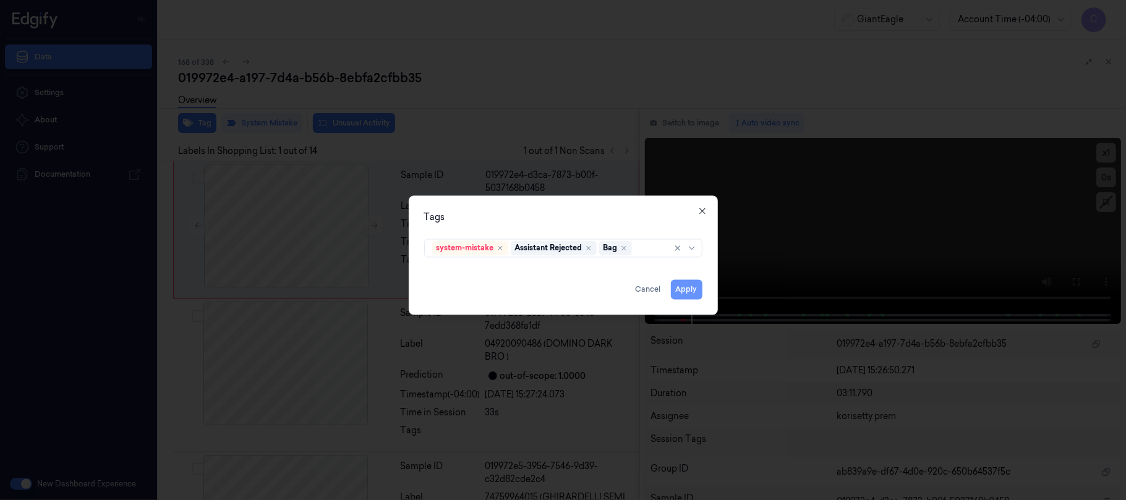
click at [688, 290] on button "Apply" at bounding box center [687, 289] width 32 height 20
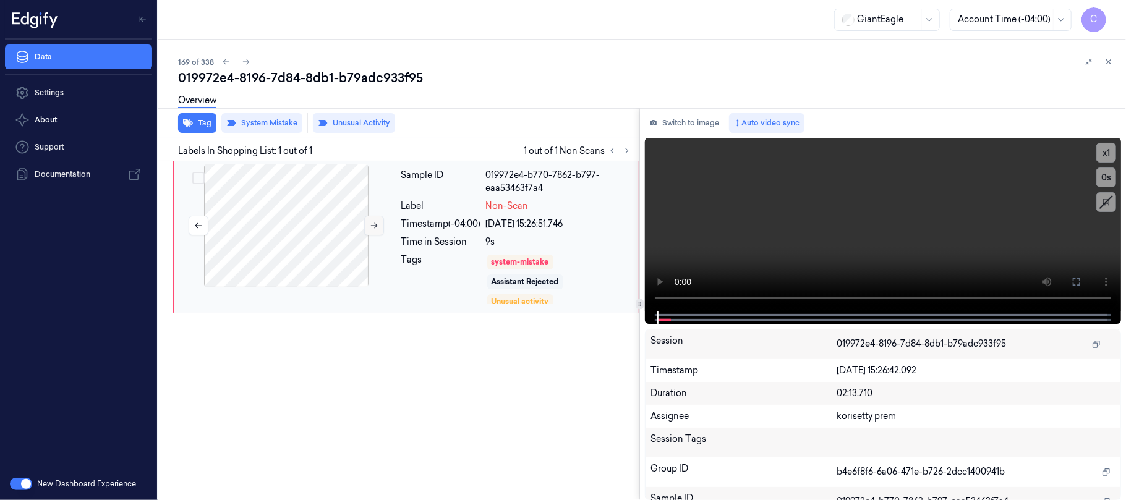
click at [370, 226] on icon at bounding box center [374, 225] width 9 height 9
click at [370, 224] on icon at bounding box center [374, 225] width 9 height 9
click at [1077, 277] on icon at bounding box center [1076, 282] width 10 height 10
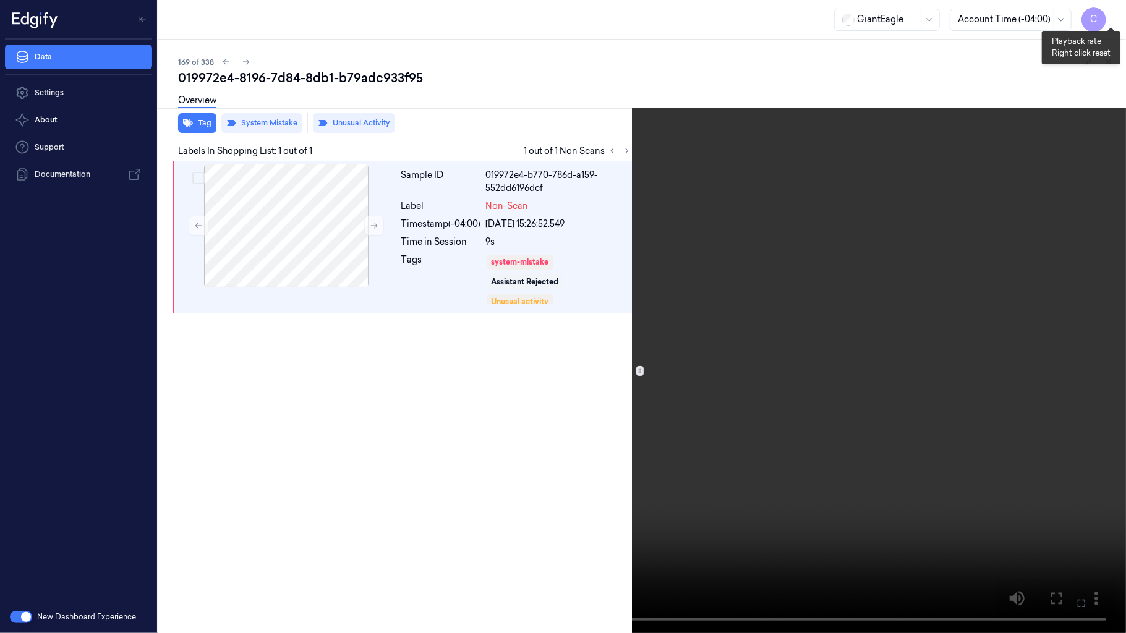
click at [1105, 16] on button "x 1" at bounding box center [1111, 15] width 20 height 20
drag, startPoint x: 538, startPoint y: 305, endPoint x: 516, endPoint y: 18, distance: 288.4
click at [540, 304] on video at bounding box center [563, 316] width 1126 height 633
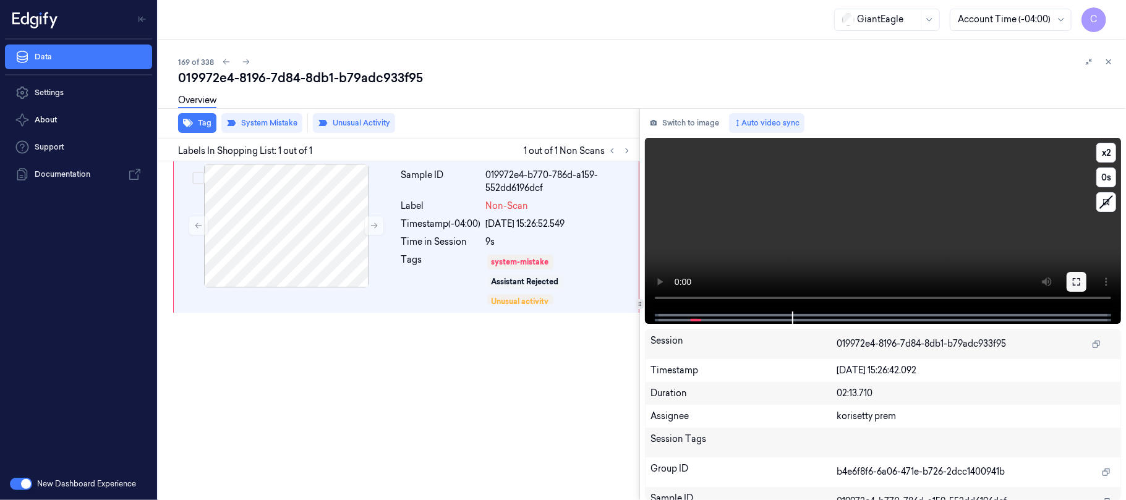
click at [1086, 283] on button at bounding box center [1077, 282] width 20 height 20
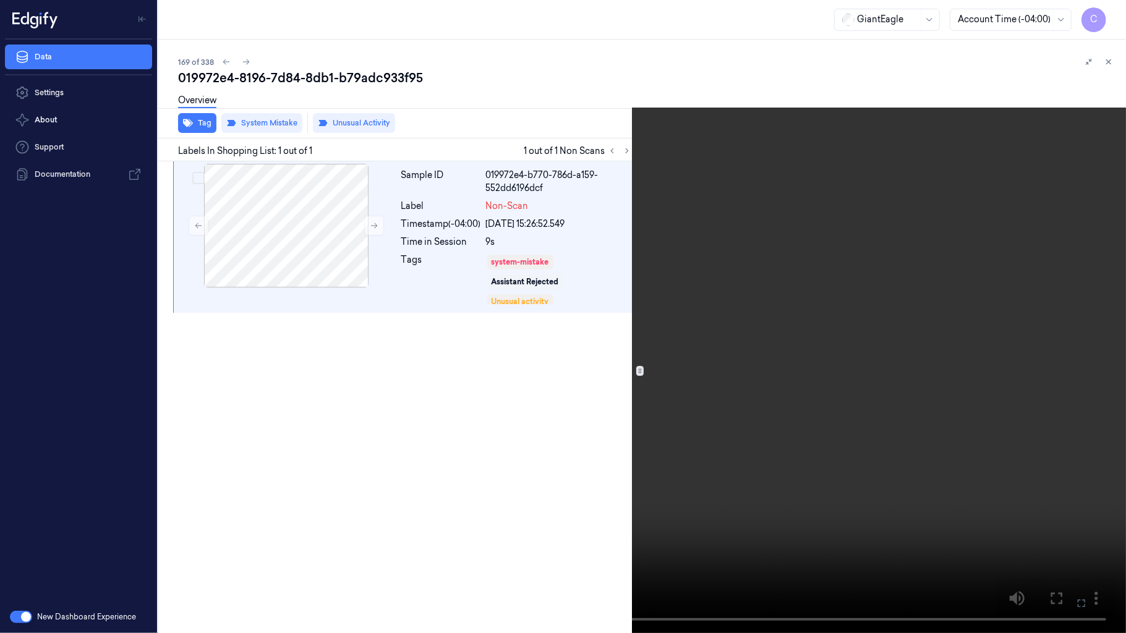
click at [369, 336] on video at bounding box center [563, 316] width 1126 height 633
click at [506, 339] on video at bounding box center [563, 316] width 1126 height 633
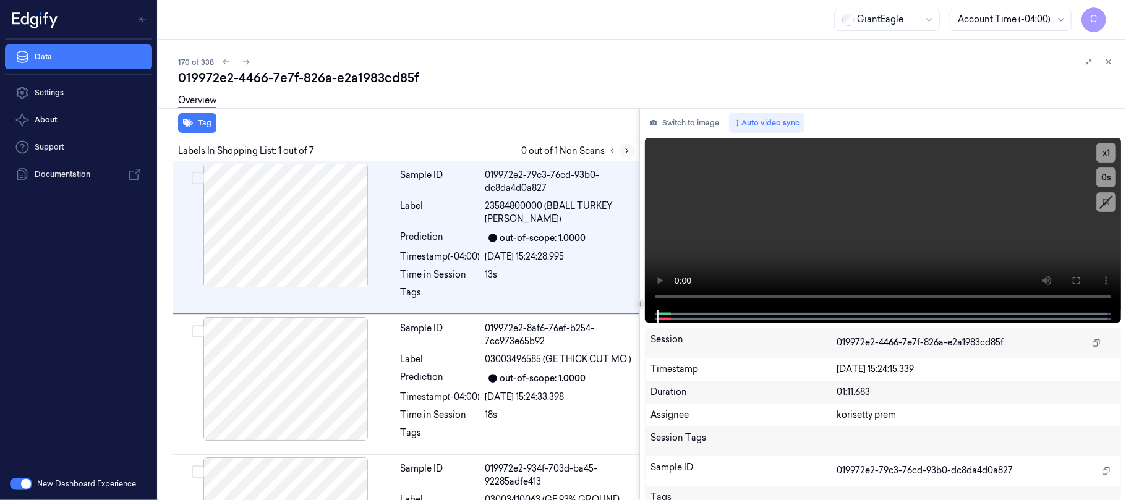
click at [623, 154] on icon at bounding box center [627, 151] width 9 height 9
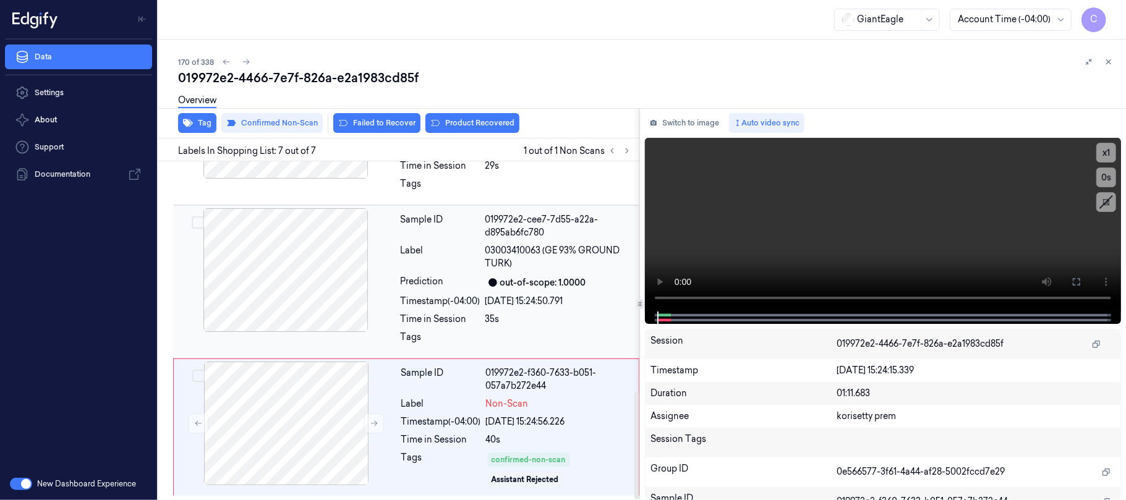
scroll to position [726, 0]
click at [375, 423] on icon at bounding box center [374, 423] width 9 height 9
click at [376, 423] on icon at bounding box center [374, 424] width 7 height 6
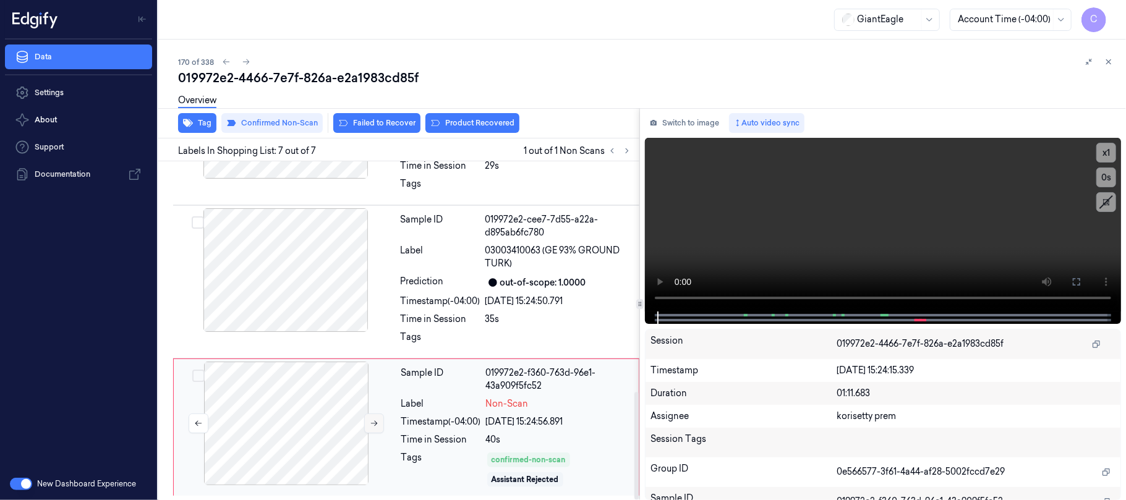
click at [376, 423] on icon at bounding box center [374, 424] width 7 height 6
click at [624, 144] on button at bounding box center [626, 150] width 15 height 15
click at [627, 152] on icon at bounding box center [627, 151] width 9 height 9
click at [370, 423] on icon at bounding box center [374, 423] width 9 height 9
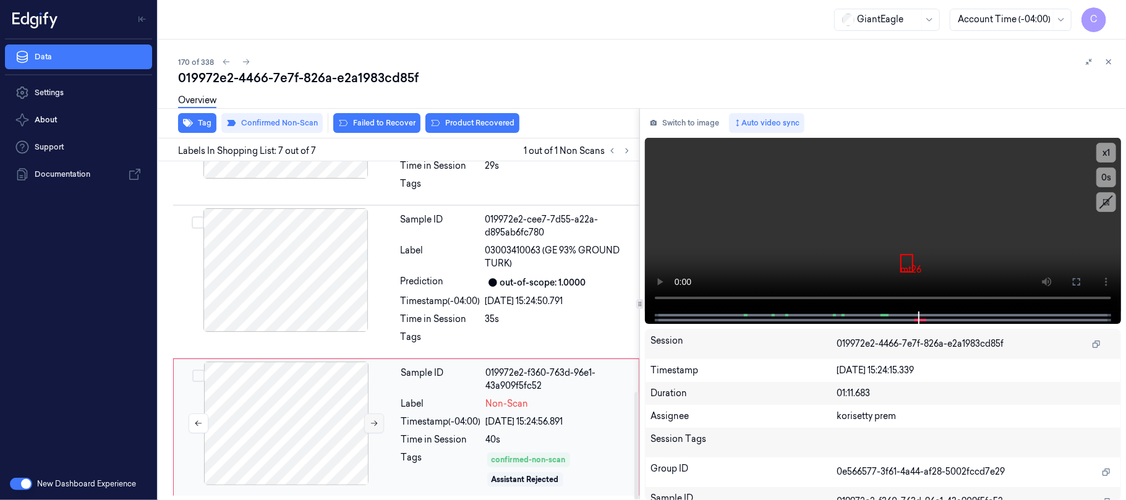
click at [370, 423] on icon at bounding box center [374, 423] width 9 height 9
click at [283, 300] on div at bounding box center [286, 270] width 220 height 124
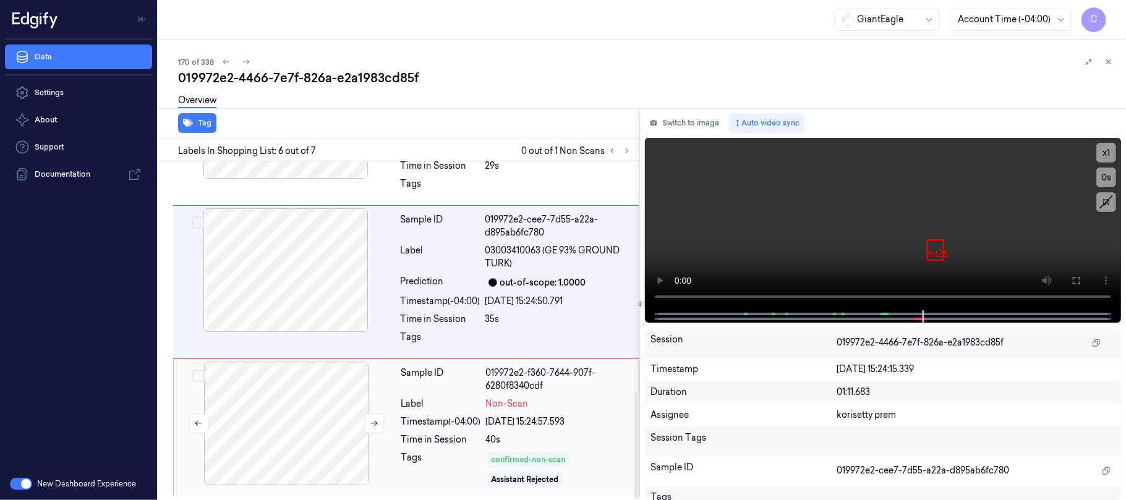
click at [315, 388] on div at bounding box center [286, 424] width 220 height 124
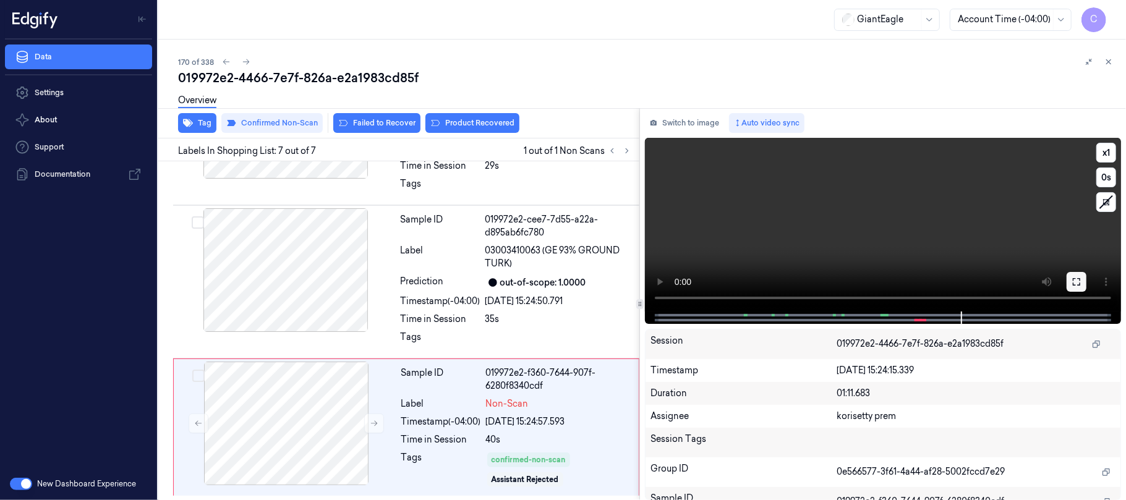
click at [1075, 286] on icon at bounding box center [1076, 282] width 10 height 10
click at [923, 185] on video at bounding box center [883, 225] width 476 height 174
click at [968, 253] on video at bounding box center [883, 225] width 476 height 174
click at [1070, 278] on button at bounding box center [1077, 282] width 20 height 20
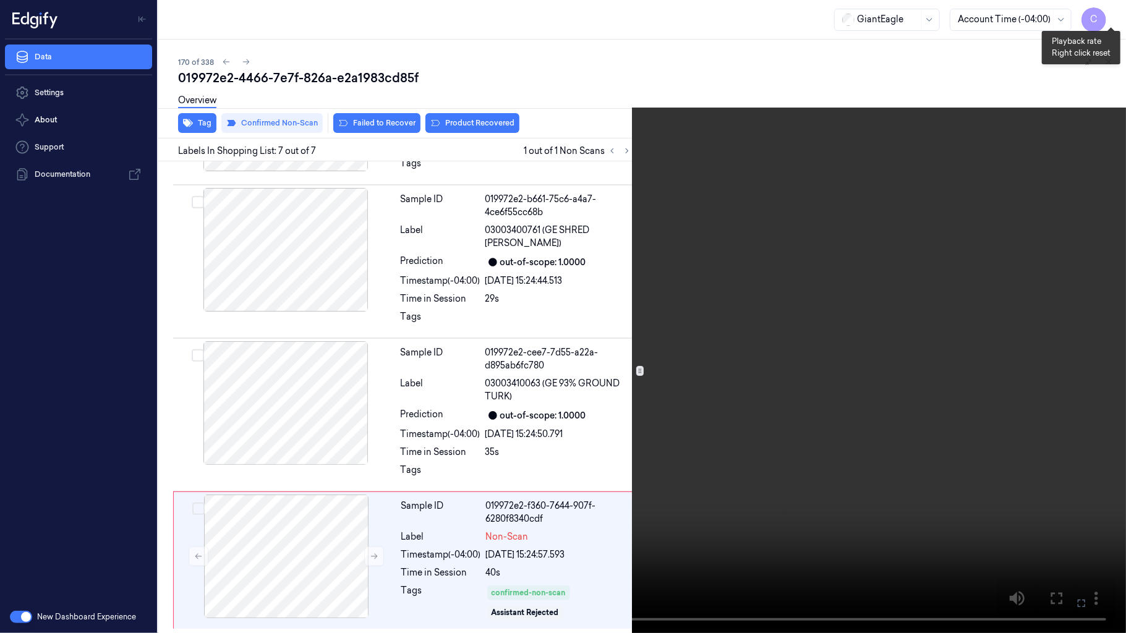
click at [1109, 14] on button "x 1" at bounding box center [1111, 15] width 20 height 20
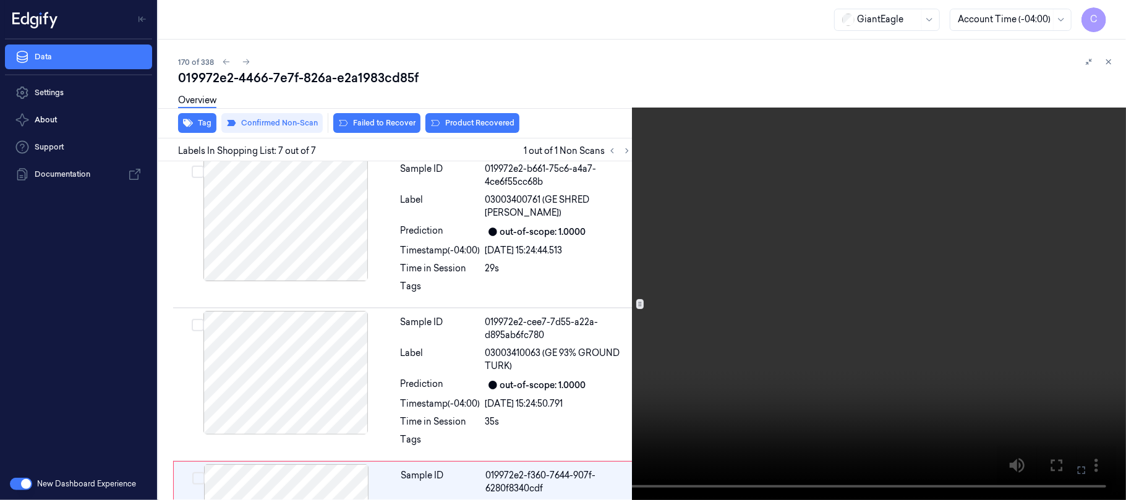
scroll to position [726, 0]
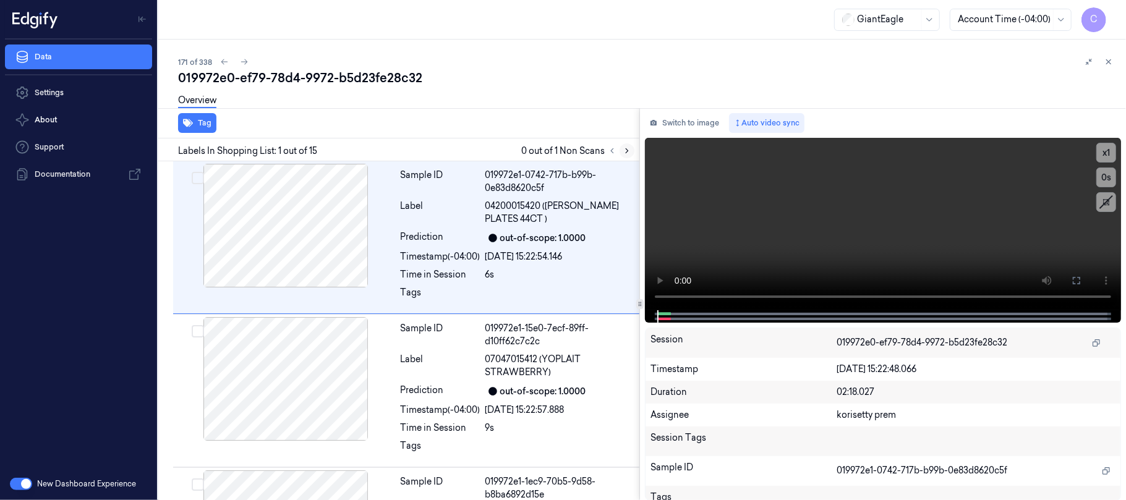
click at [624, 151] on icon at bounding box center [627, 151] width 9 height 9
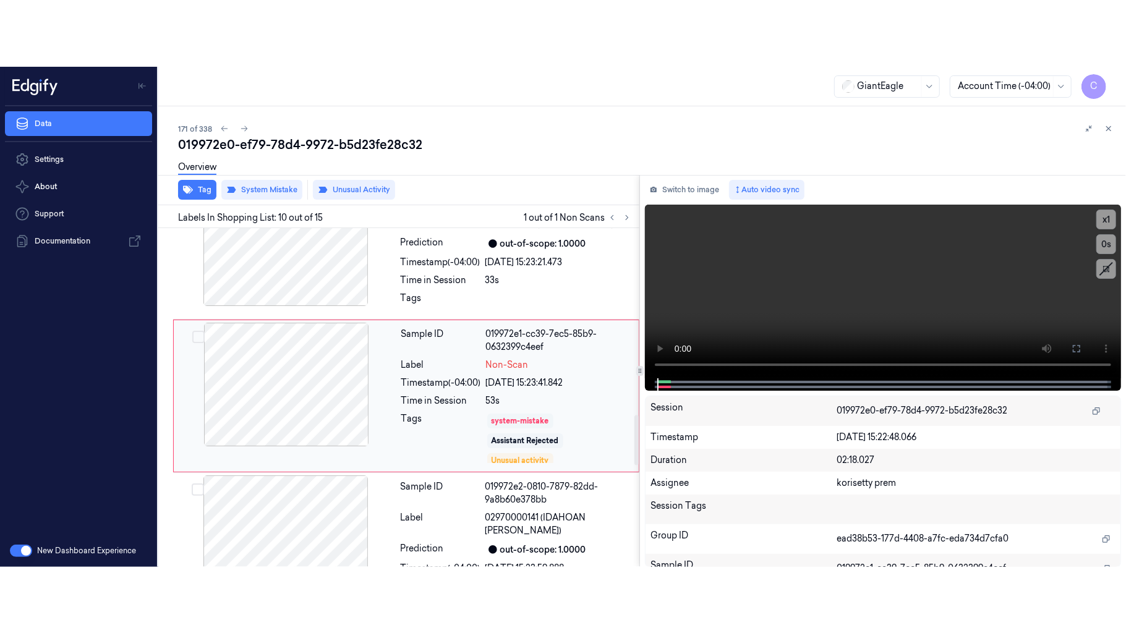
scroll to position [1264, 0]
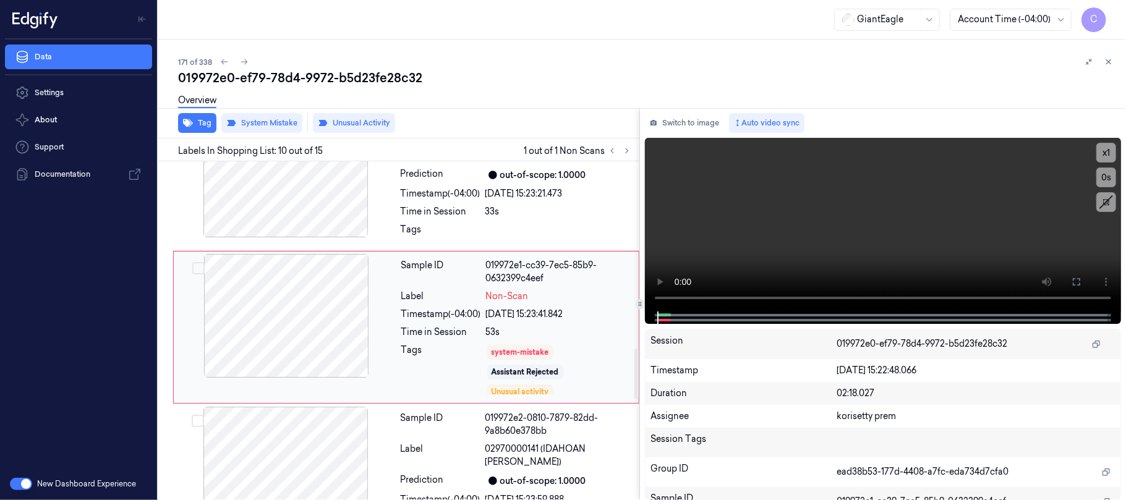
click at [328, 322] on div at bounding box center [286, 316] width 220 height 124
click at [1083, 283] on button at bounding box center [1077, 282] width 20 height 20
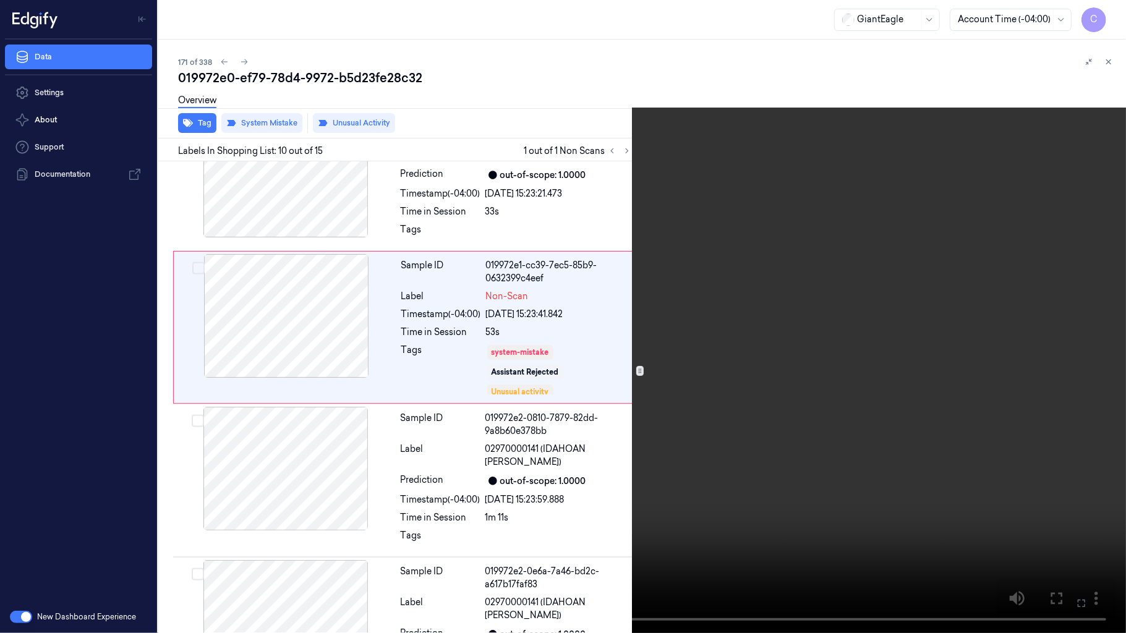
click at [300, 322] on video at bounding box center [563, 316] width 1126 height 633
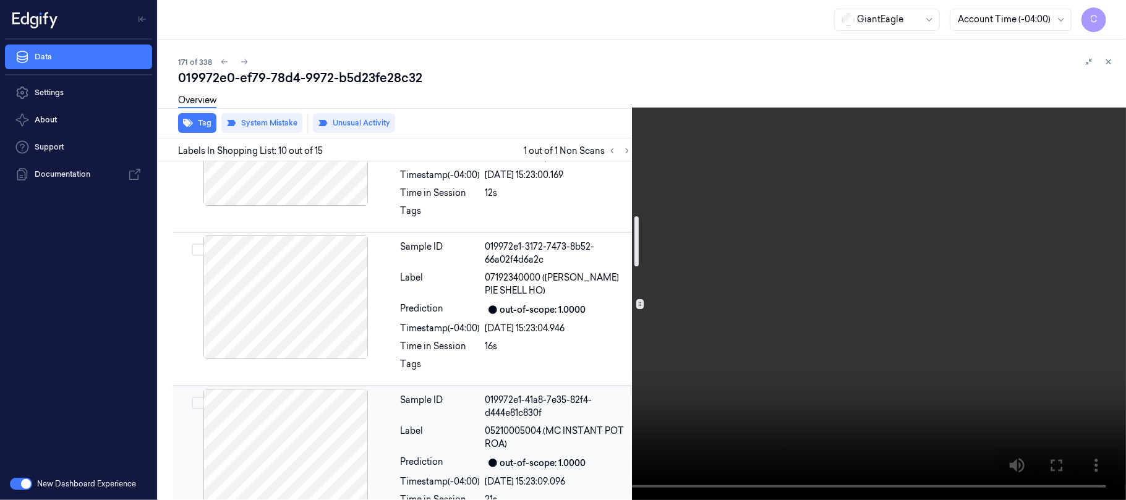
scroll to position [291, 0]
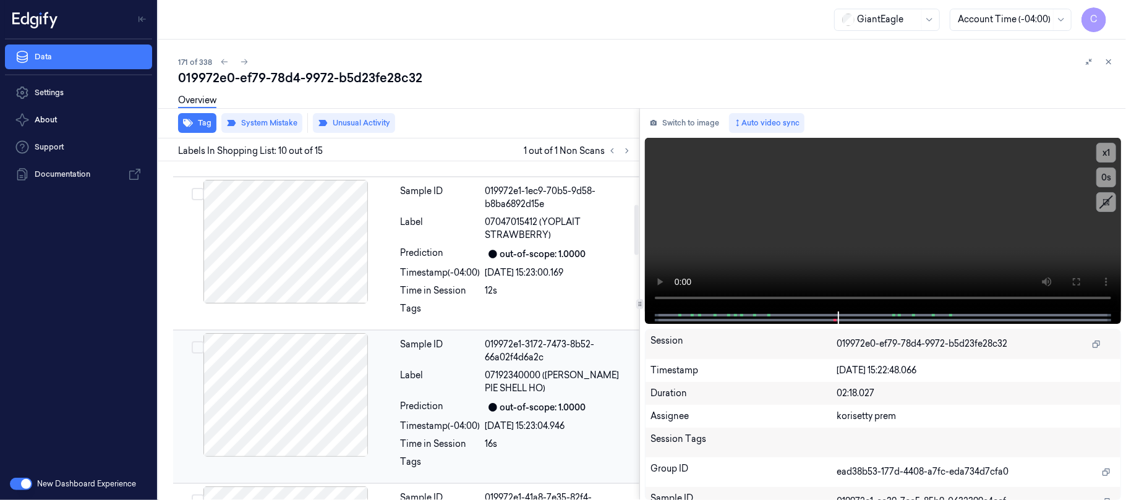
click at [299, 403] on div at bounding box center [286, 395] width 220 height 124
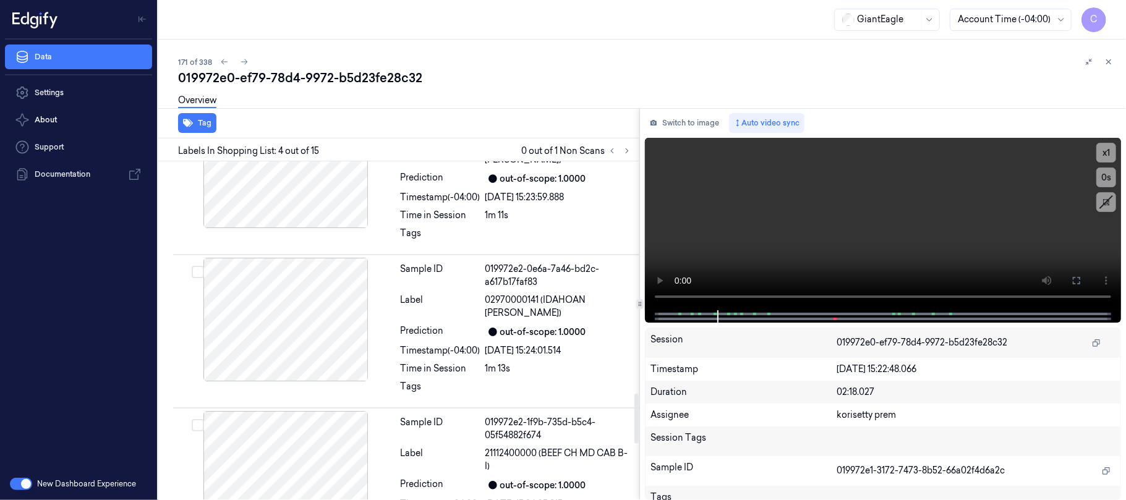
scroll to position [1401, 0]
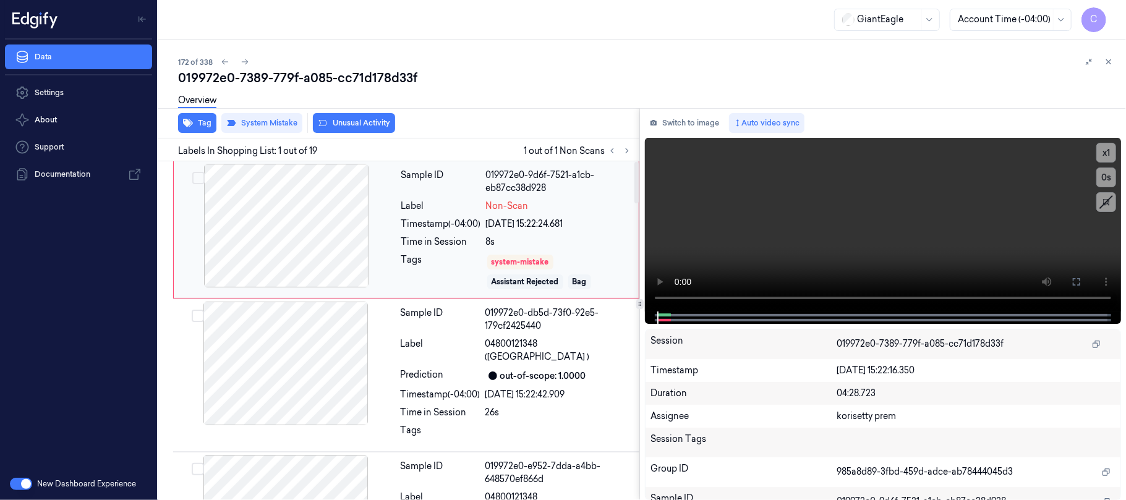
click at [360, 231] on div at bounding box center [286, 226] width 220 height 124
click at [1070, 275] on button at bounding box center [1077, 282] width 20 height 20
click at [913, 247] on video at bounding box center [883, 225] width 476 height 174
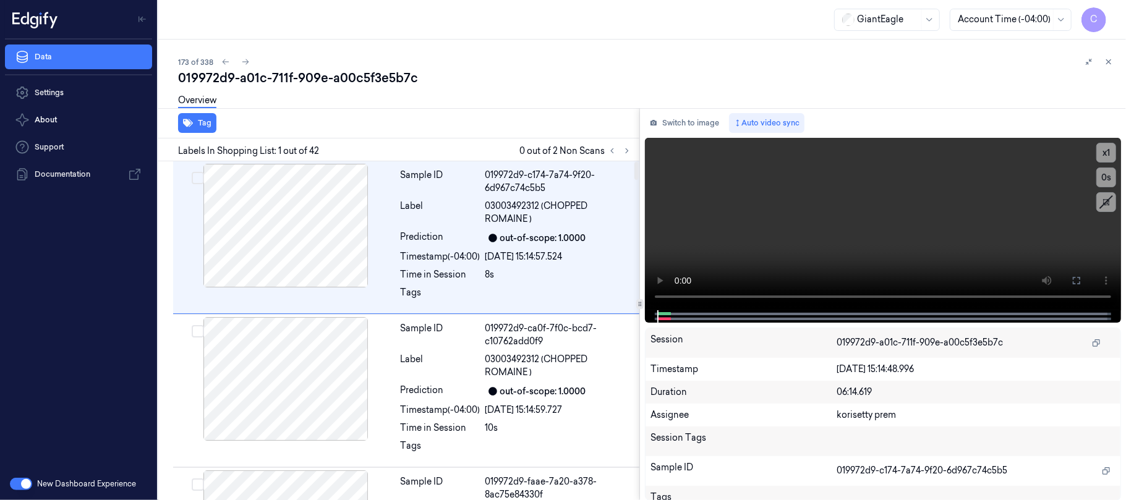
click at [621, 152] on button at bounding box center [626, 150] width 15 height 15
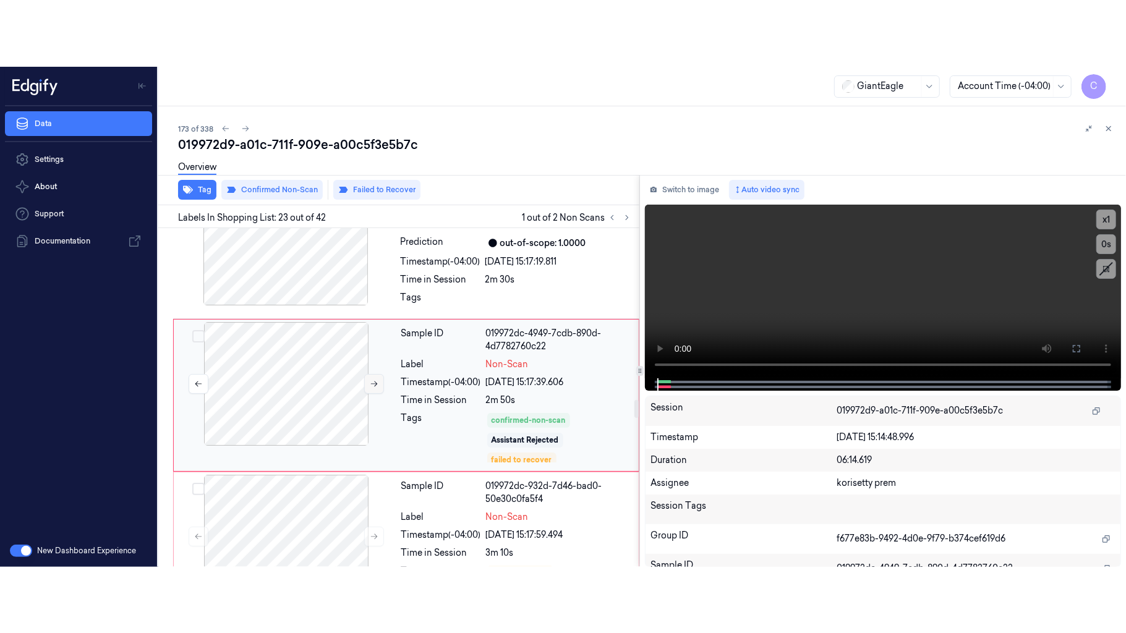
scroll to position [3250, 0]
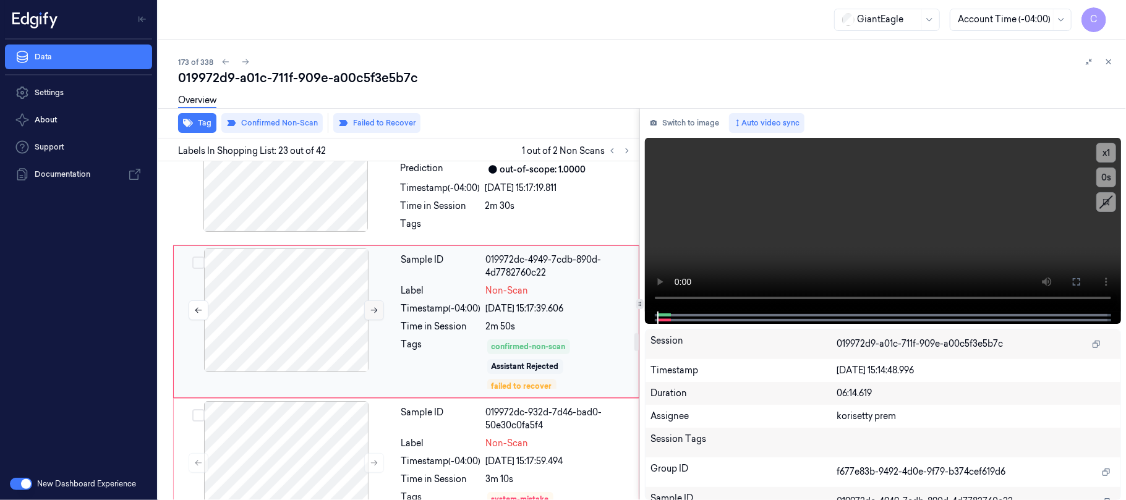
click at [368, 320] on button at bounding box center [374, 310] width 20 height 20
click at [1079, 280] on icon at bounding box center [1076, 281] width 7 height 7
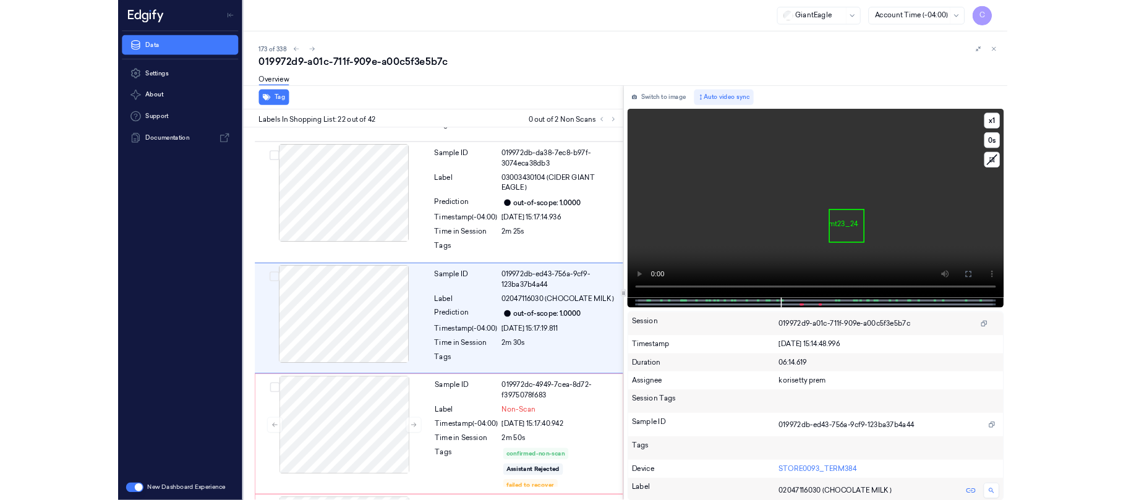
scroll to position [3036, 0]
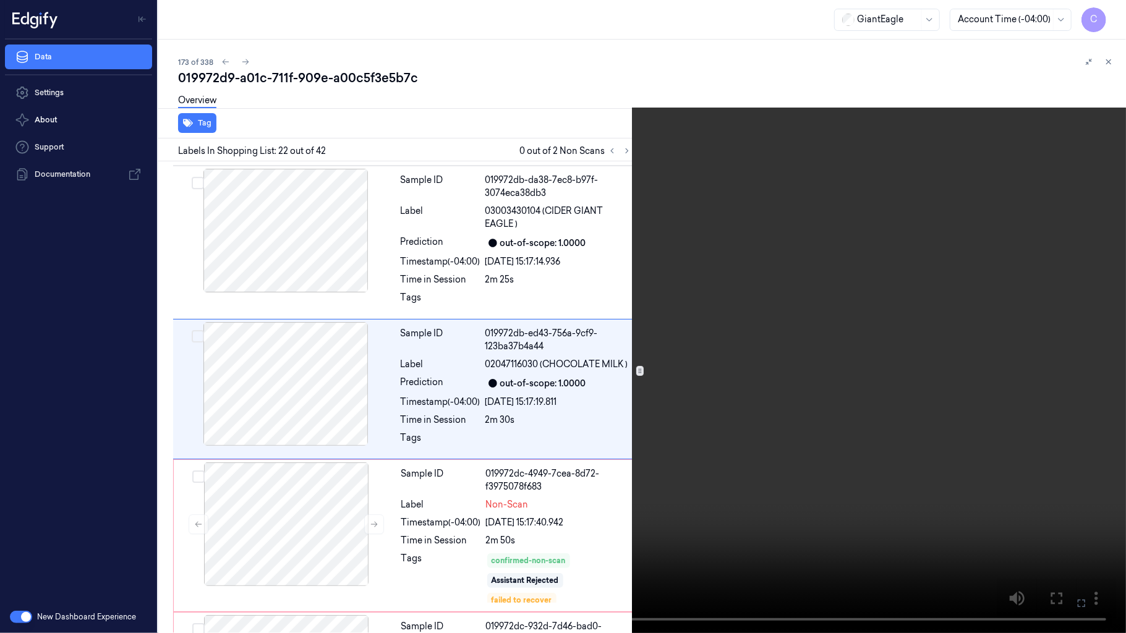
click at [529, 347] on video at bounding box center [563, 316] width 1126 height 633
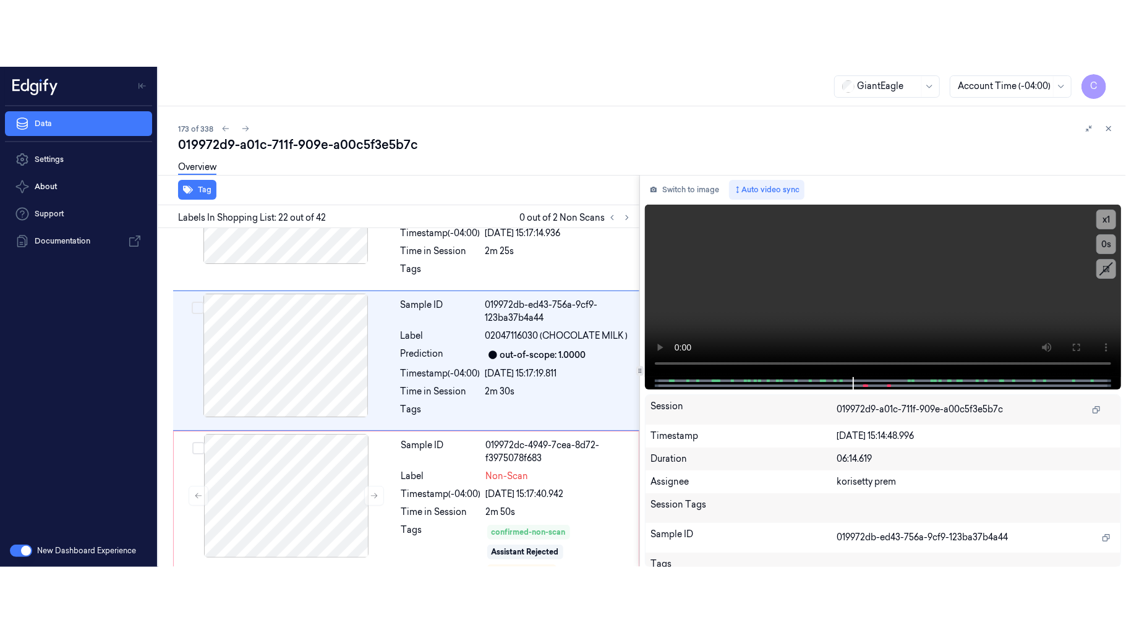
scroll to position [3102, 0]
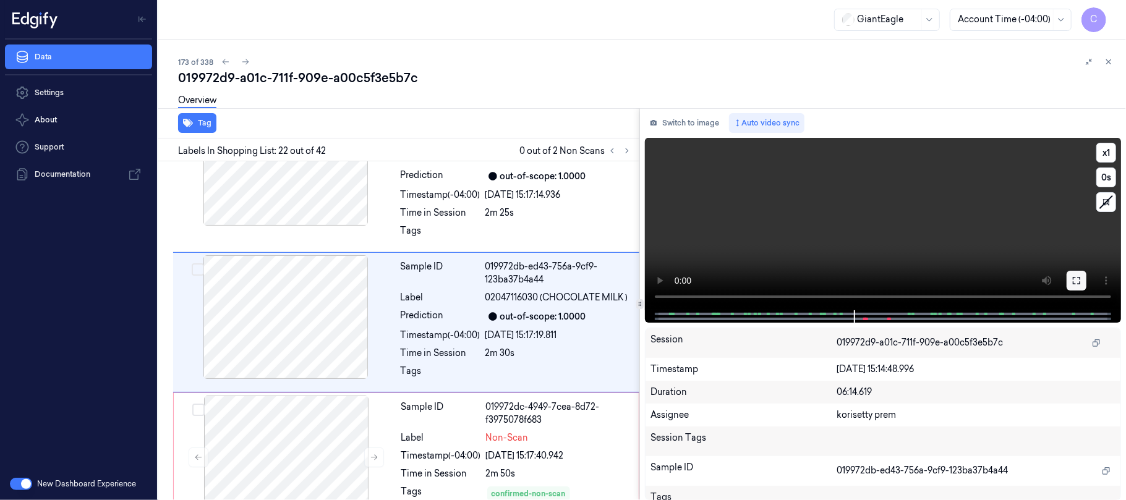
click at [1081, 275] on button at bounding box center [1077, 281] width 20 height 20
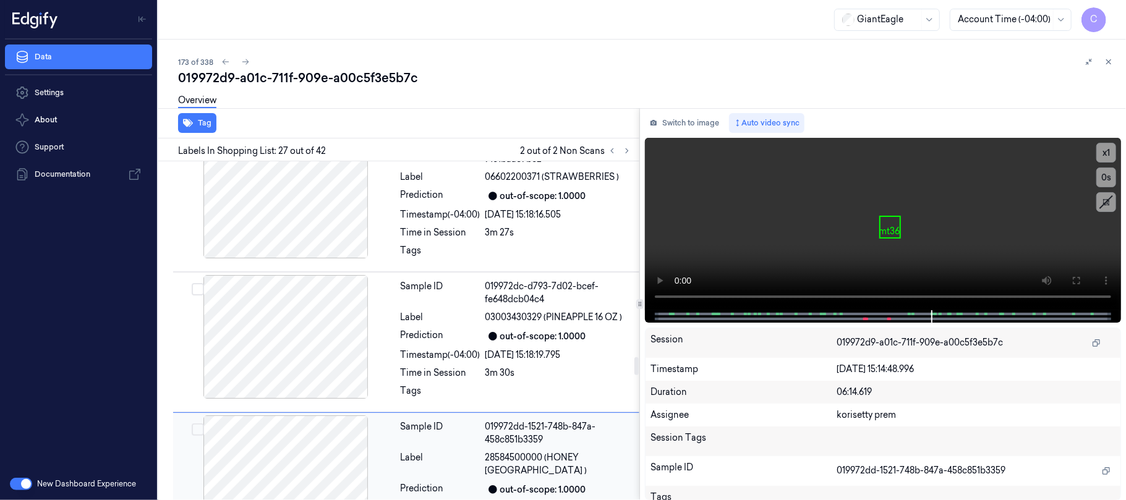
scroll to position [3666, 0]
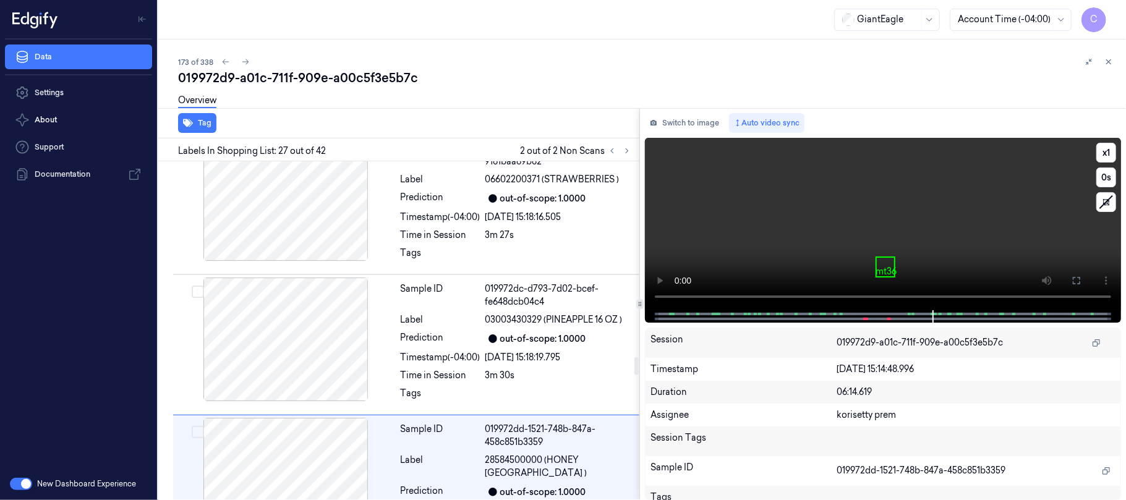
click at [1019, 231] on video at bounding box center [883, 224] width 476 height 172
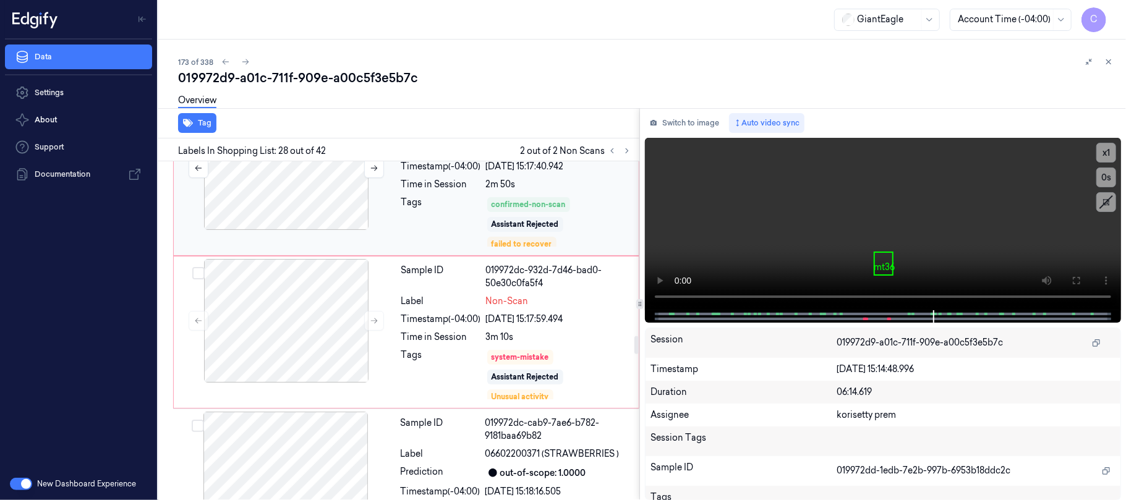
scroll to position [3394, 0]
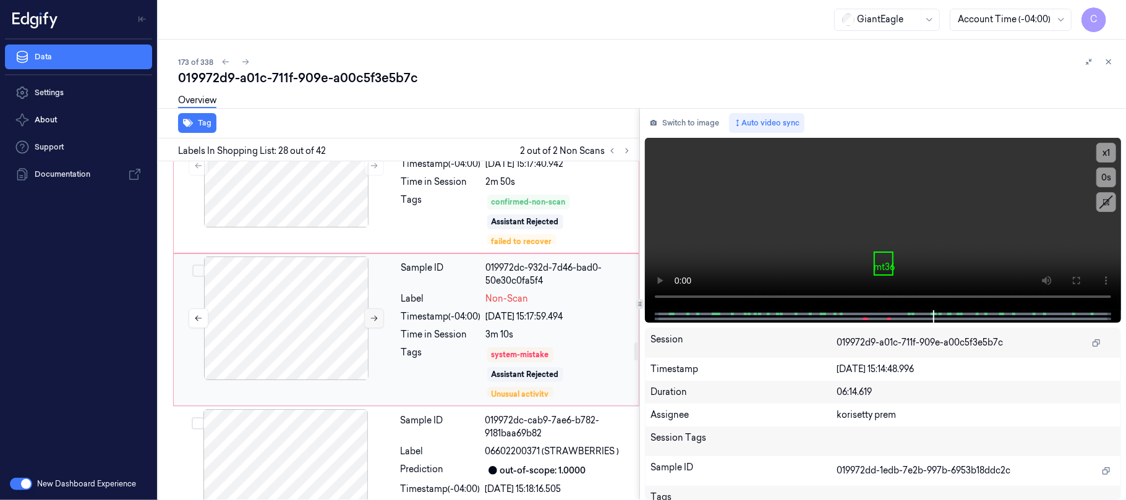
click at [366, 327] on button at bounding box center [374, 319] width 20 height 20
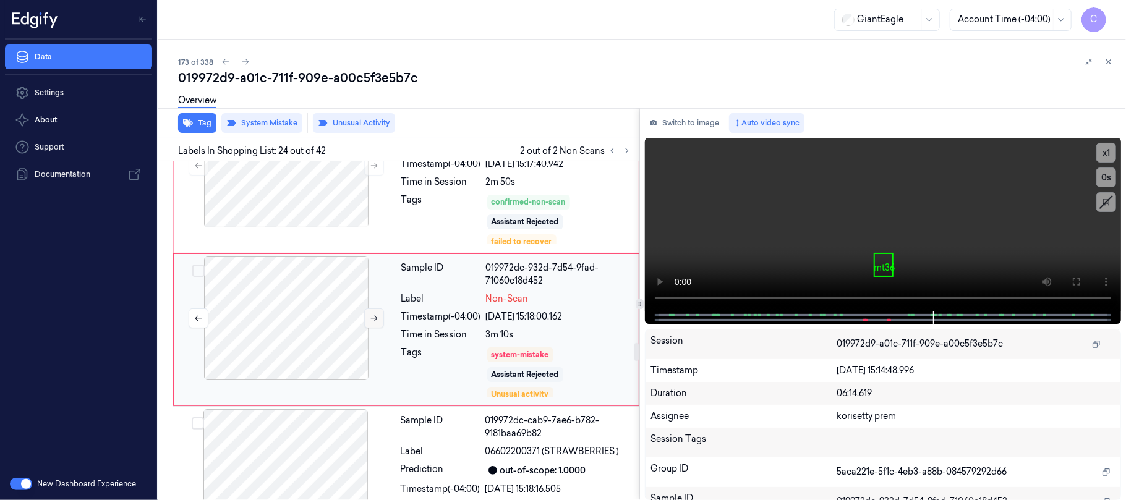
scroll to position [3403, 0]
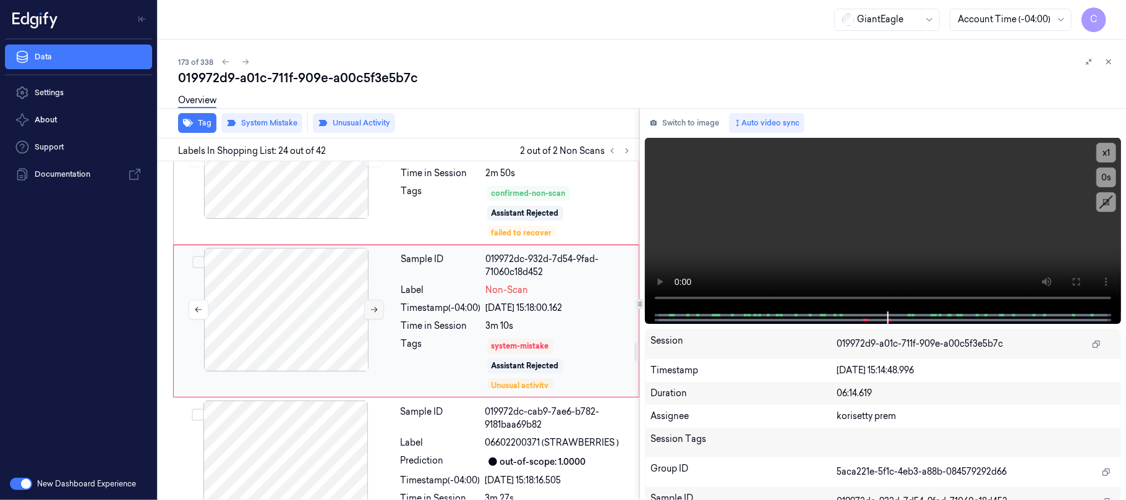
click at [371, 314] on icon at bounding box center [374, 309] width 9 height 9
click at [703, 125] on button "Switch to image" at bounding box center [684, 123] width 79 height 20
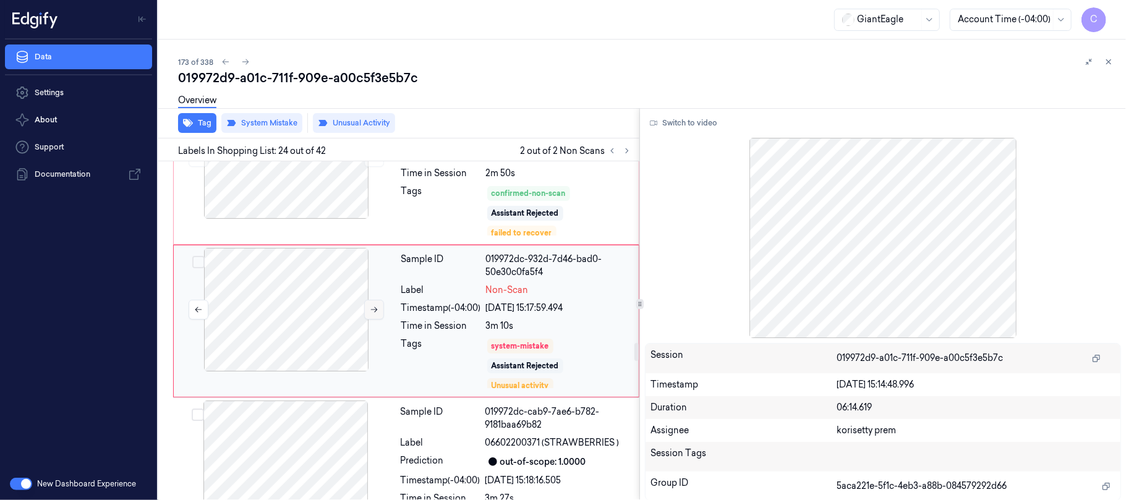
click at [376, 313] on icon at bounding box center [374, 310] width 7 height 6
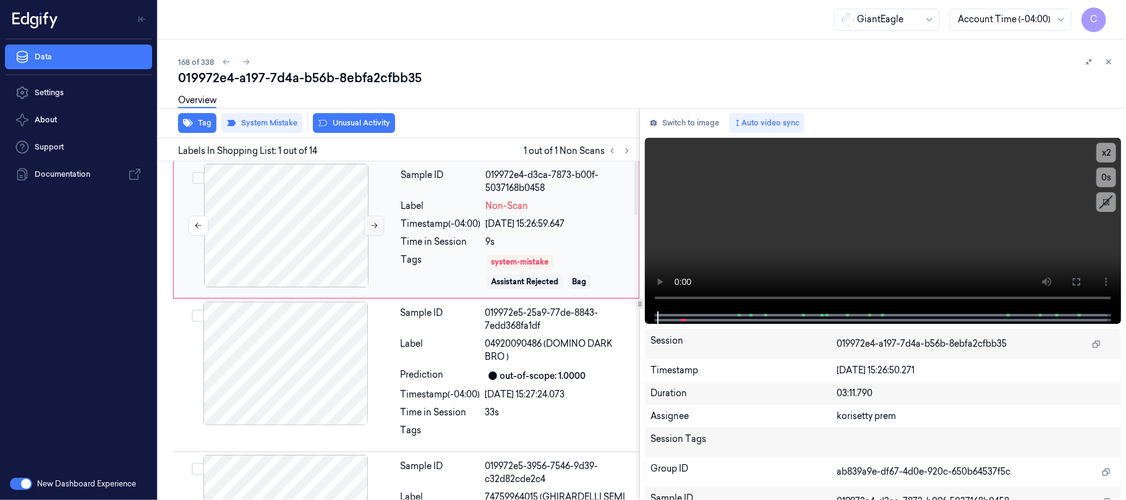
click at [370, 224] on icon at bounding box center [374, 225] width 9 height 9
drag, startPoint x: 1079, startPoint y: 283, endPoint x: 1030, endPoint y: 387, distance: 114.8
click at [1078, 283] on icon at bounding box center [1076, 282] width 10 height 10
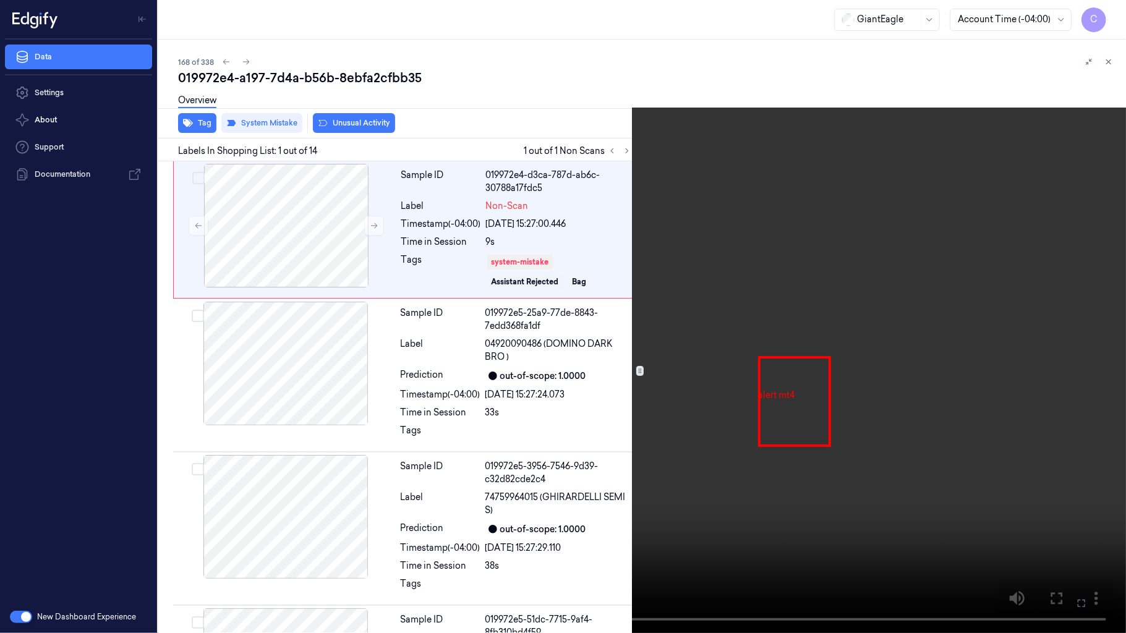
click at [567, 362] on video at bounding box center [563, 316] width 1126 height 633
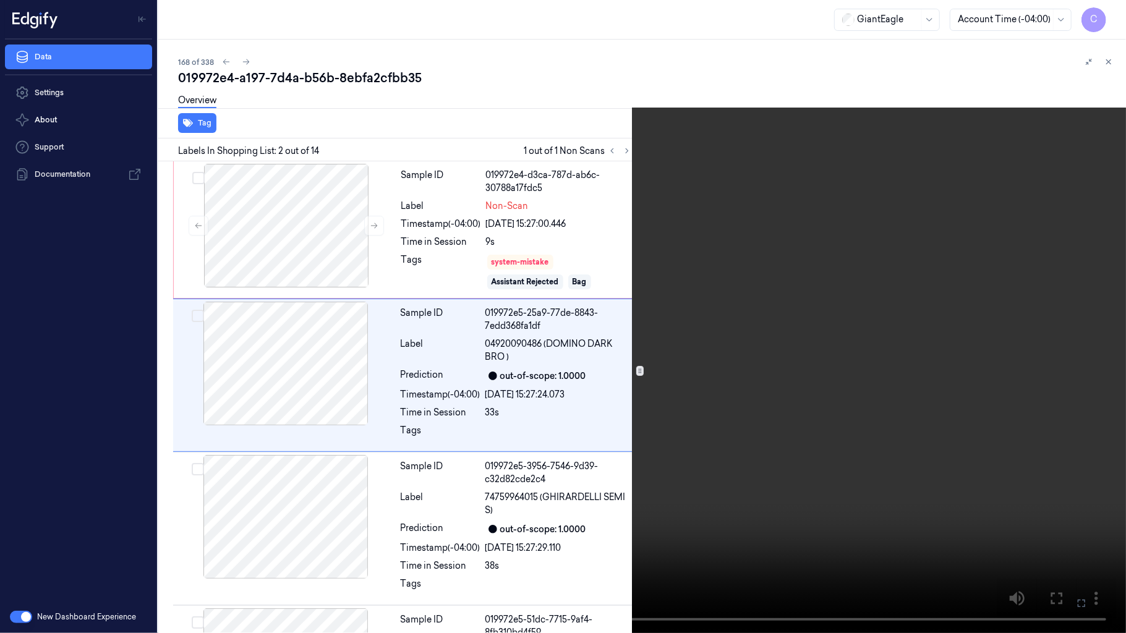
click at [503, 341] on video at bounding box center [563, 316] width 1126 height 633
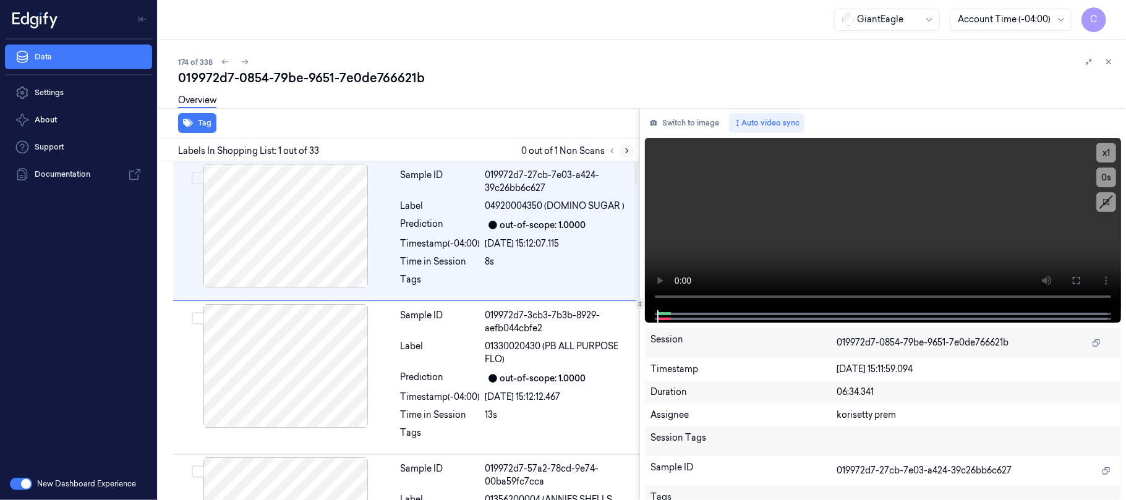
click at [627, 151] on icon at bounding box center [627, 151] width 2 height 4
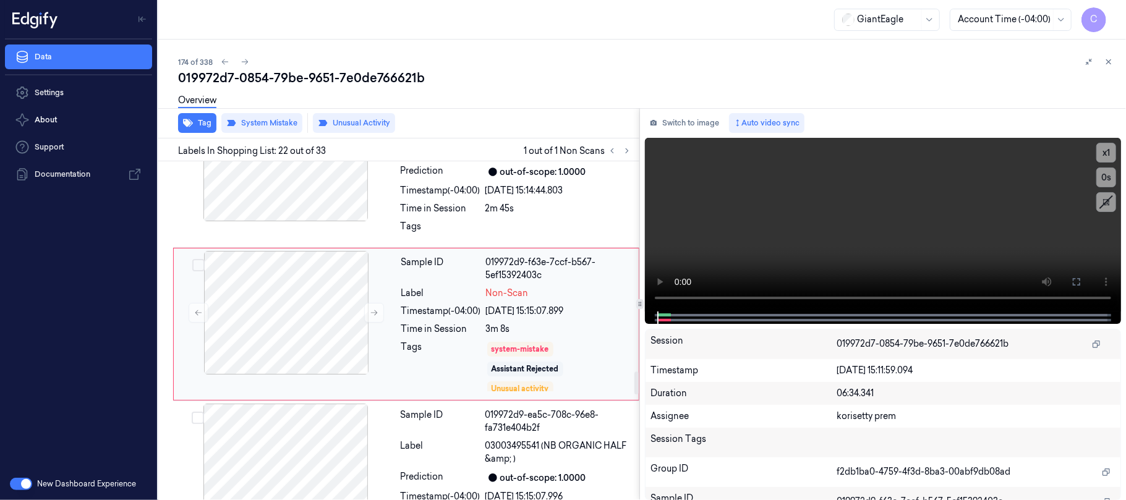
scroll to position [3096, 0]
click at [372, 315] on icon at bounding box center [374, 310] width 9 height 9
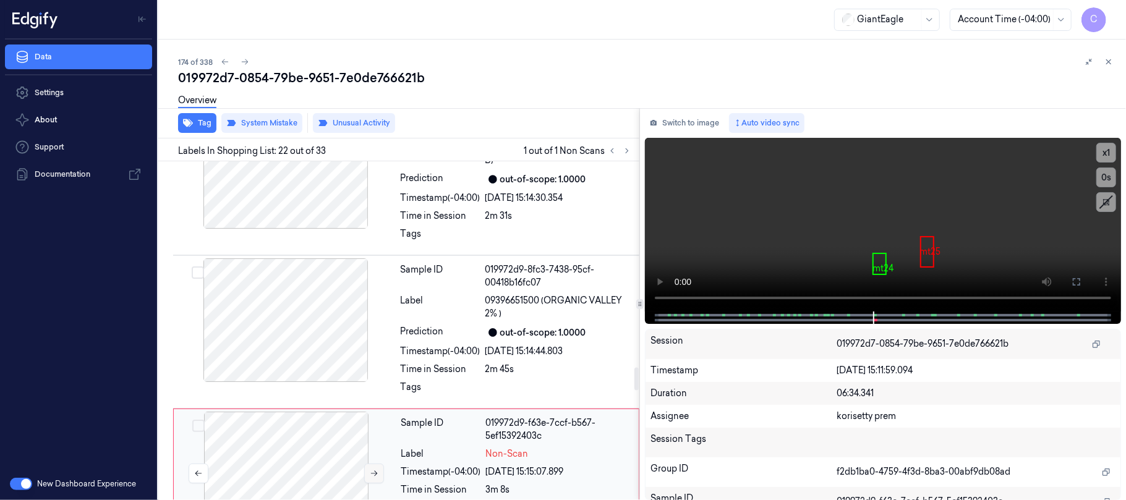
scroll to position [2931, 0]
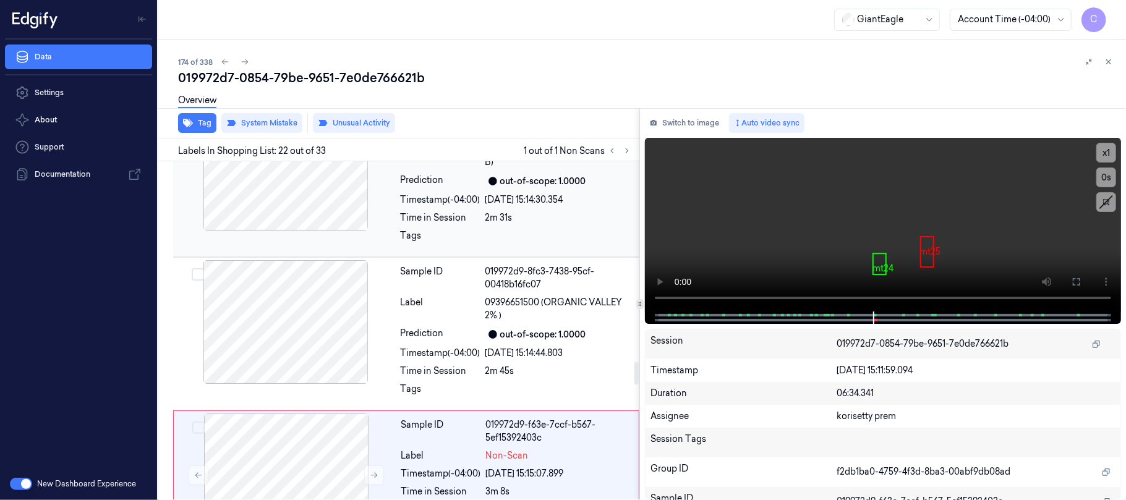
click at [268, 198] on div at bounding box center [286, 169] width 220 height 124
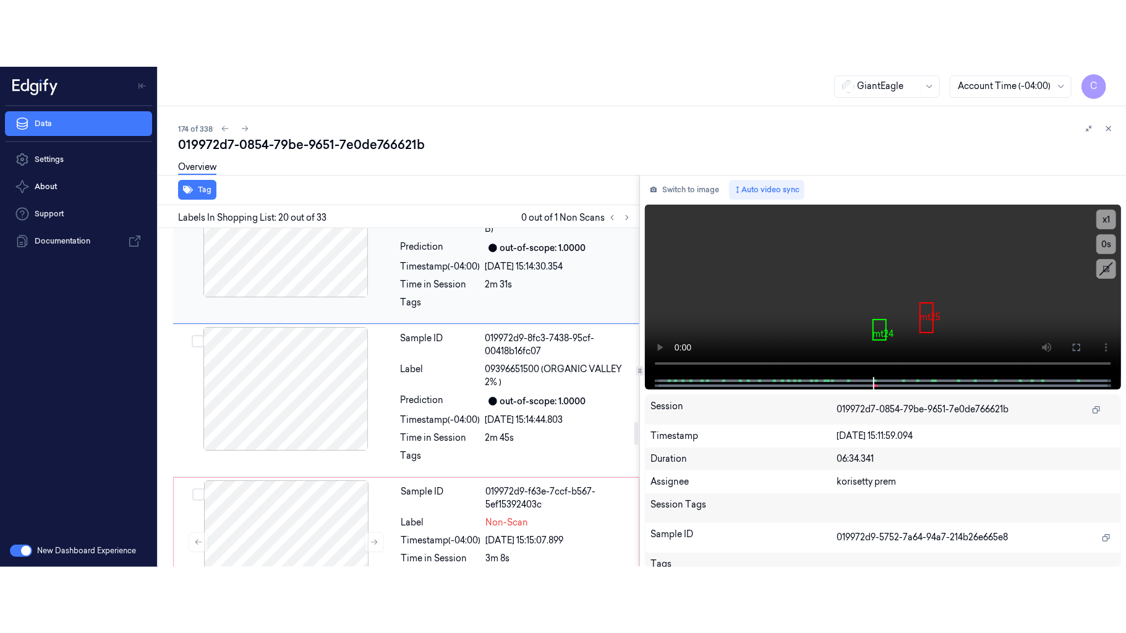
scroll to position [2788, 0]
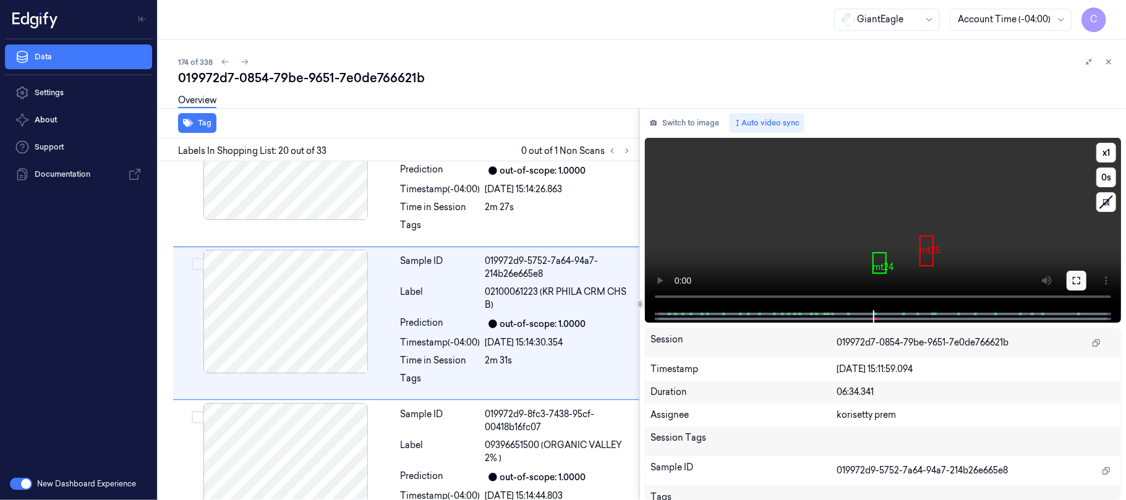
click at [1070, 283] on button at bounding box center [1077, 281] width 20 height 20
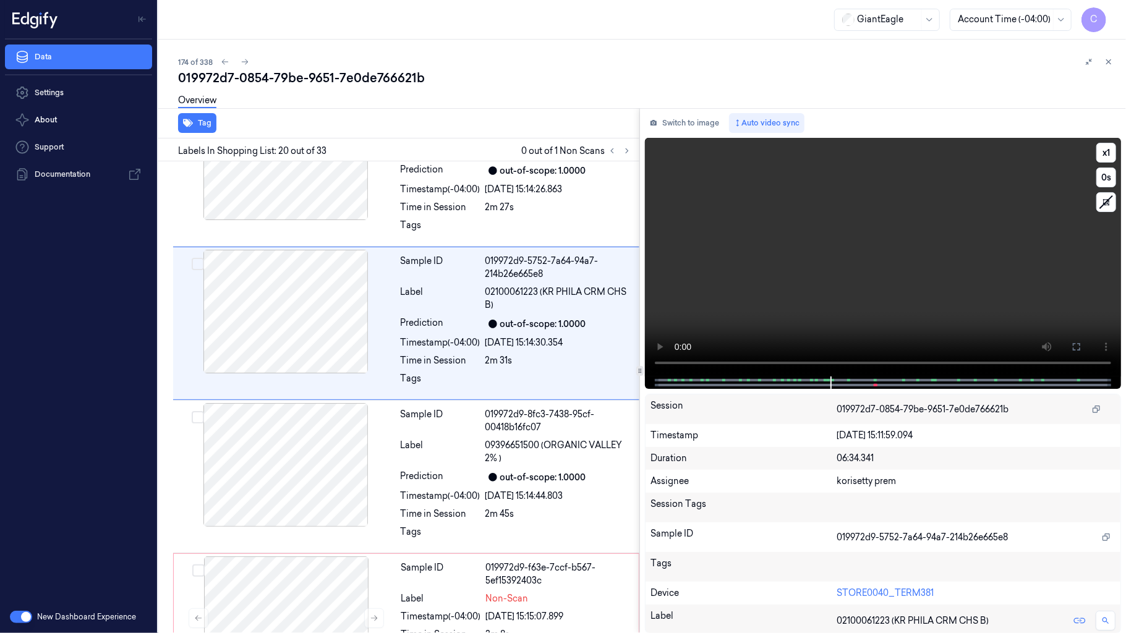
scroll to position [2722, 0]
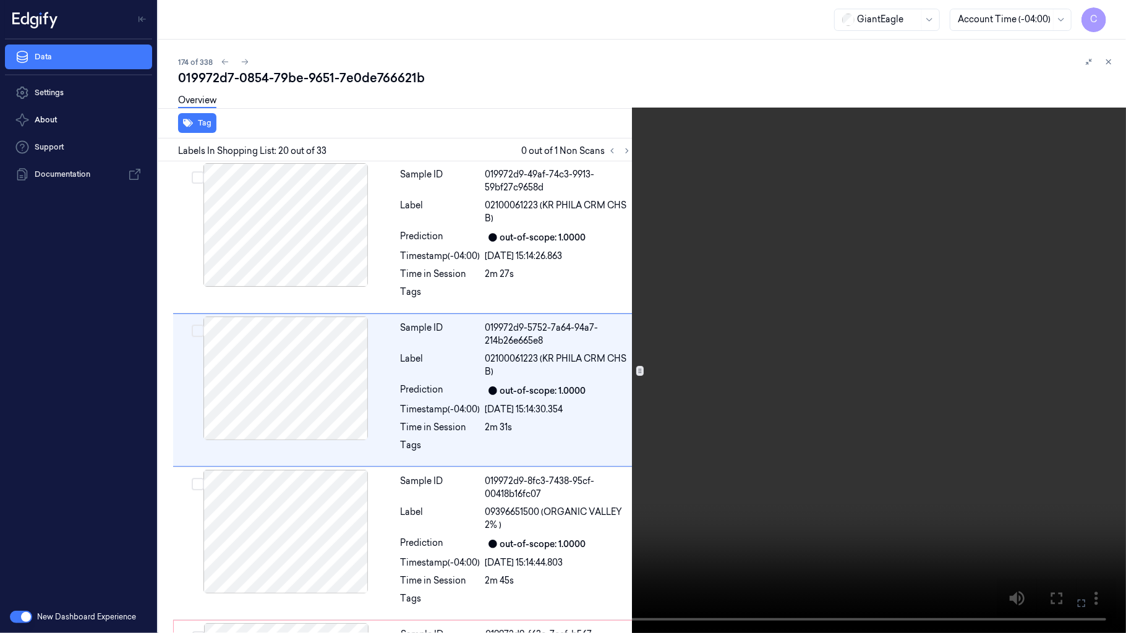
click at [293, 462] on video at bounding box center [563, 316] width 1126 height 633
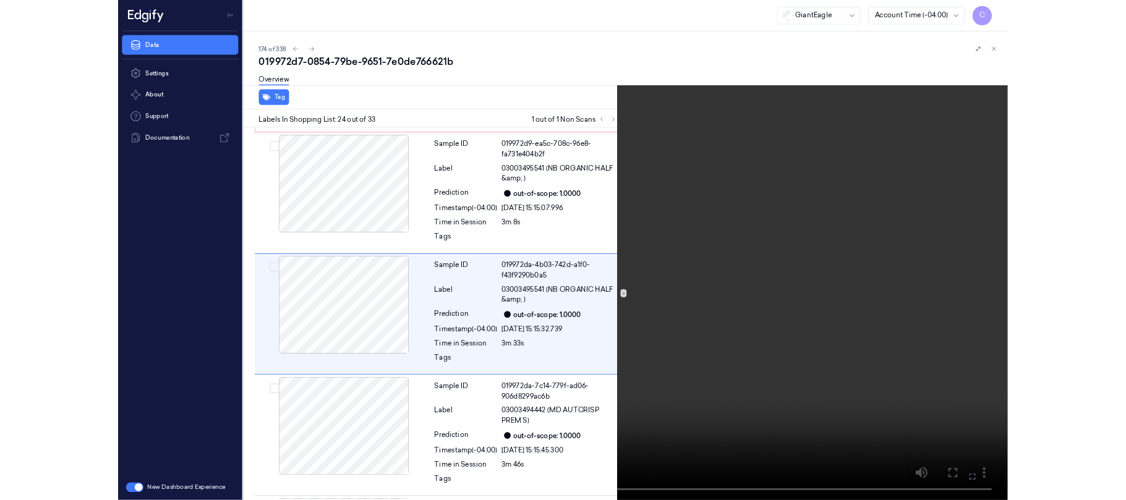
scroll to position [3337, 0]
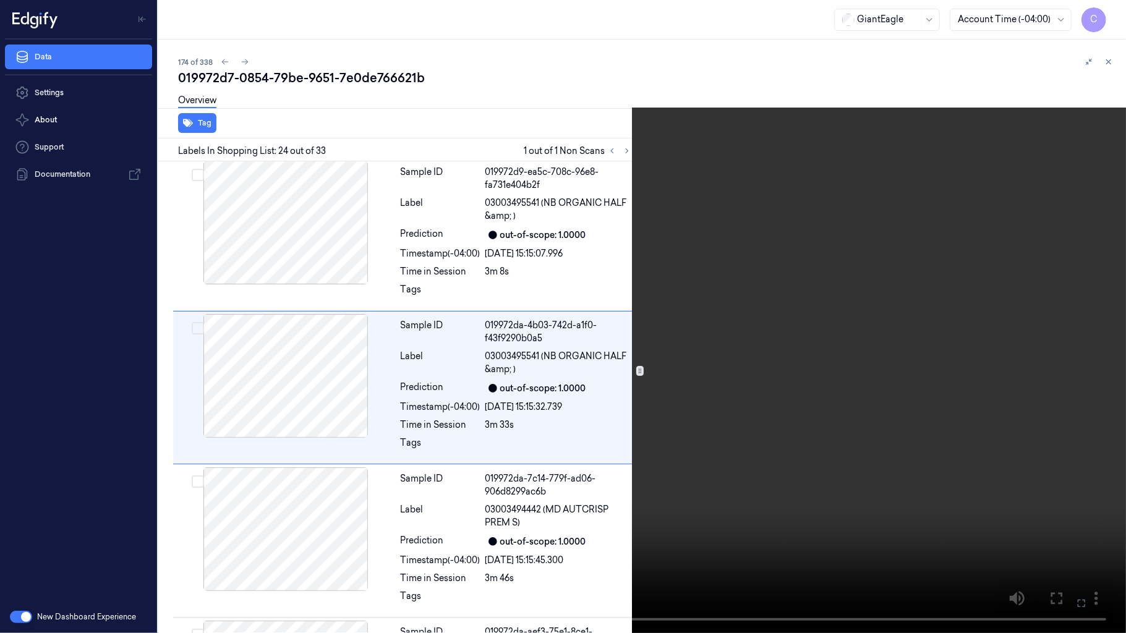
click at [433, 218] on video at bounding box center [563, 316] width 1126 height 633
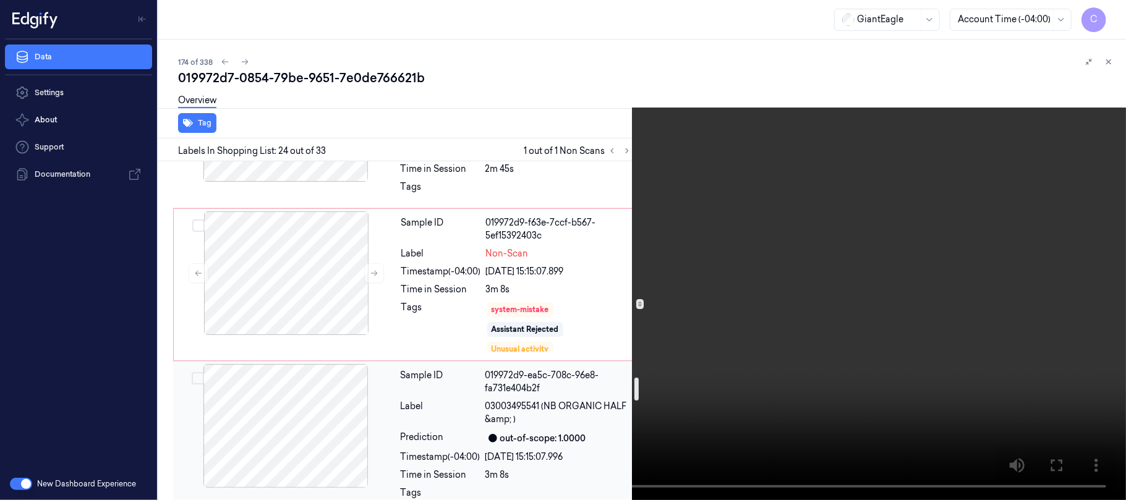
scroll to position [3089, 0]
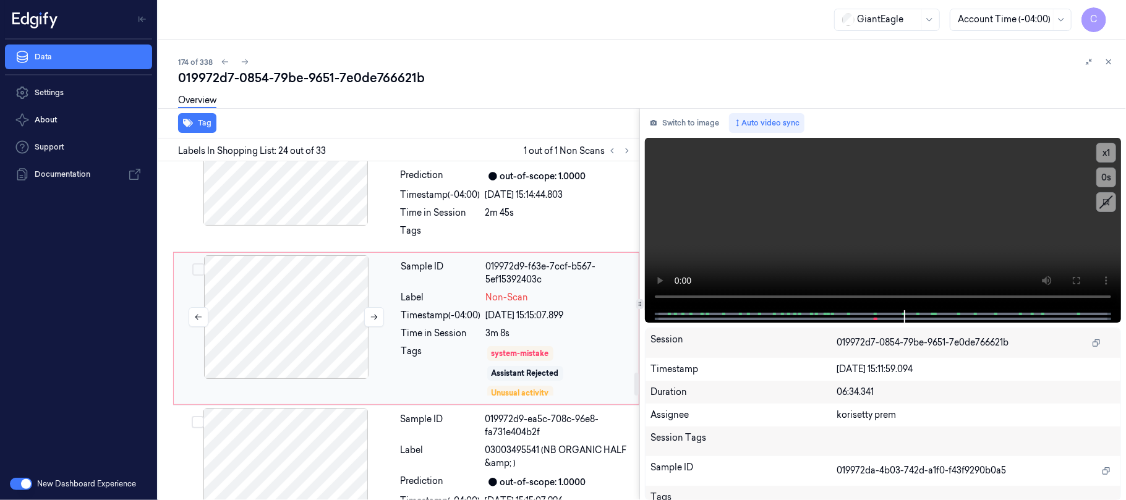
click at [270, 336] on div at bounding box center [286, 317] width 220 height 124
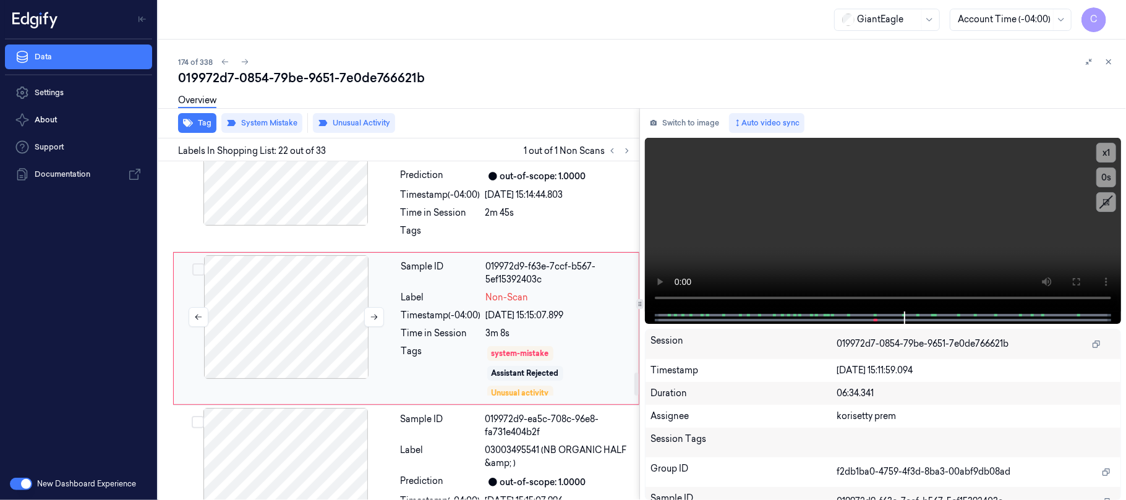
scroll to position [3096, 0]
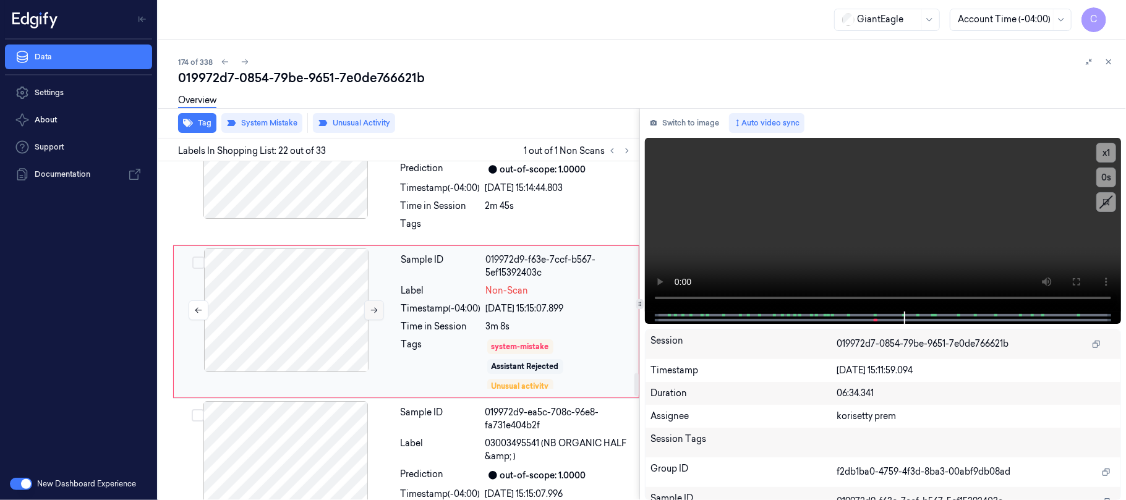
click at [368, 317] on button at bounding box center [374, 310] width 20 height 20
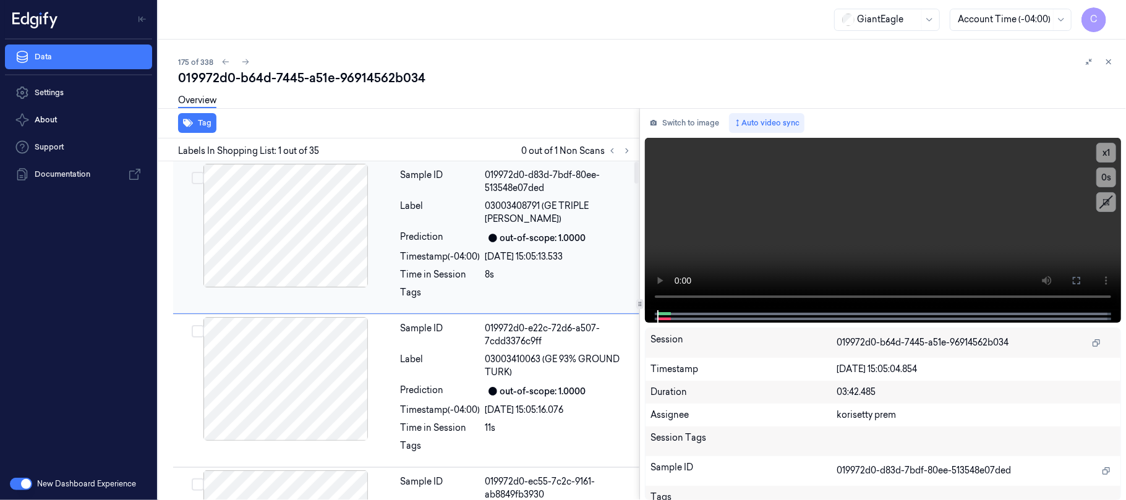
click at [623, 149] on icon at bounding box center [627, 151] width 9 height 9
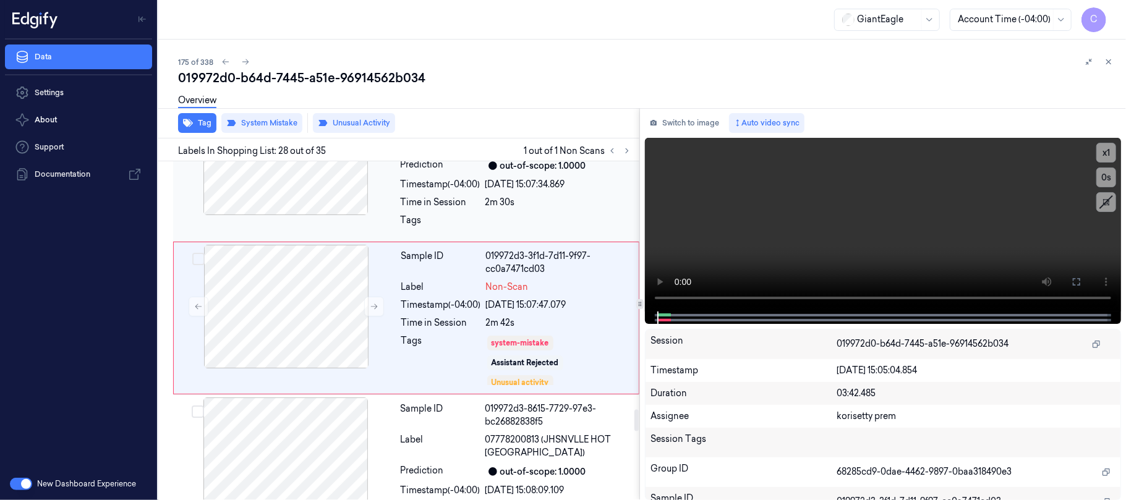
scroll to position [3967, 0]
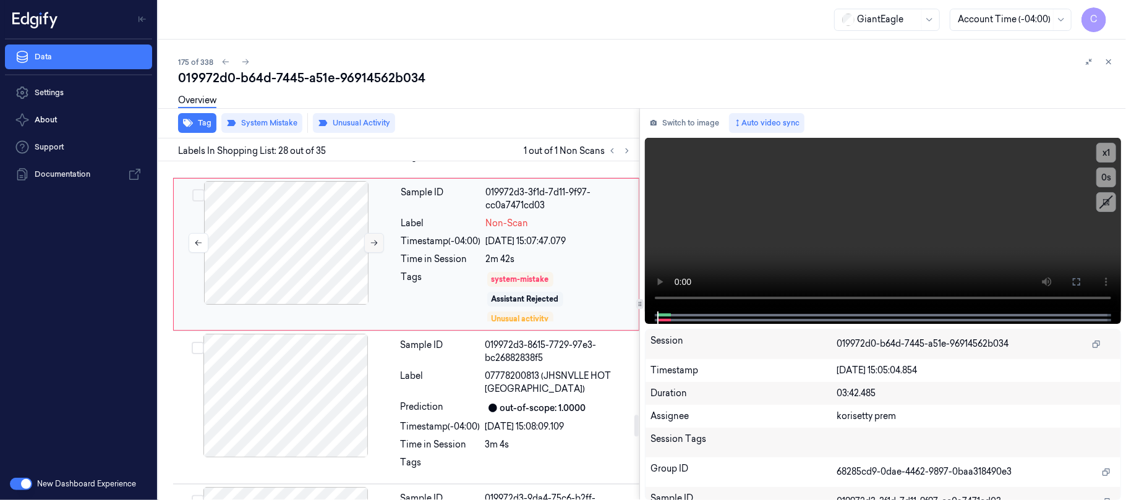
click at [373, 247] on icon at bounding box center [374, 243] width 9 height 9
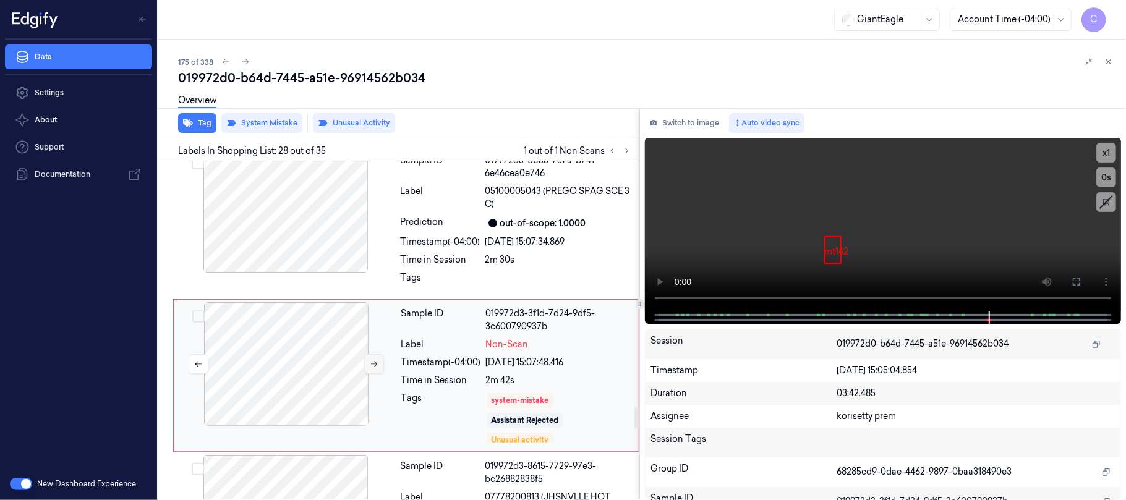
scroll to position [3844, 0]
click at [270, 121] on div at bounding box center [286, 59] width 220 height 124
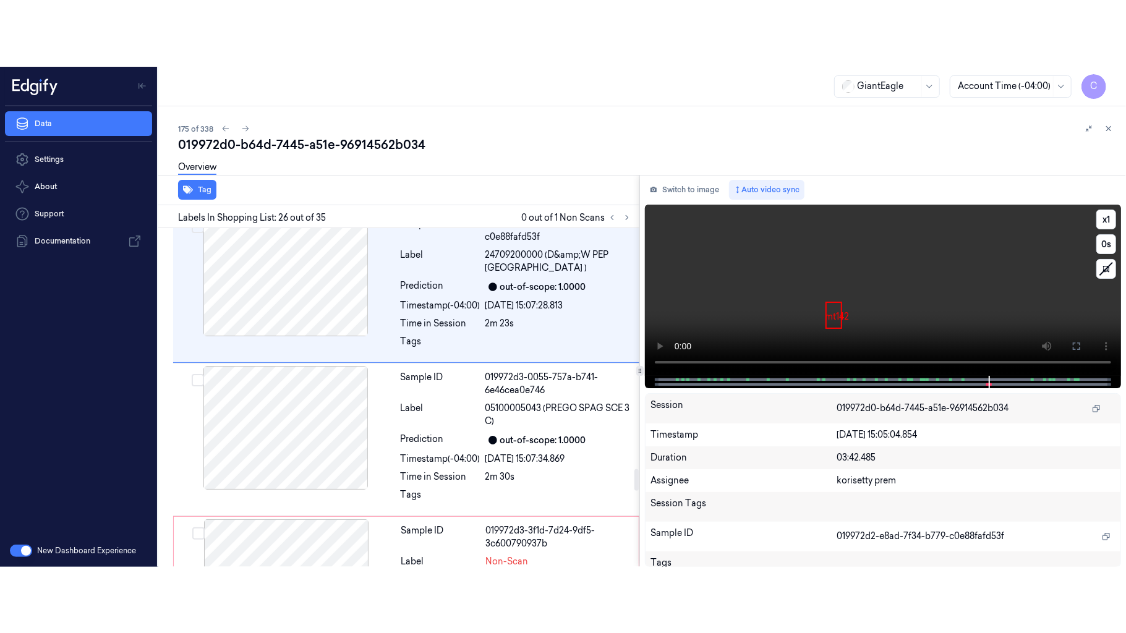
scroll to position [3659, 0]
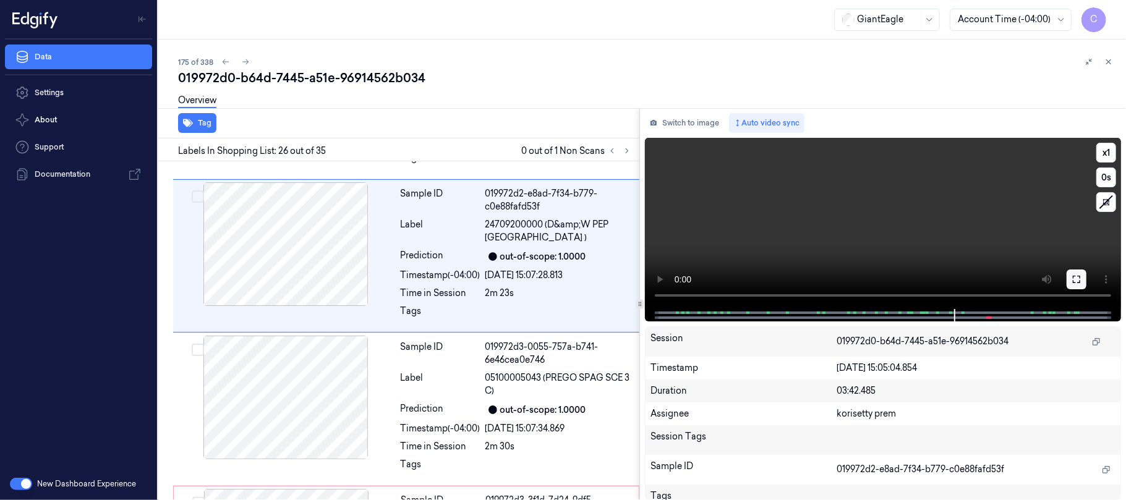
click at [1072, 278] on icon at bounding box center [1076, 280] width 10 height 10
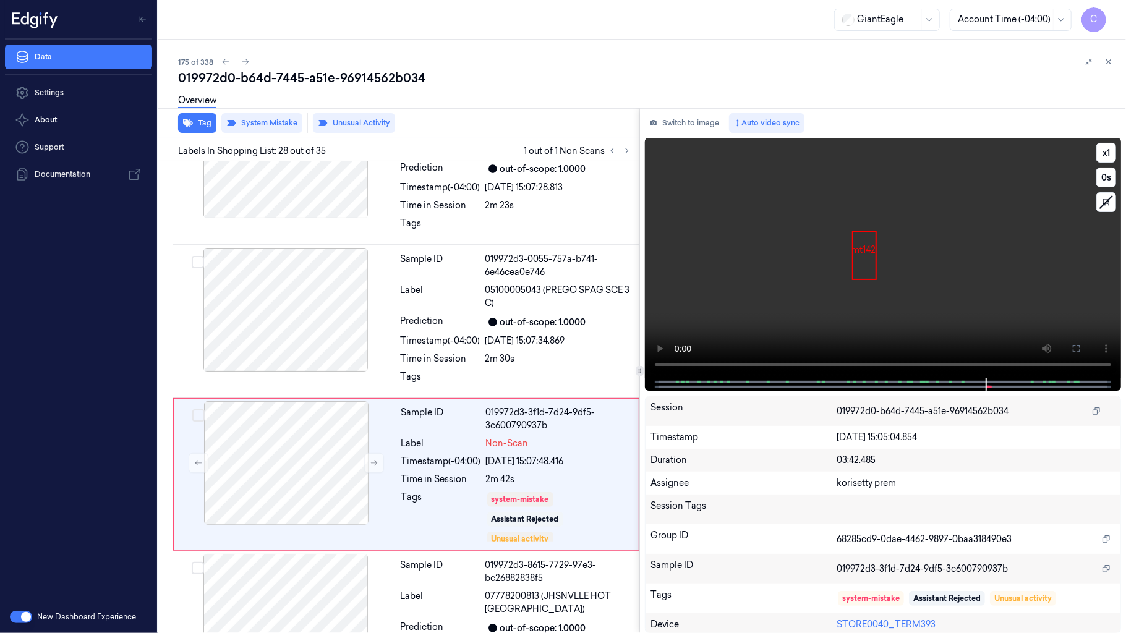
scroll to position [3900, 0]
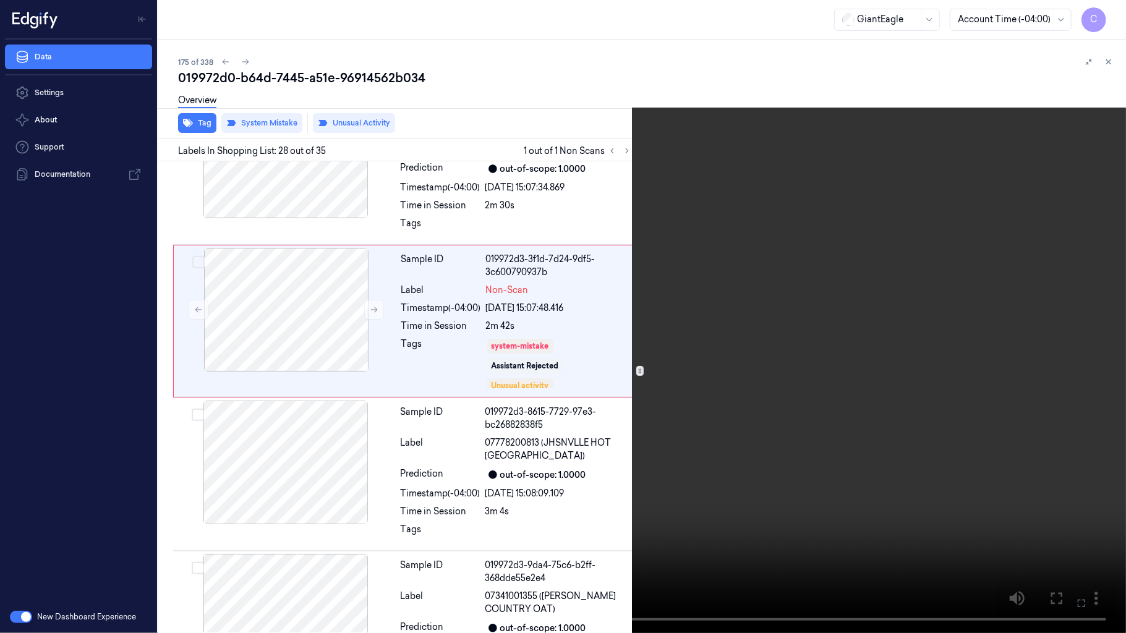
click at [586, 392] on video at bounding box center [563, 316] width 1126 height 633
click at [1107, 20] on button "x 1" at bounding box center [1111, 15] width 20 height 20
click at [525, 482] on video at bounding box center [563, 316] width 1126 height 633
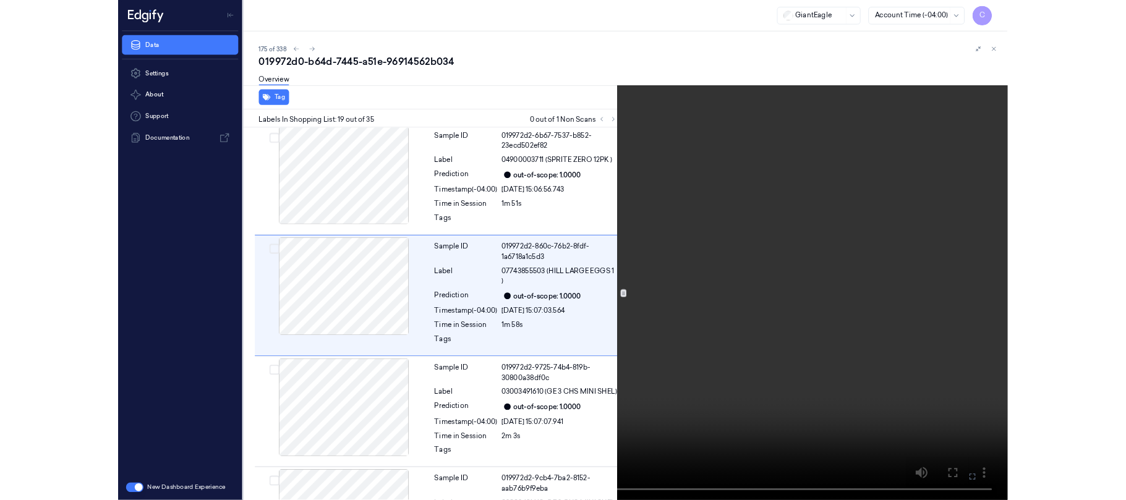
scroll to position [2516, 0]
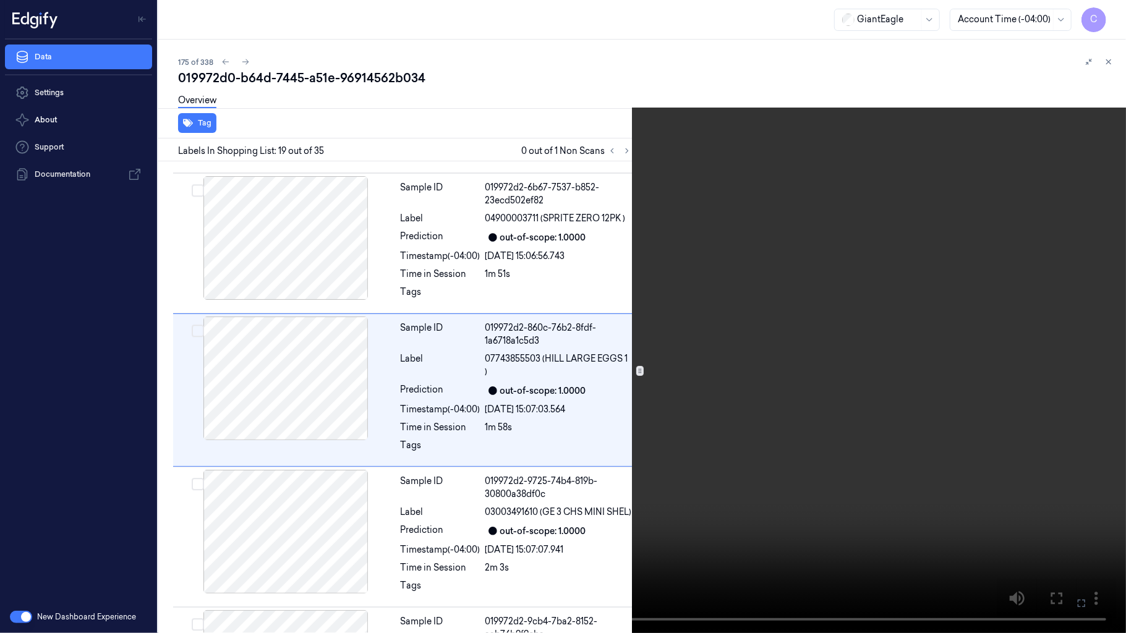
click at [616, 366] on video at bounding box center [563, 316] width 1126 height 633
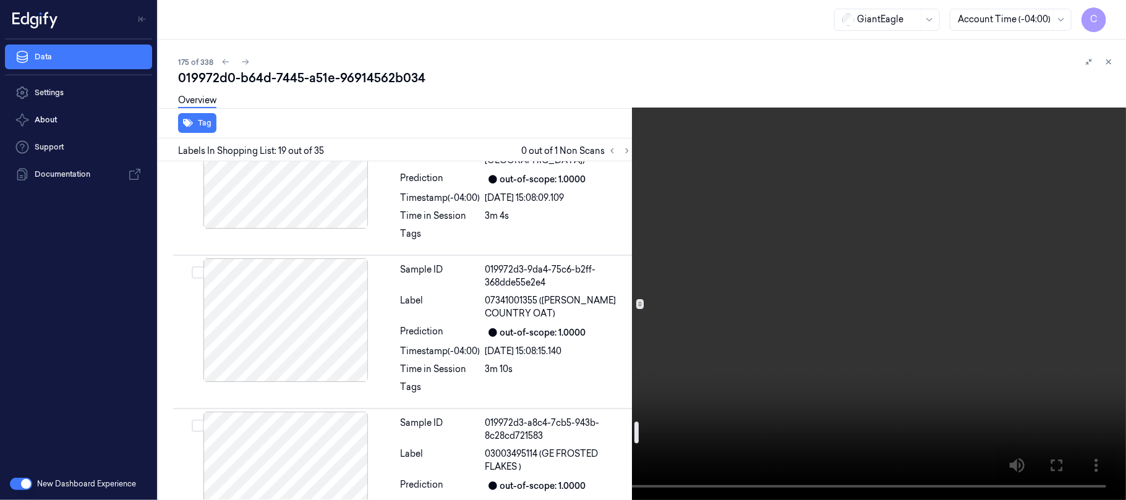
scroll to position [4000, 0]
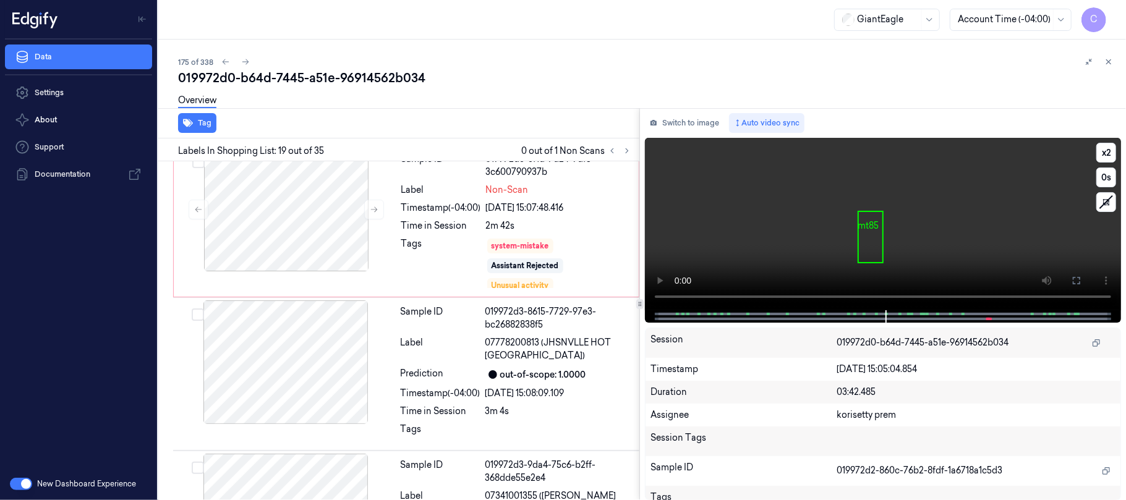
click at [810, 245] on video at bounding box center [883, 224] width 476 height 172
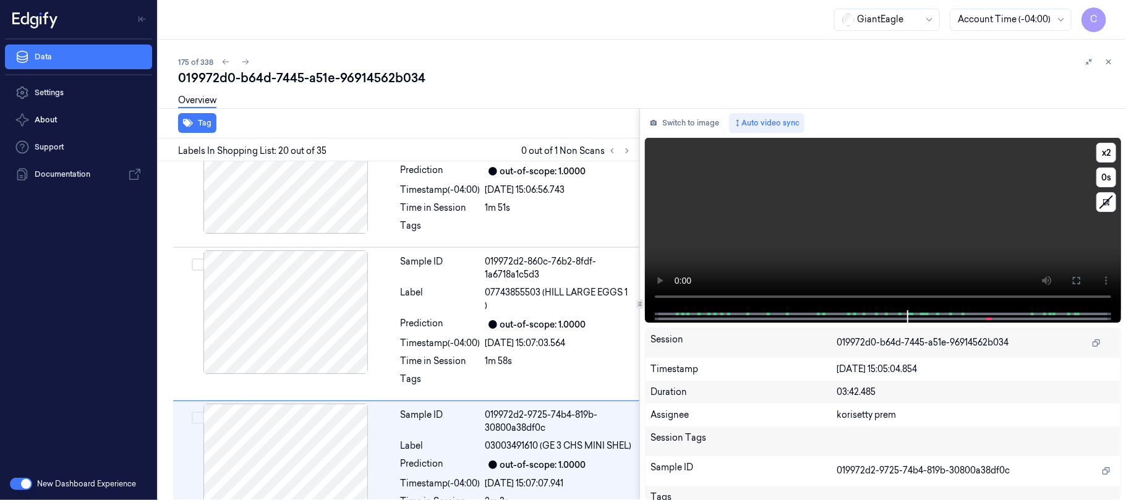
scroll to position [2736, 0]
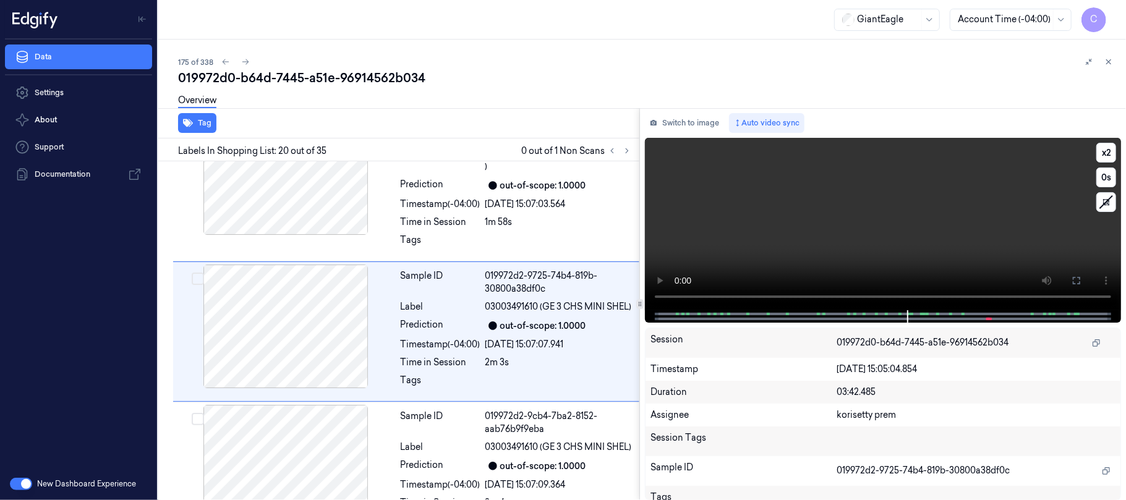
click at [881, 218] on video at bounding box center [883, 224] width 476 height 172
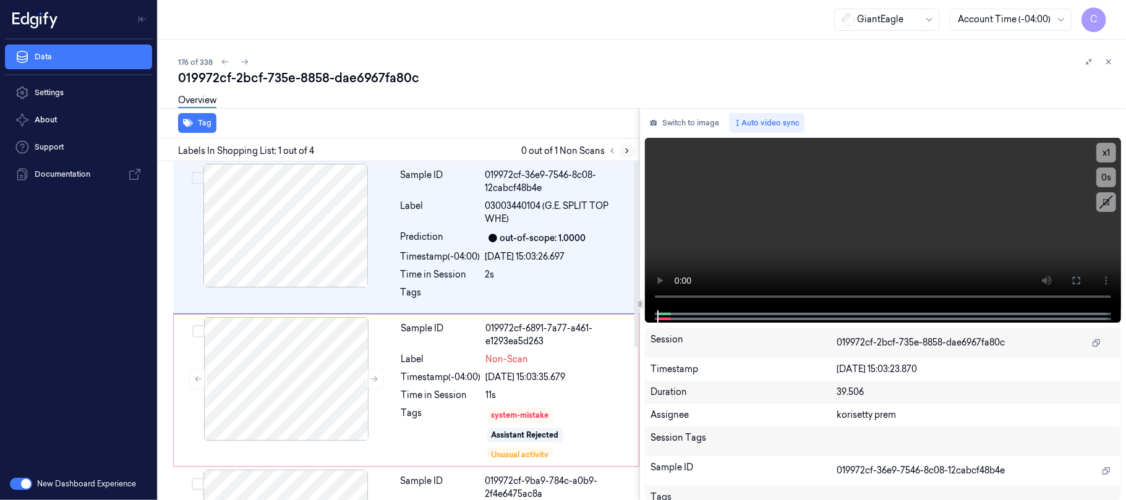
click at [629, 151] on icon at bounding box center [627, 151] width 9 height 9
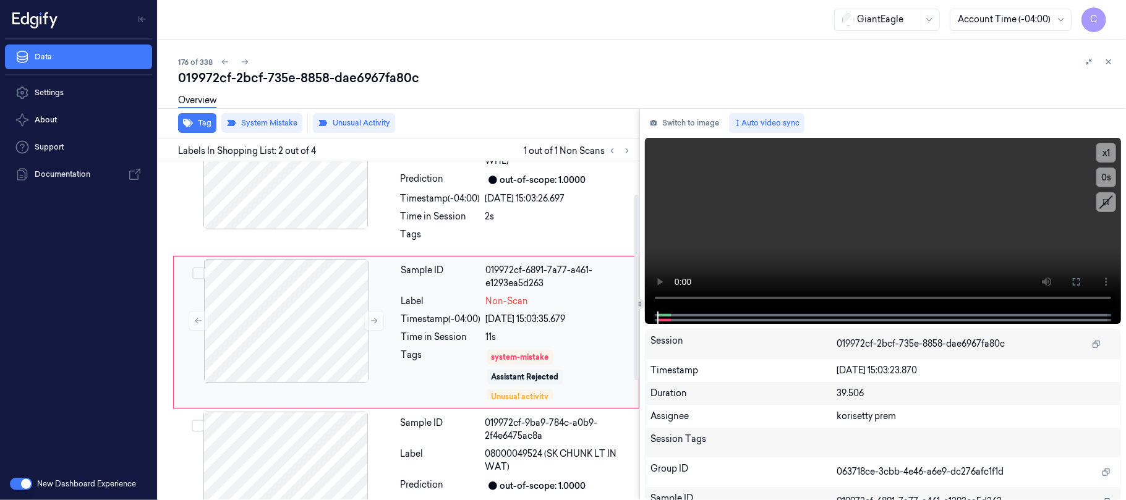
scroll to position [60, 0]
click at [367, 317] on button at bounding box center [374, 319] width 20 height 20
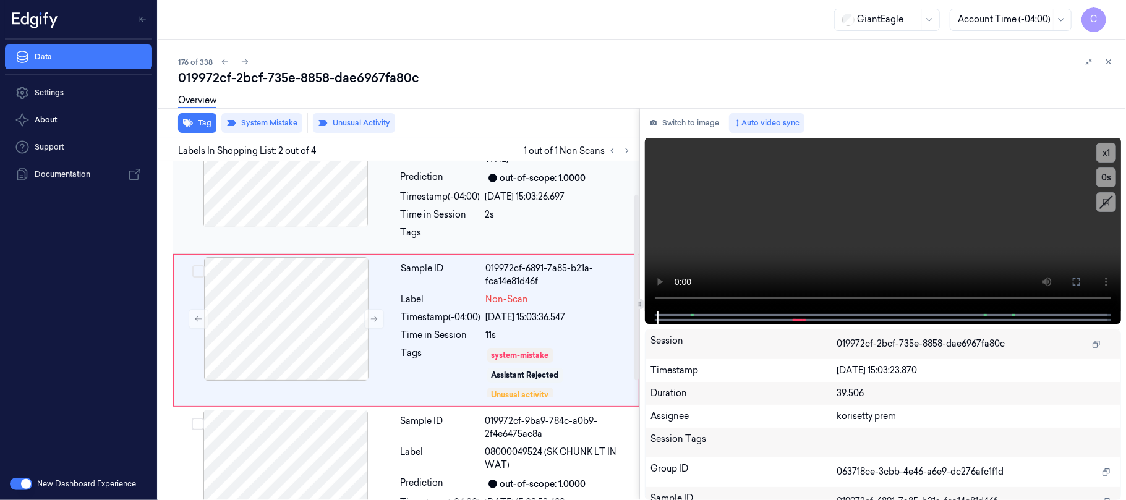
click at [302, 221] on div at bounding box center [286, 166] width 220 height 124
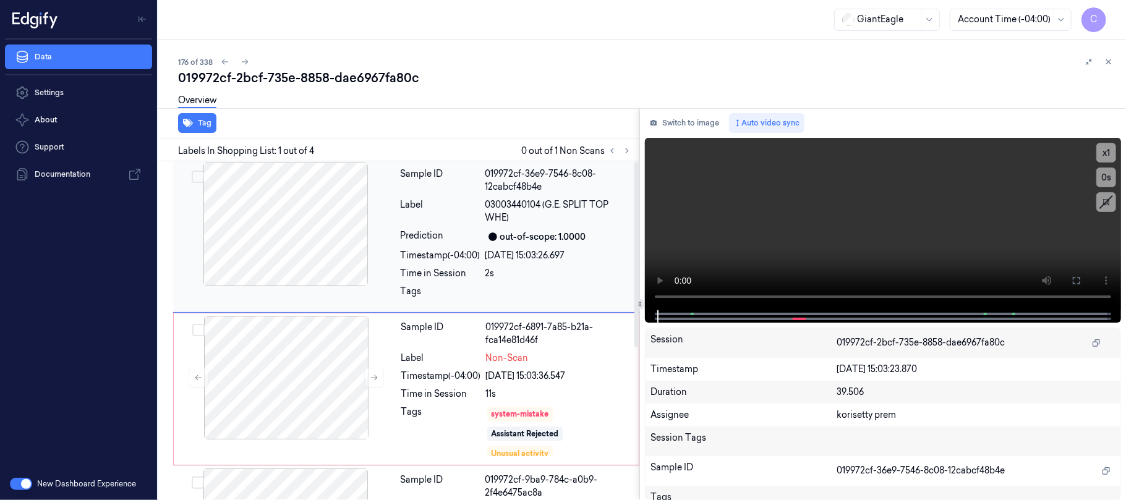
scroll to position [0, 0]
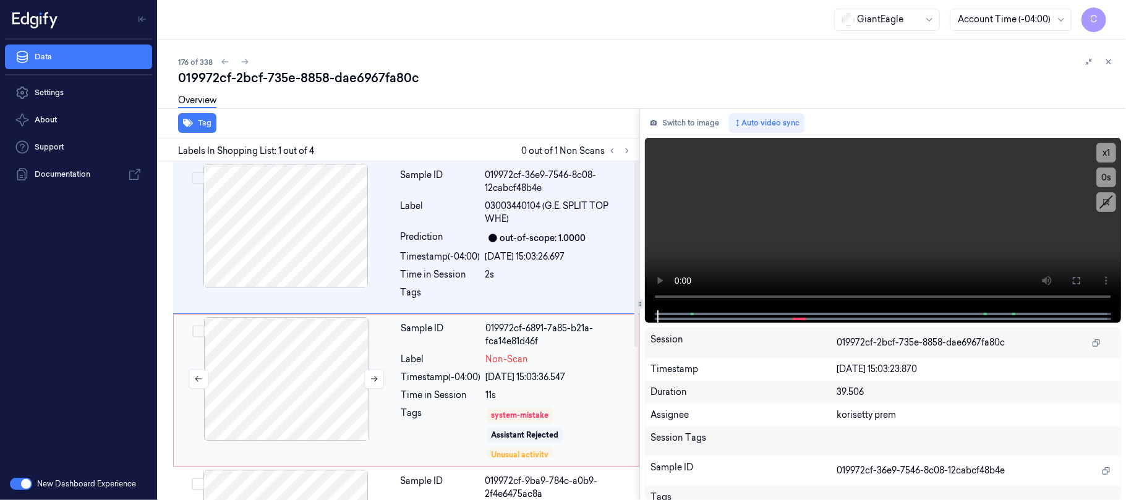
click at [319, 349] on div at bounding box center [286, 379] width 220 height 124
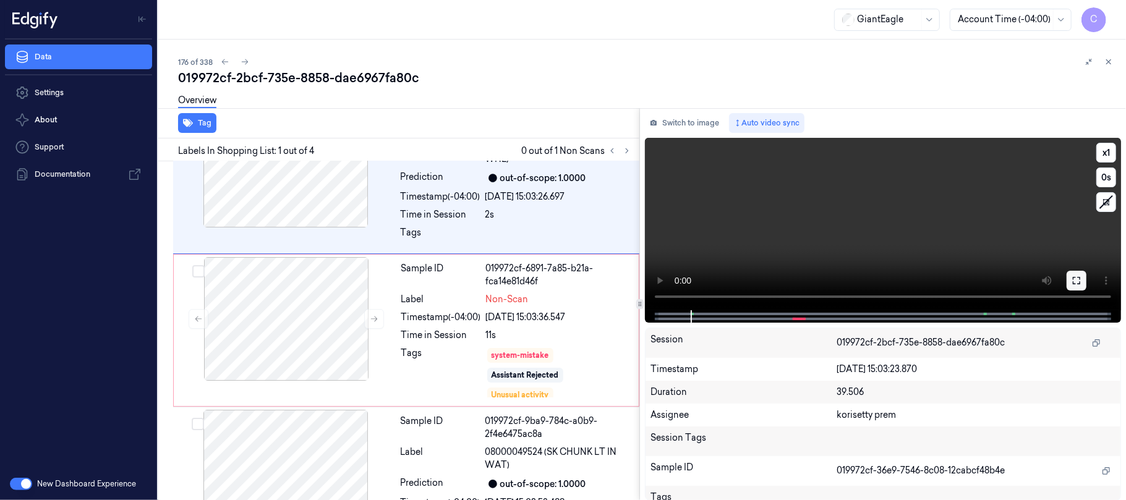
scroll to position [1, 0]
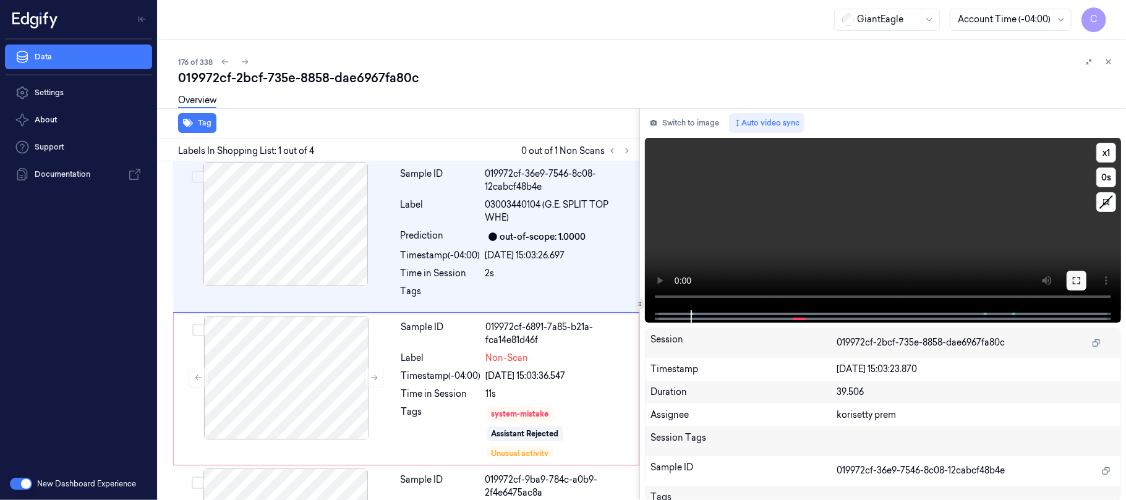
click at [1076, 281] on icon at bounding box center [1076, 281] width 10 height 10
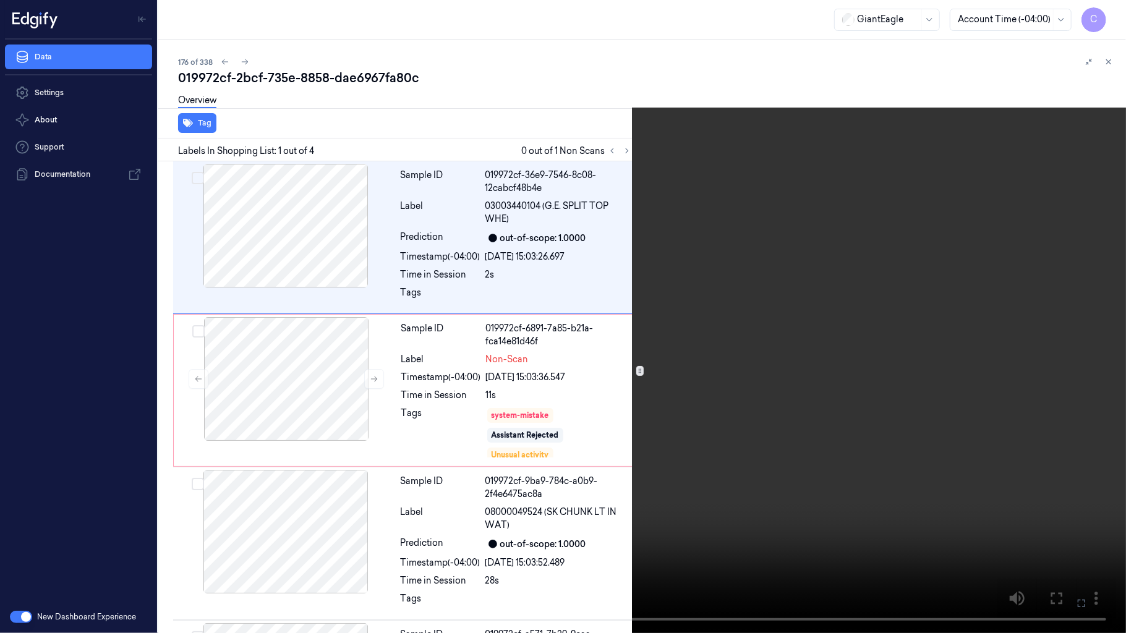
click at [513, 355] on video at bounding box center [563, 316] width 1126 height 633
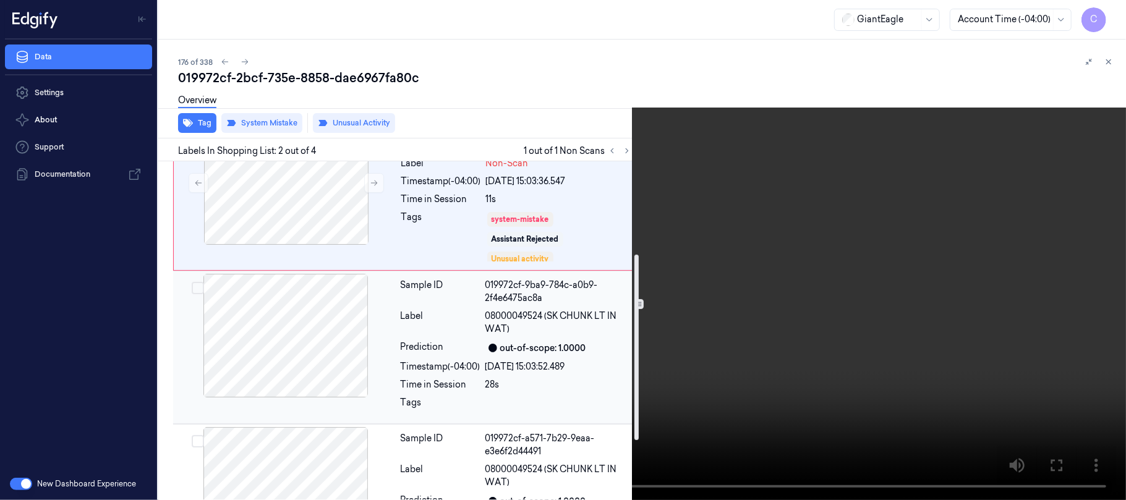
scroll to position [114, 0]
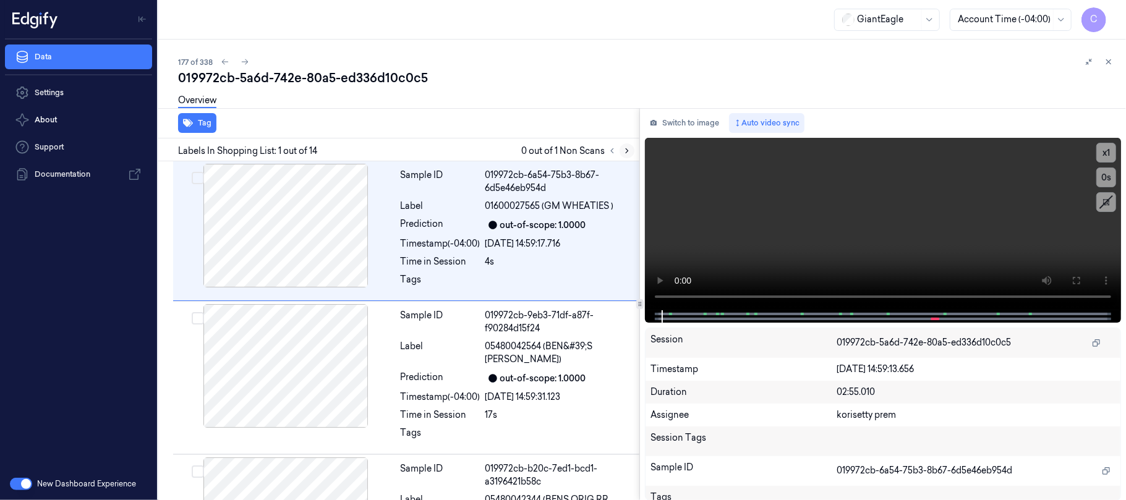
click at [624, 151] on icon at bounding box center [627, 151] width 9 height 9
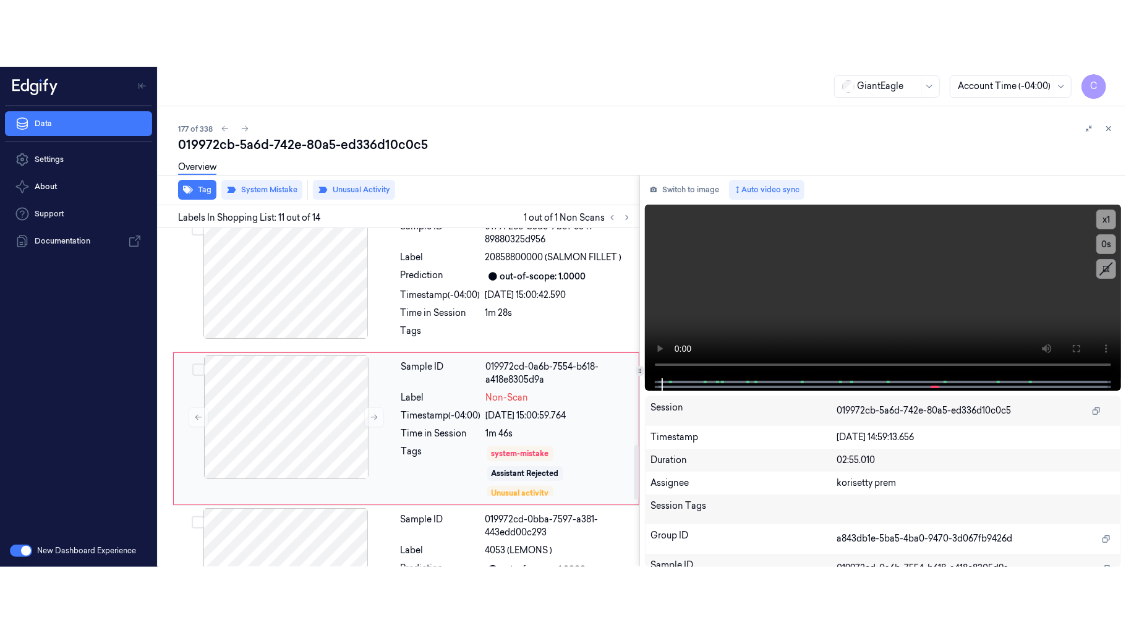
scroll to position [1391, 0]
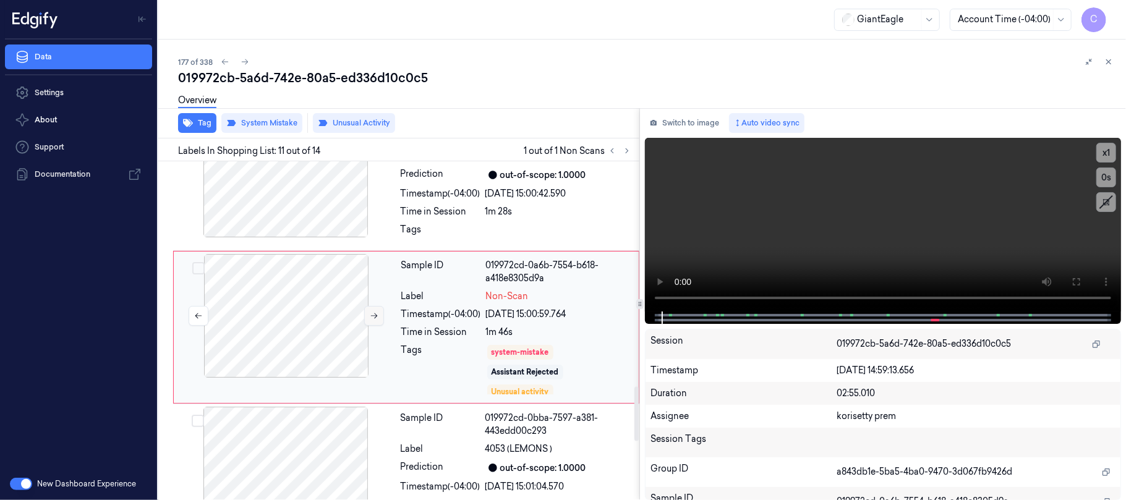
click at [372, 317] on icon at bounding box center [374, 316] width 9 height 9
click at [1075, 282] on icon at bounding box center [1076, 282] width 10 height 10
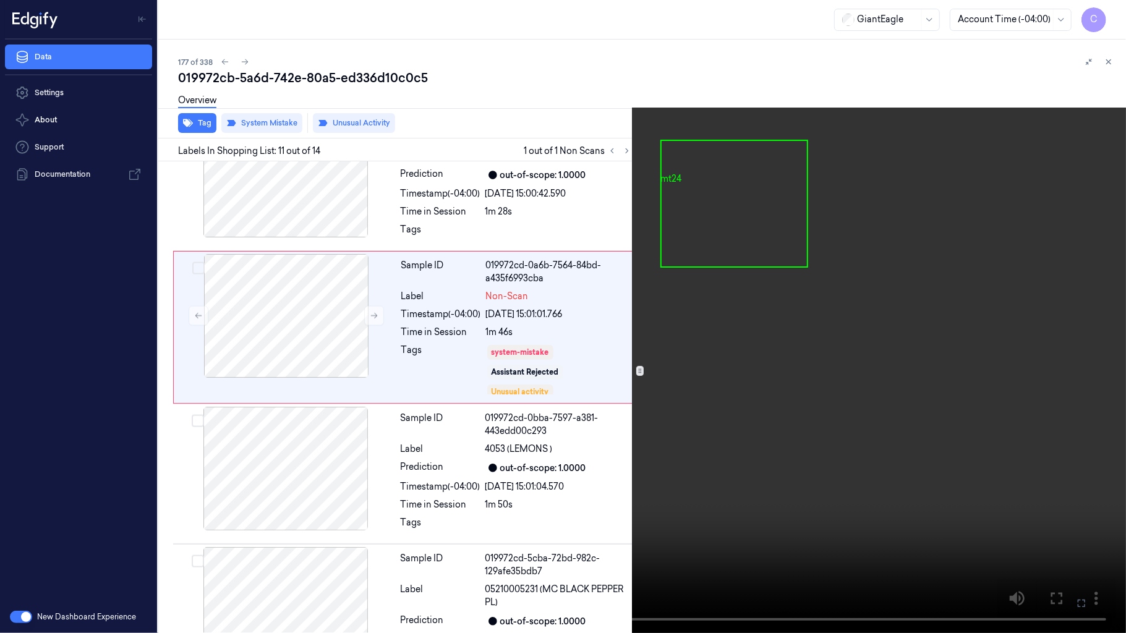
click at [624, 396] on video at bounding box center [563, 316] width 1126 height 633
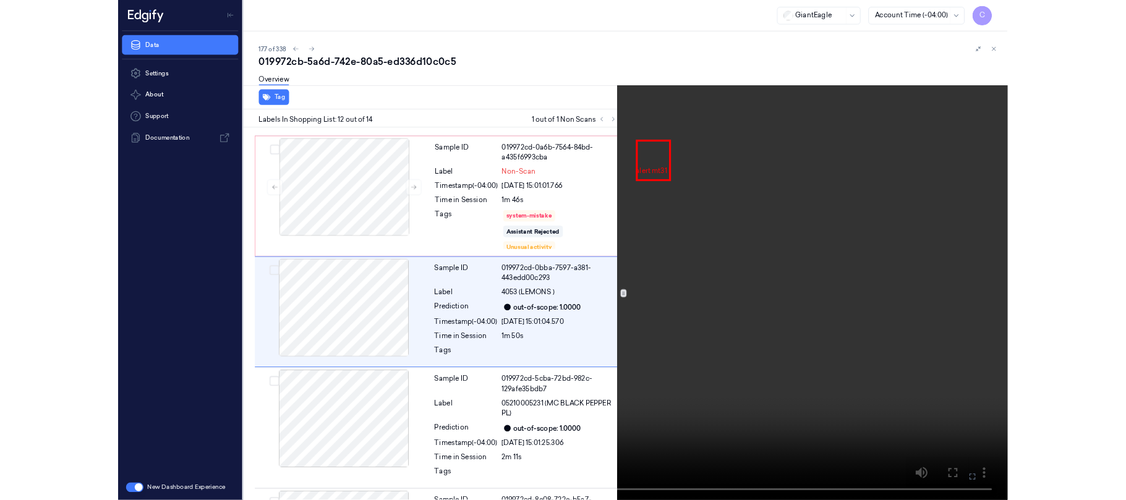
scroll to position [1472, 0]
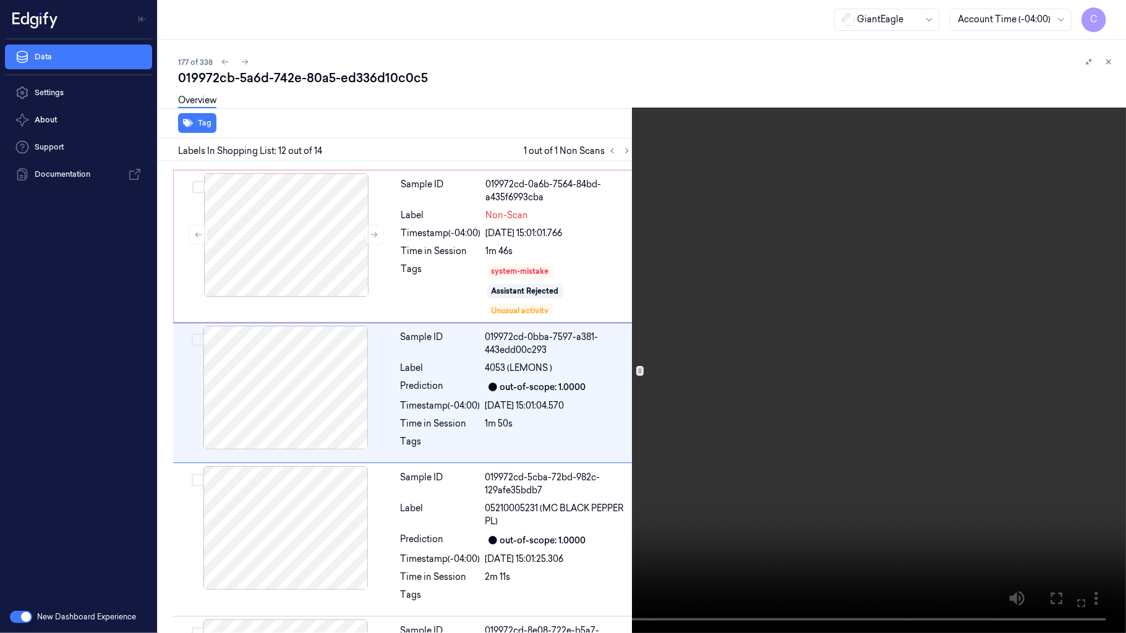
click at [619, 228] on video at bounding box center [563, 316] width 1126 height 633
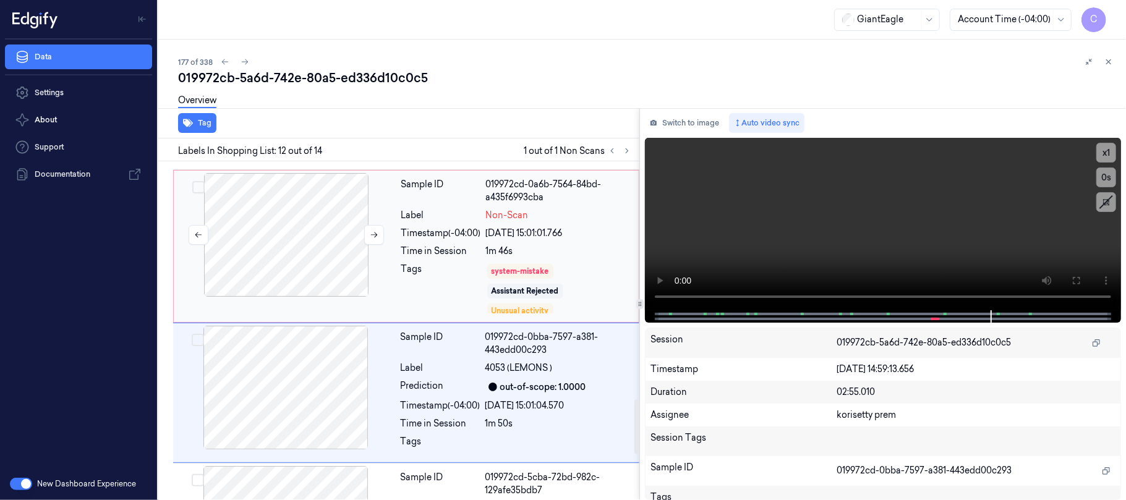
click at [312, 272] on div at bounding box center [286, 235] width 220 height 124
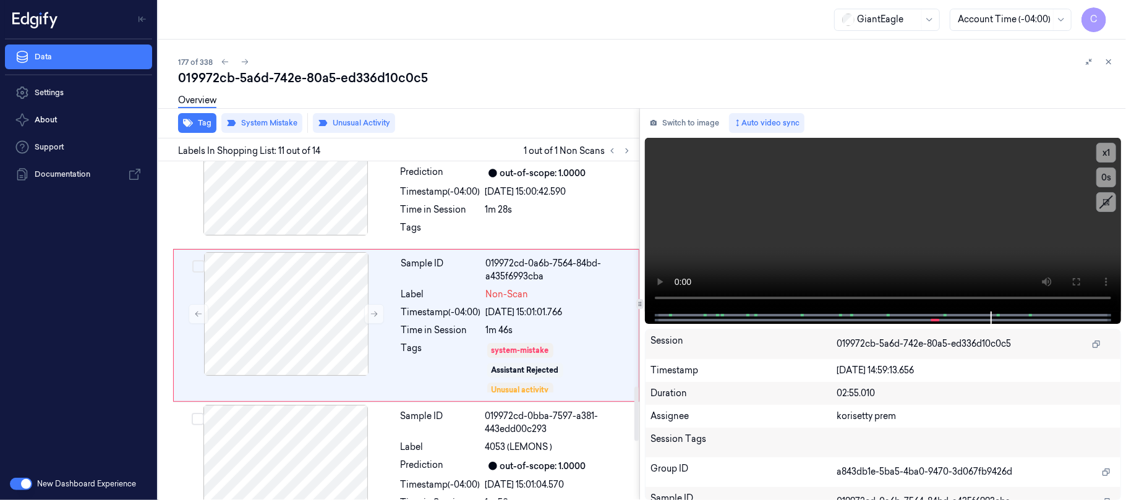
scroll to position [1391, 0]
click at [200, 122] on button "Tag" at bounding box center [197, 123] width 38 height 20
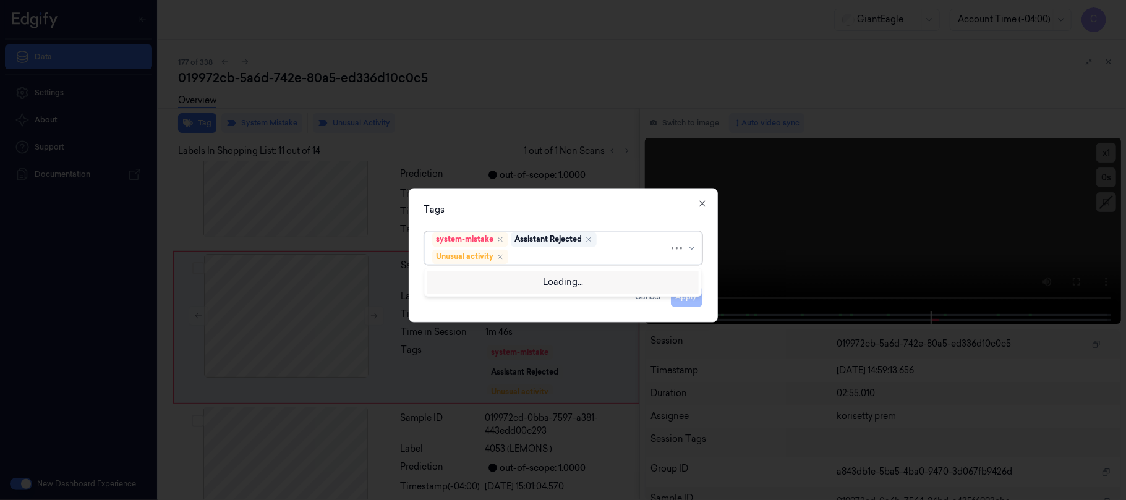
click at [563, 260] on div at bounding box center [590, 256] width 159 height 13
type input "p"
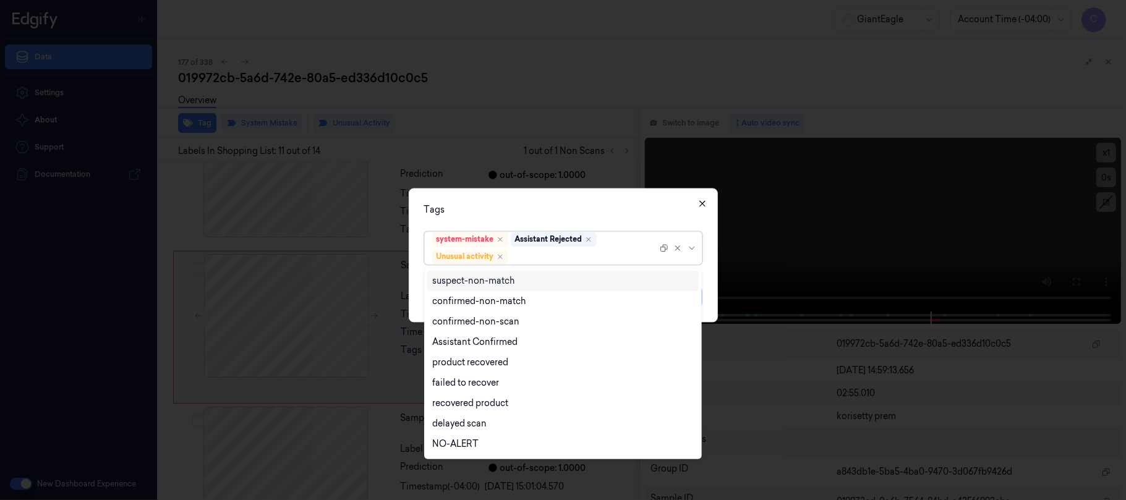
click at [699, 206] on icon "button" at bounding box center [702, 203] width 10 height 10
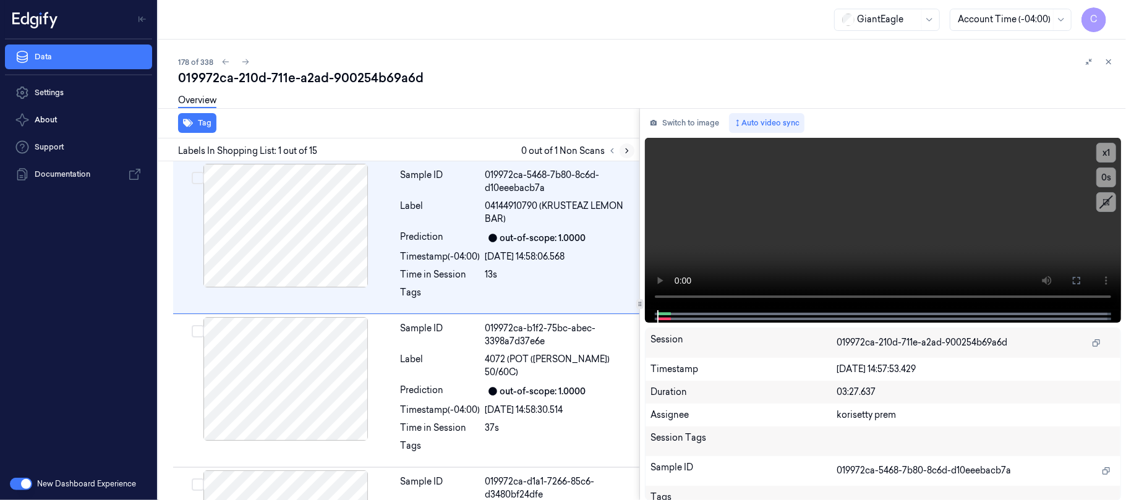
click at [627, 151] on icon at bounding box center [627, 151] width 2 height 4
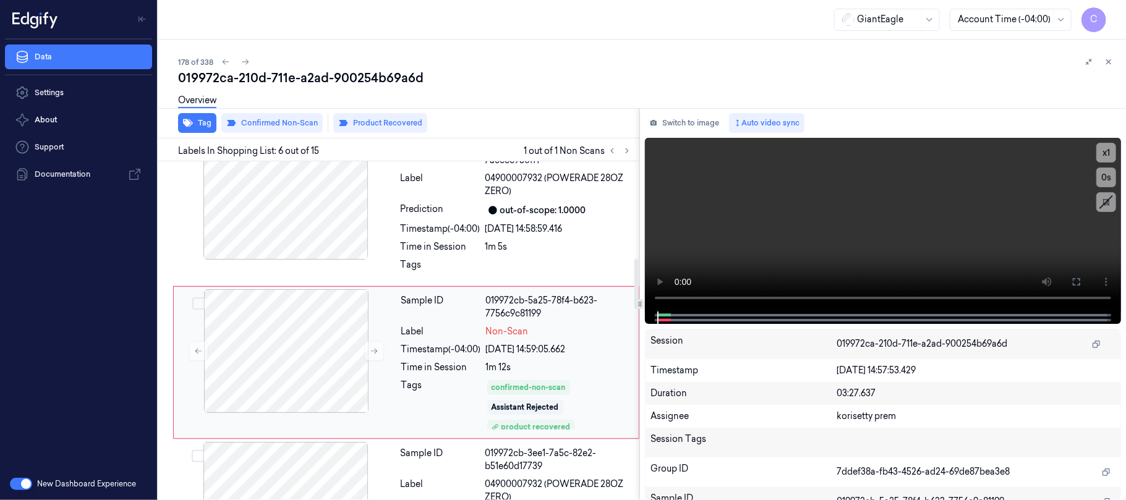
scroll to position [662, 0]
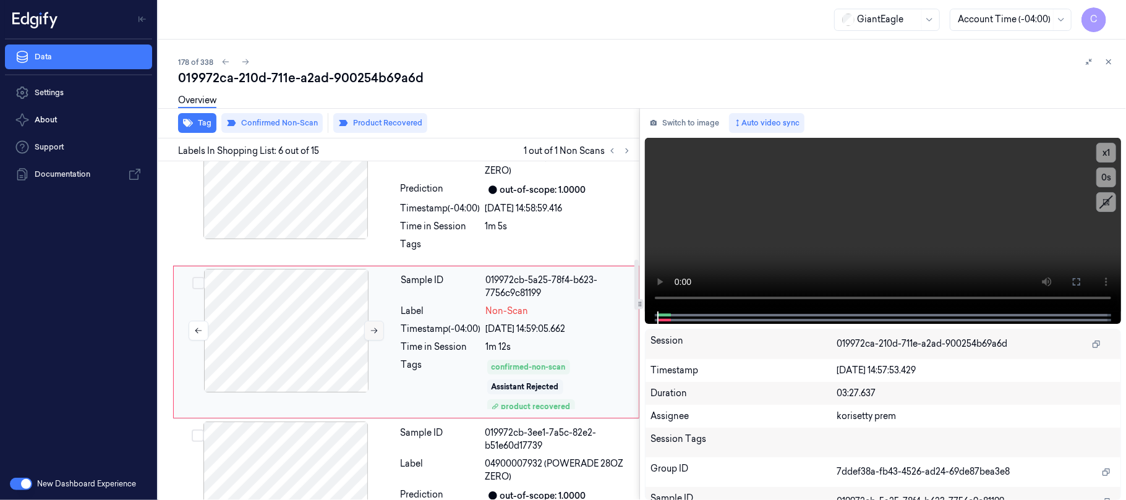
click at [372, 326] on icon at bounding box center [374, 330] width 9 height 9
click at [322, 197] on div at bounding box center [286, 178] width 220 height 124
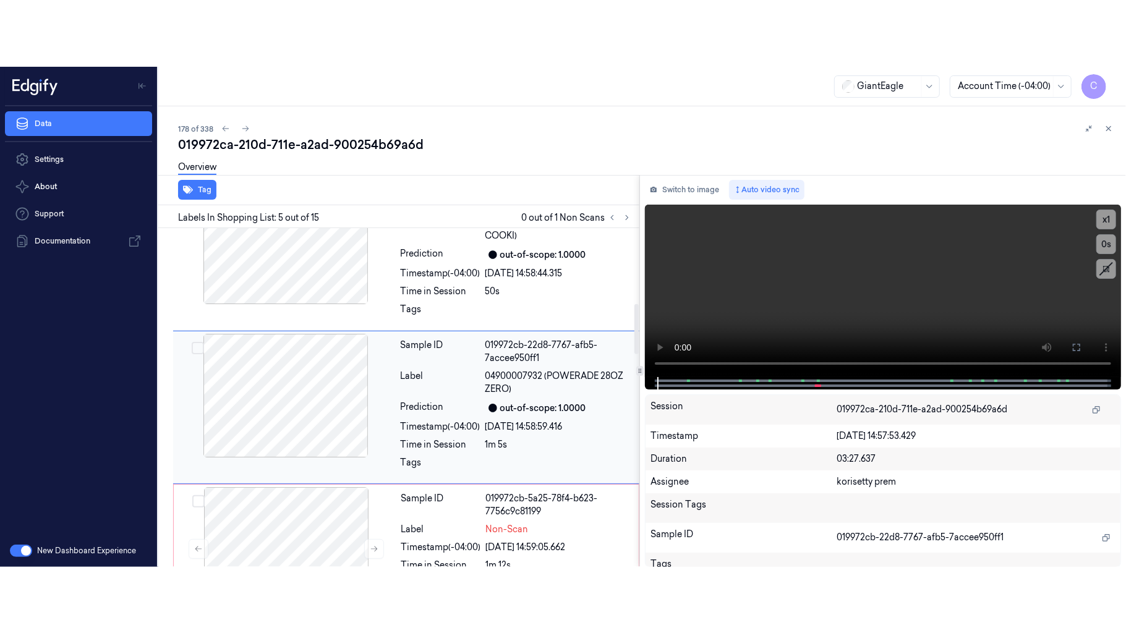
scroll to position [508, 0]
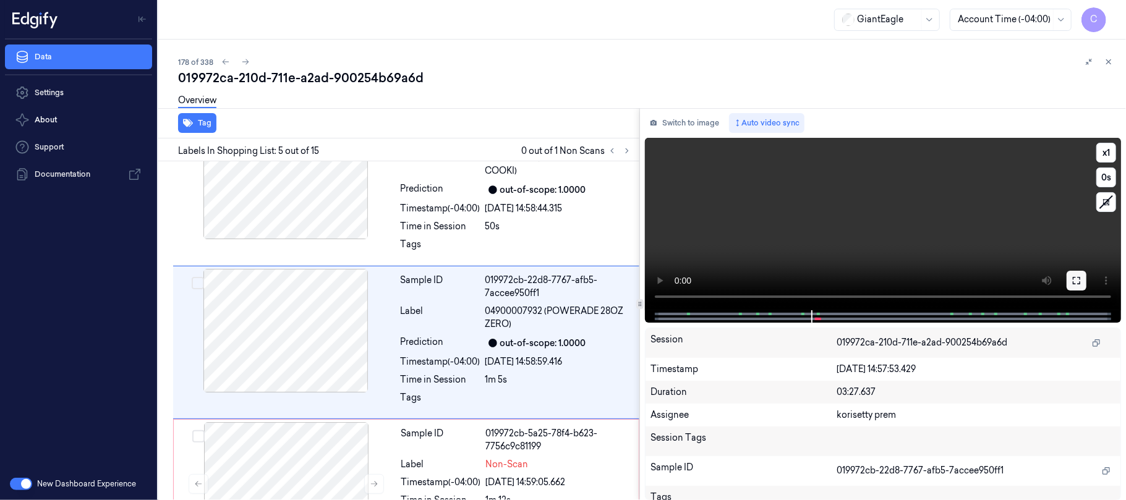
click at [1077, 273] on button at bounding box center [1077, 281] width 20 height 20
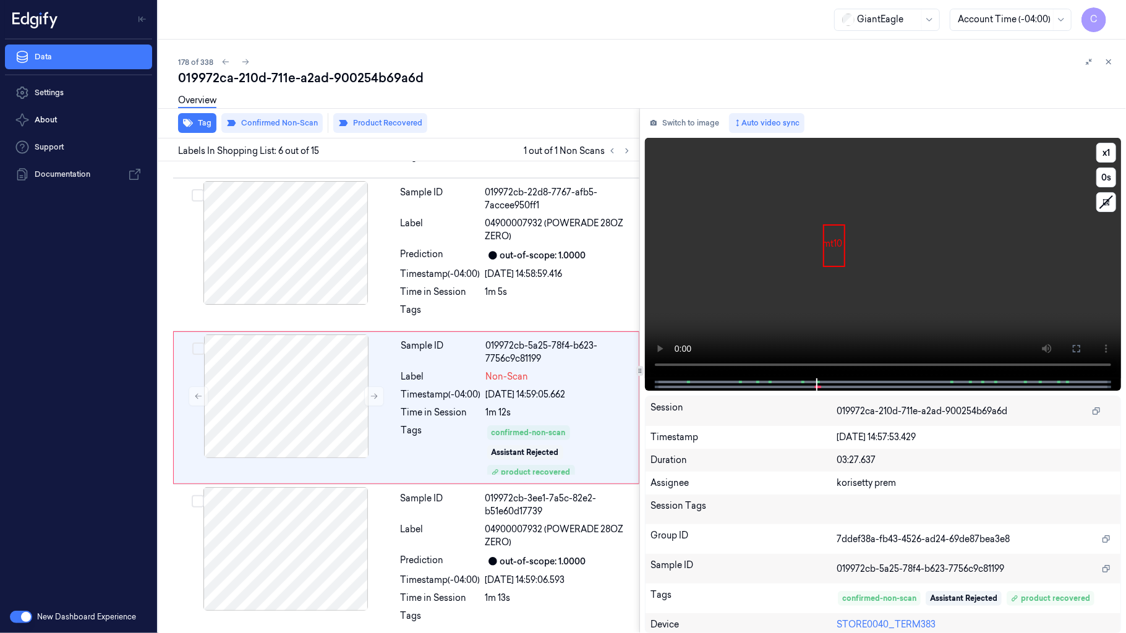
scroll to position [725, 0]
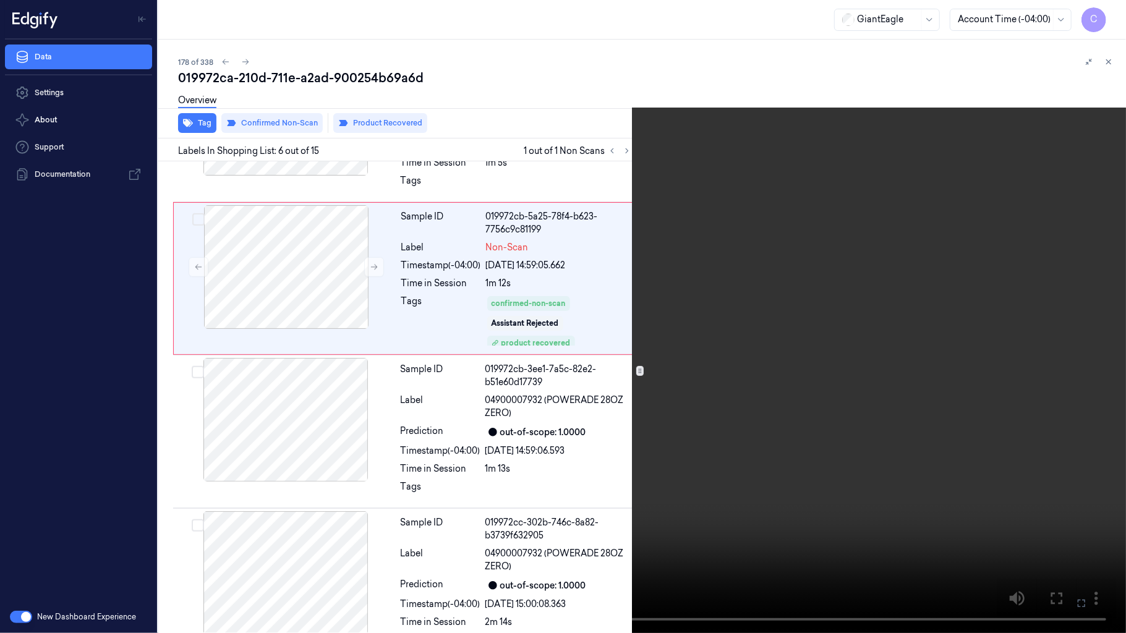
click at [686, 179] on video at bounding box center [563, 316] width 1126 height 633
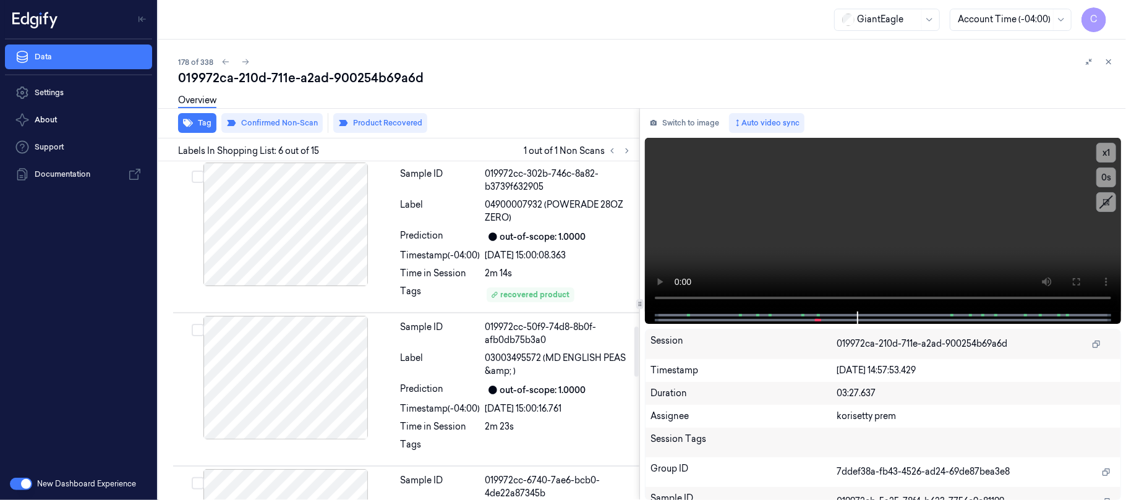
scroll to position [1156, 0]
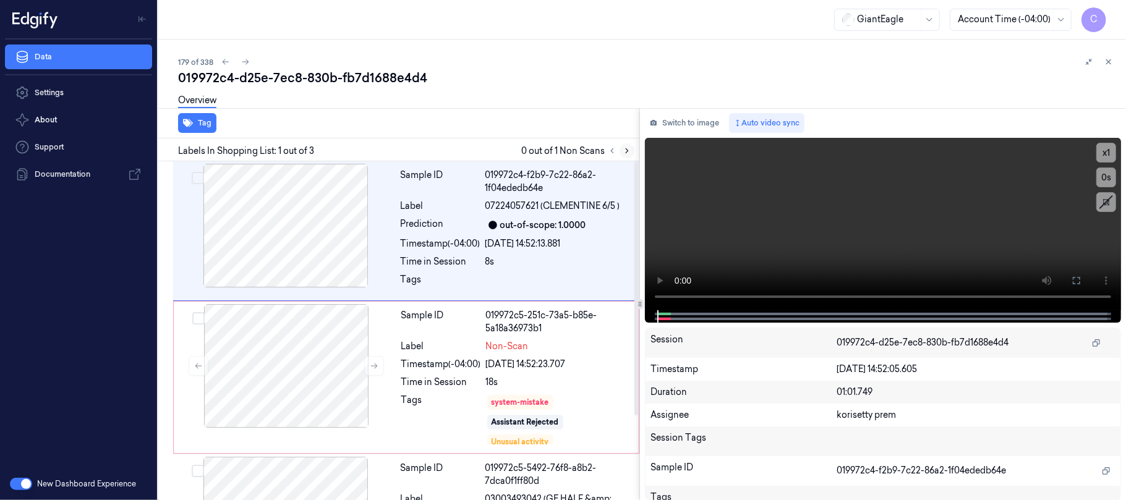
click at [631, 151] on icon at bounding box center [627, 151] width 9 height 9
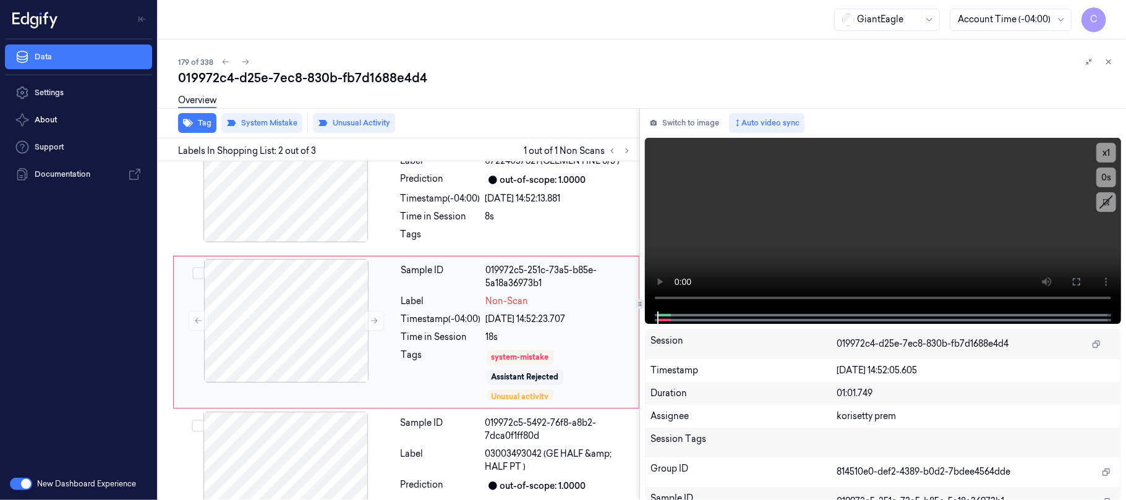
scroll to position [47, 0]
click at [366, 317] on button at bounding box center [374, 319] width 20 height 20
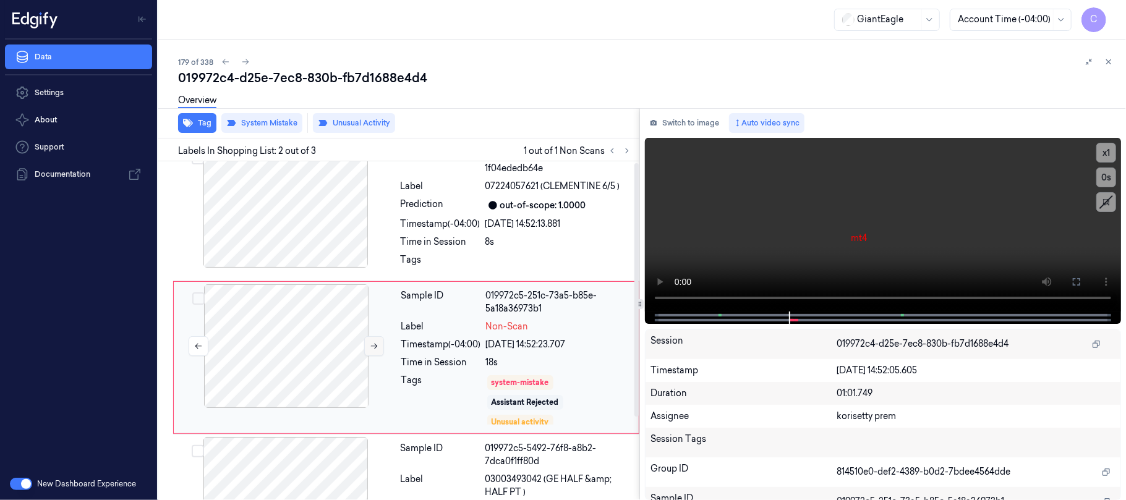
scroll to position [0, 0]
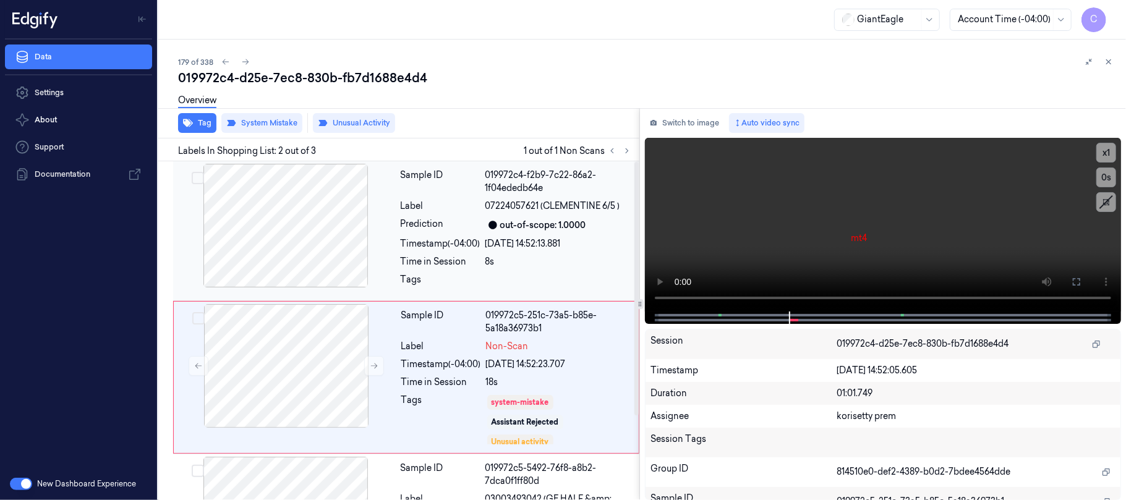
click at [277, 228] on div at bounding box center [286, 226] width 220 height 124
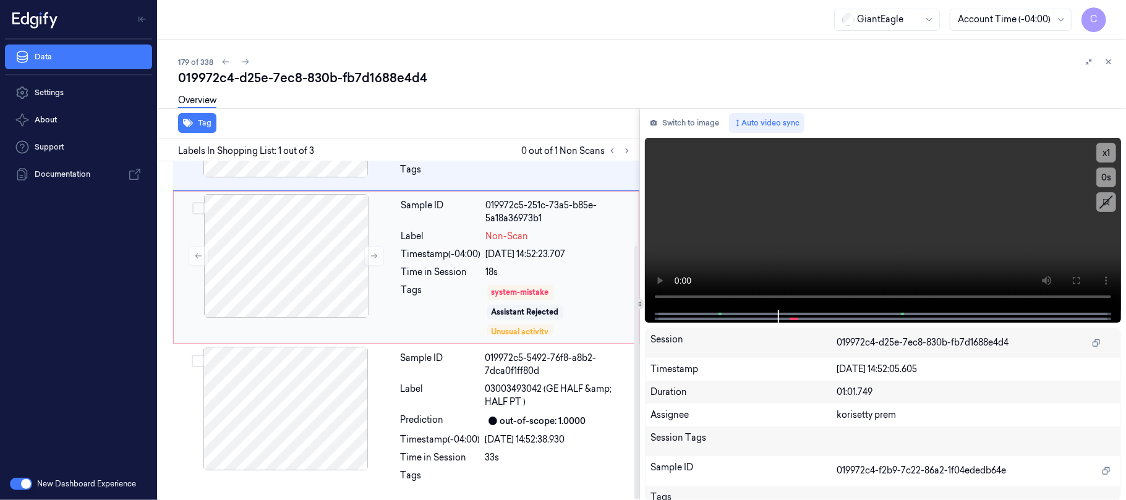
scroll to position [112, 0]
click at [892, 230] on video at bounding box center [883, 224] width 476 height 172
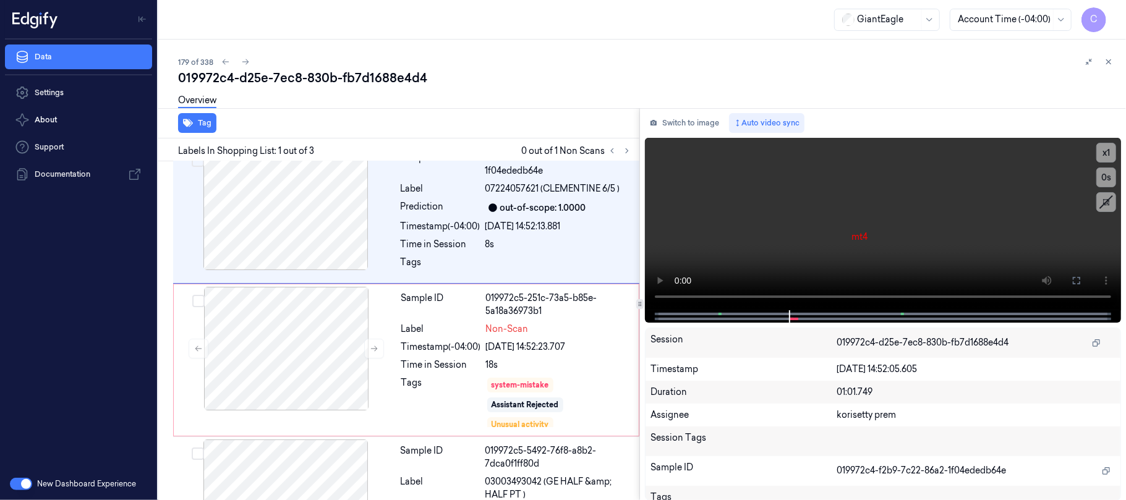
scroll to position [0, 0]
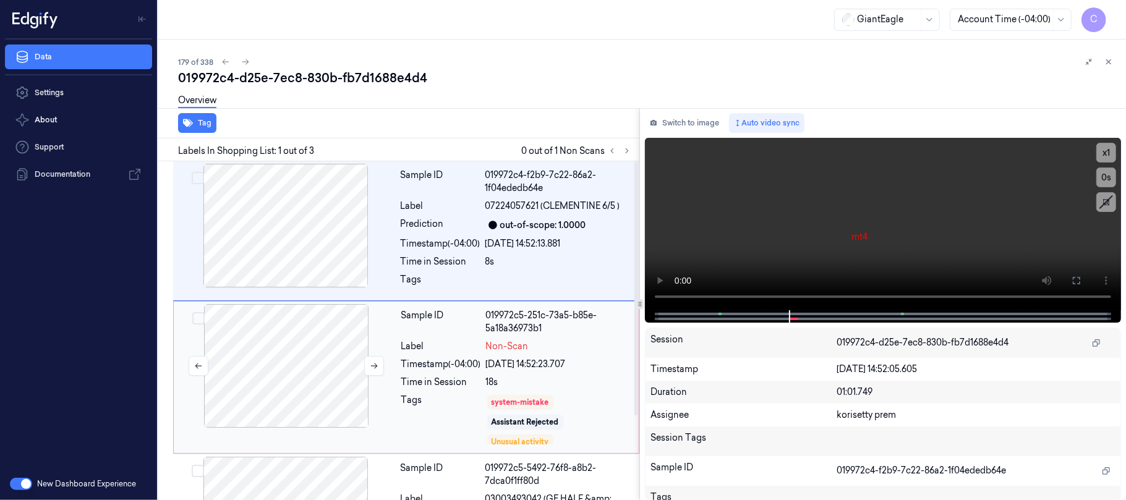
click at [283, 334] on div at bounding box center [286, 366] width 220 height 124
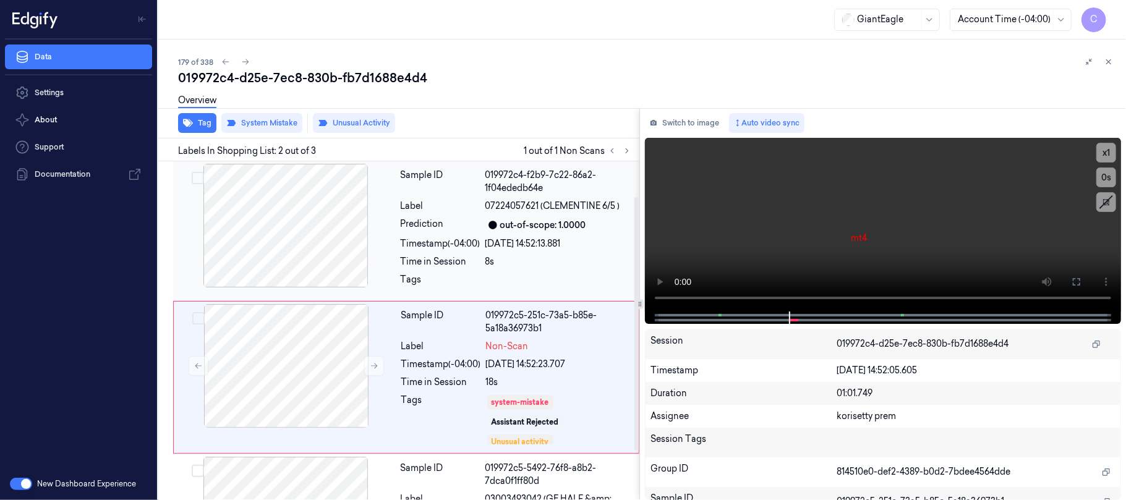
scroll to position [47, 0]
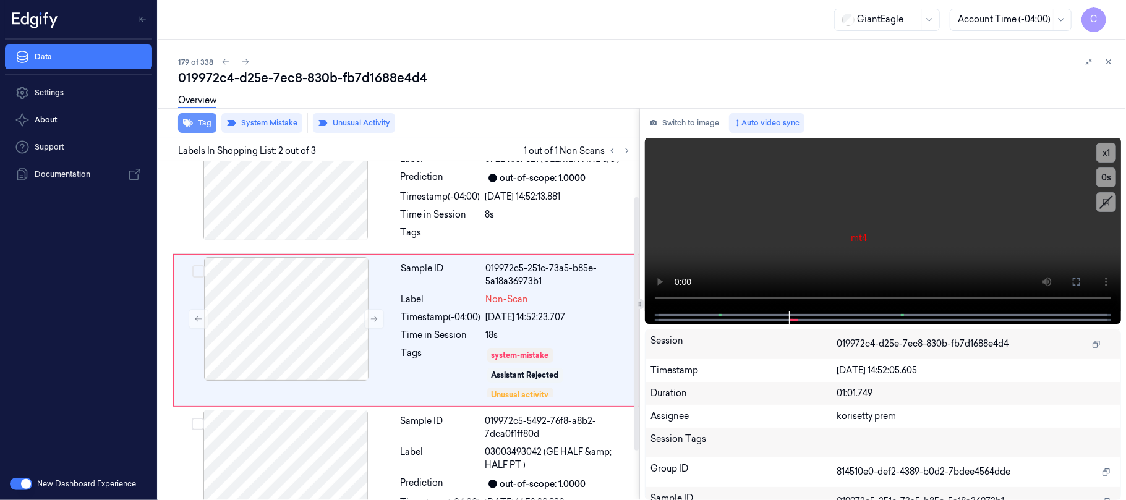
click at [198, 124] on button "Tag" at bounding box center [197, 123] width 38 height 20
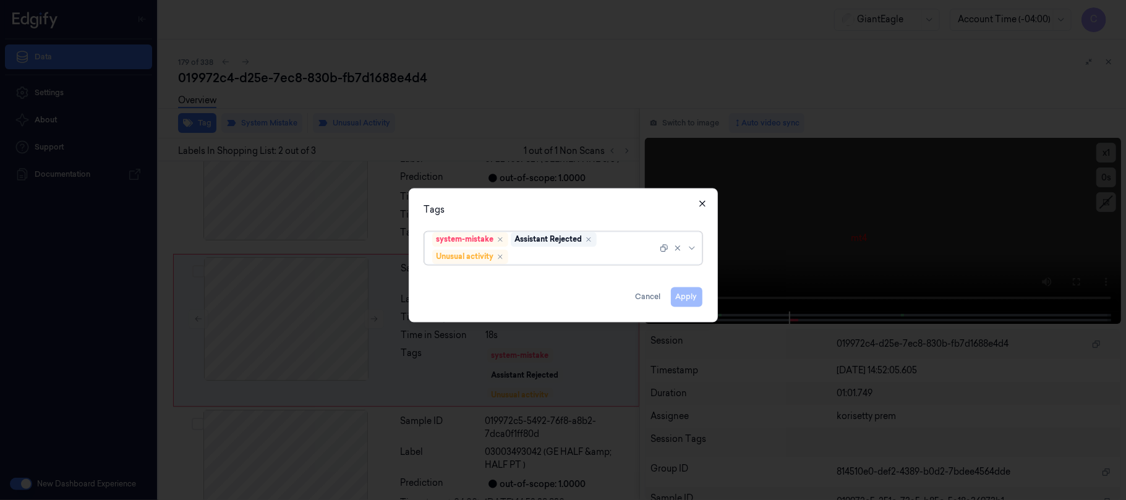
click at [702, 203] on icon "button" at bounding box center [702, 203] width 6 height 6
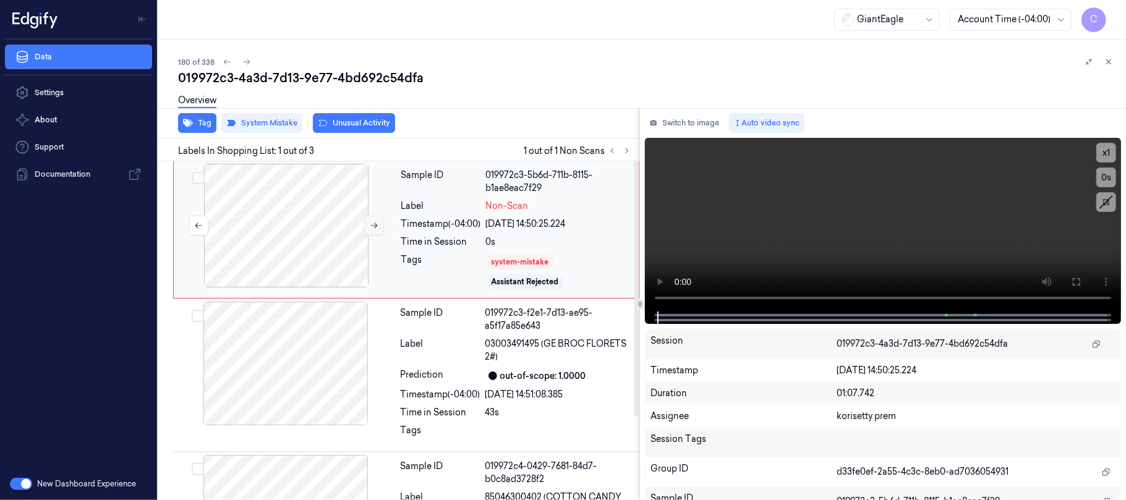
click at [371, 223] on icon at bounding box center [374, 225] width 9 height 9
click at [1071, 280] on button at bounding box center [1077, 282] width 20 height 20
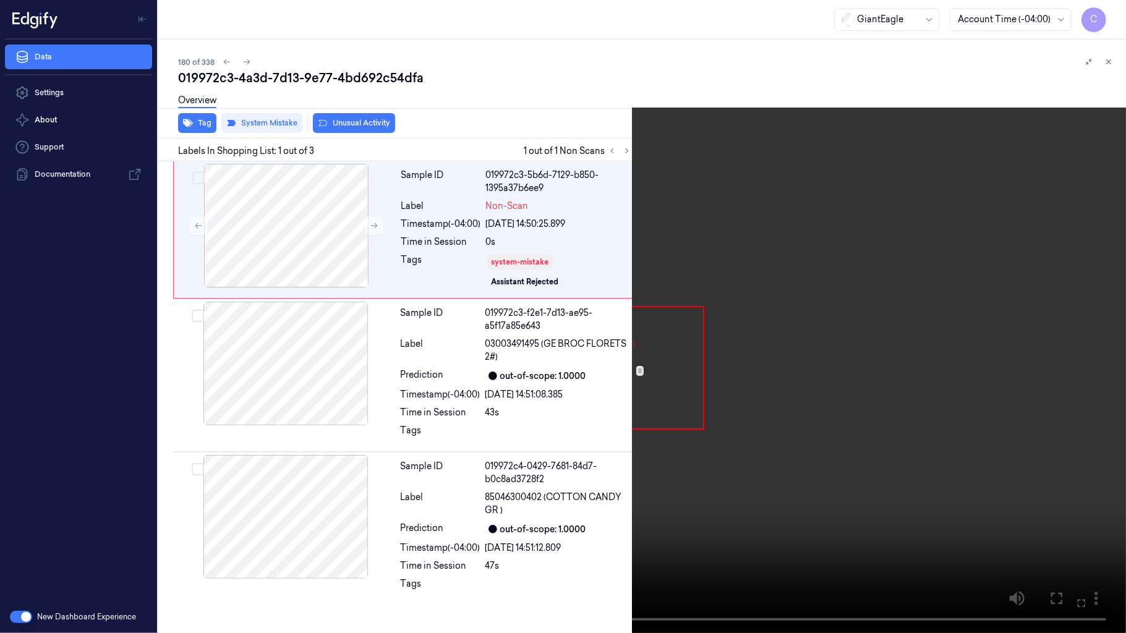
click at [696, 377] on video at bounding box center [563, 316] width 1126 height 633
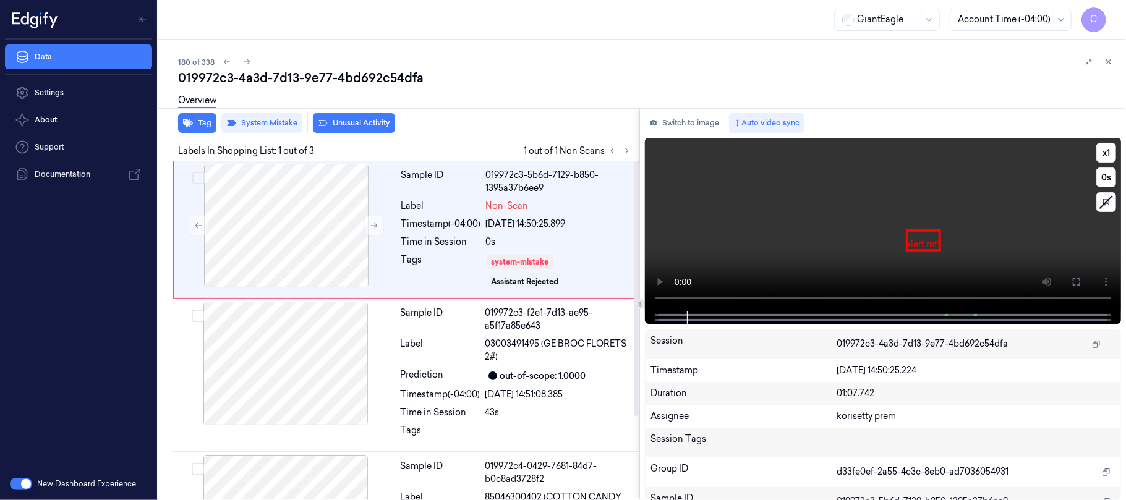
click at [811, 223] on video at bounding box center [883, 225] width 476 height 174
click at [371, 228] on icon at bounding box center [374, 225] width 9 height 9
